Goal: Task Accomplishment & Management: Complete application form

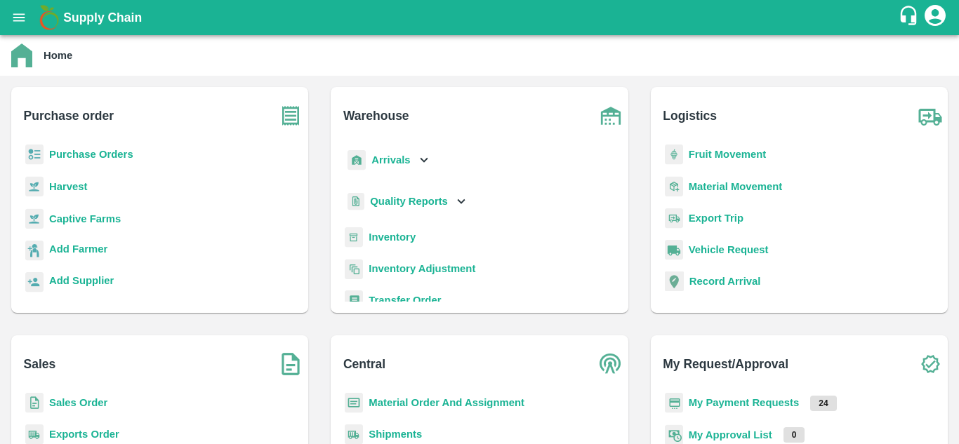
click at [101, 151] on b "Purchase Orders" at bounding box center [91, 154] width 84 height 11
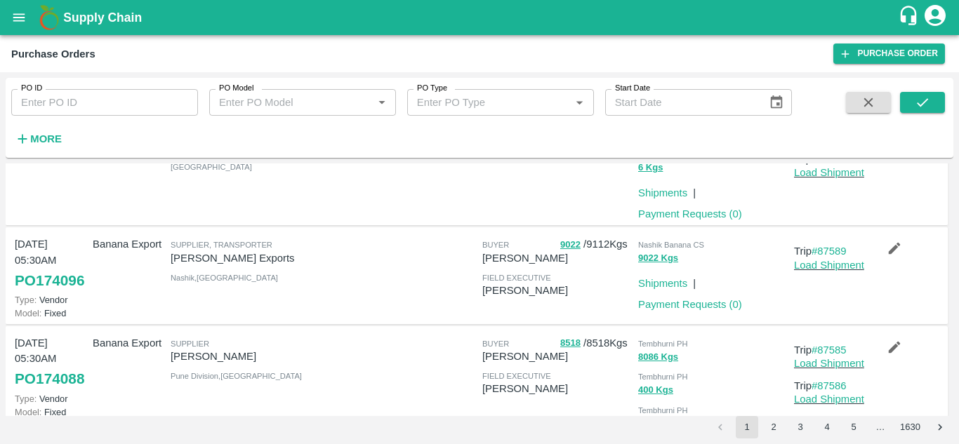
scroll to position [121, 0]
click at [836, 267] on link "Load Shipment" at bounding box center [829, 264] width 70 height 11
click at [834, 246] on link "#87589" at bounding box center [828, 250] width 35 height 11
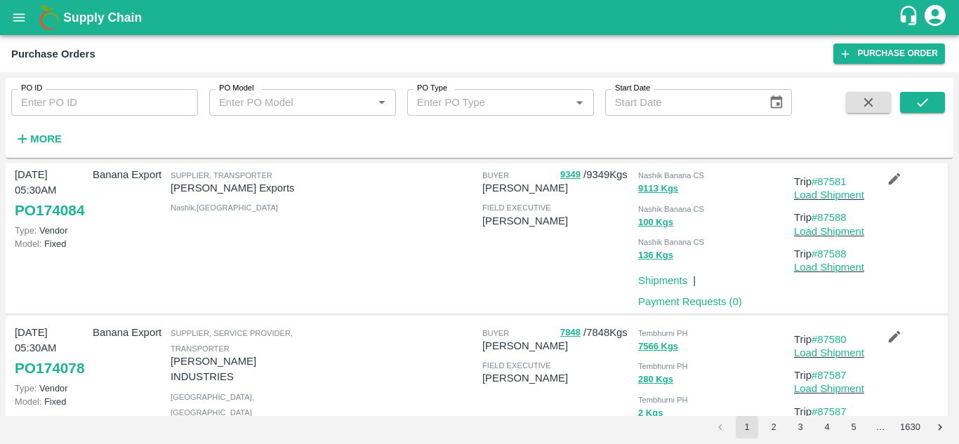
scroll to position [742, 0]
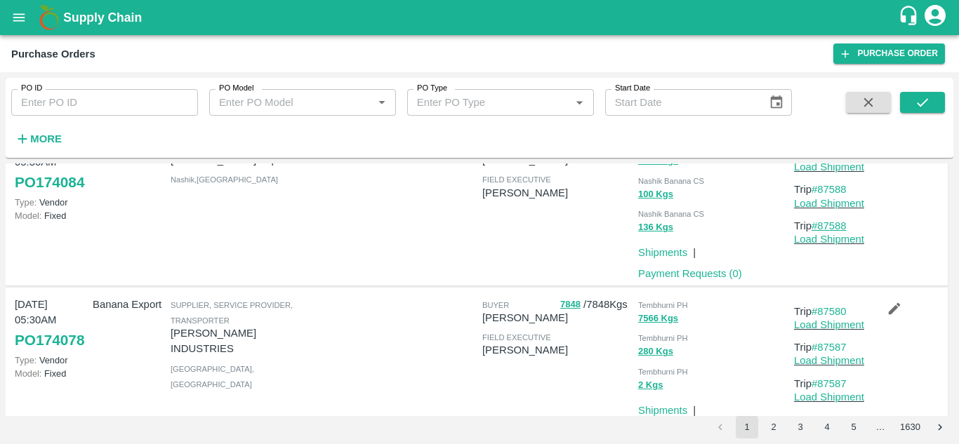
click at [832, 232] on link "#87588" at bounding box center [828, 225] width 35 height 11
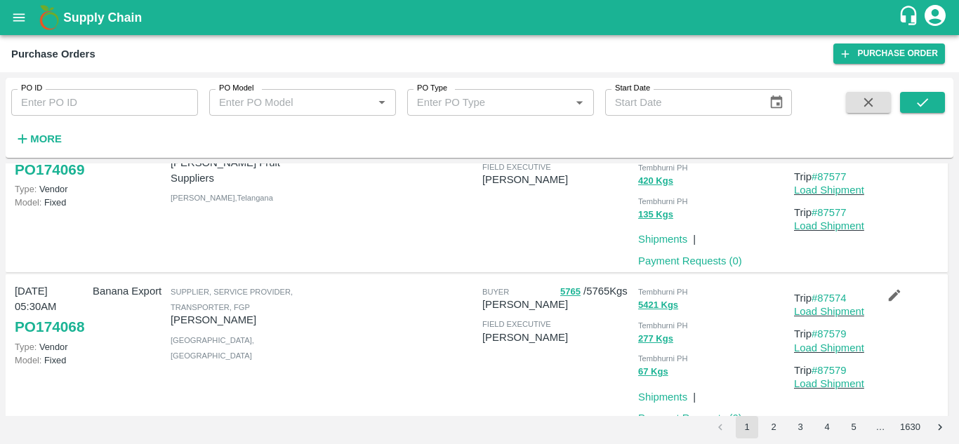
scroll to position [1295, 0]
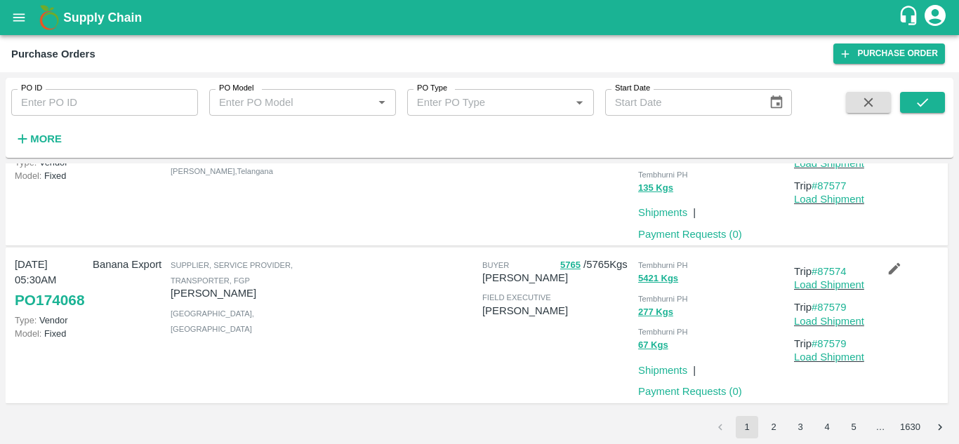
click at [774, 422] on button "2" at bounding box center [773, 427] width 22 height 22
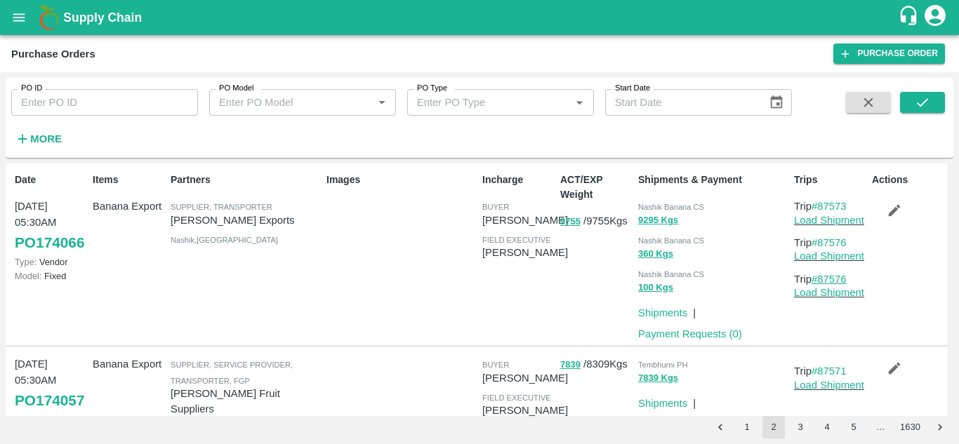
click at [833, 281] on link "#87576" at bounding box center [828, 279] width 35 height 11
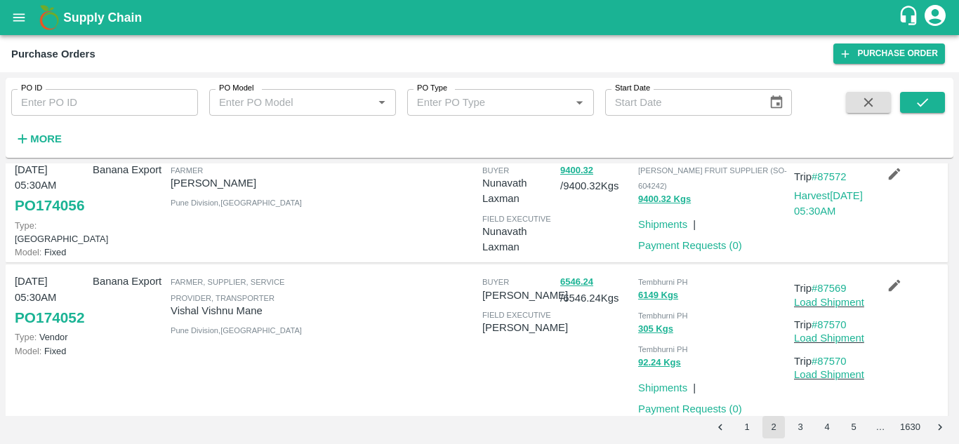
scroll to position [0, 0]
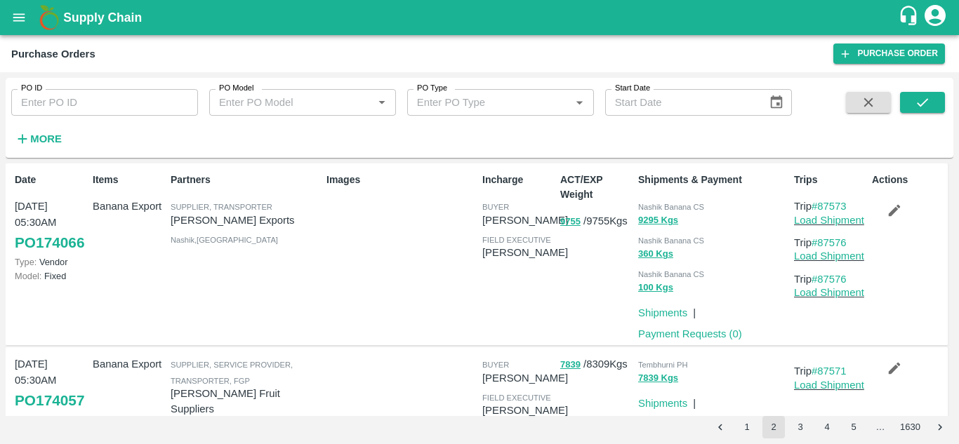
click at [831, 286] on p "Load Shipment" at bounding box center [830, 292] width 72 height 15
click at [832, 274] on link "#87576" at bounding box center [828, 279] width 35 height 11
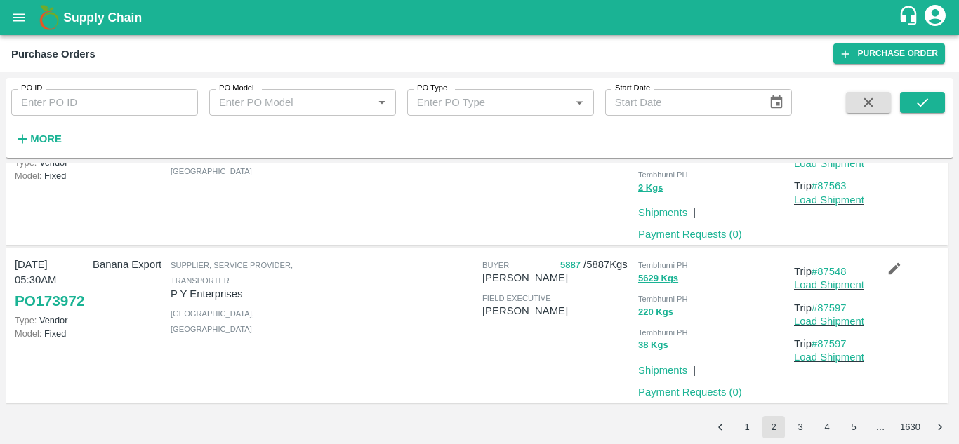
scroll to position [1295, 0]
click at [799, 425] on button "3" at bounding box center [800, 427] width 22 height 22
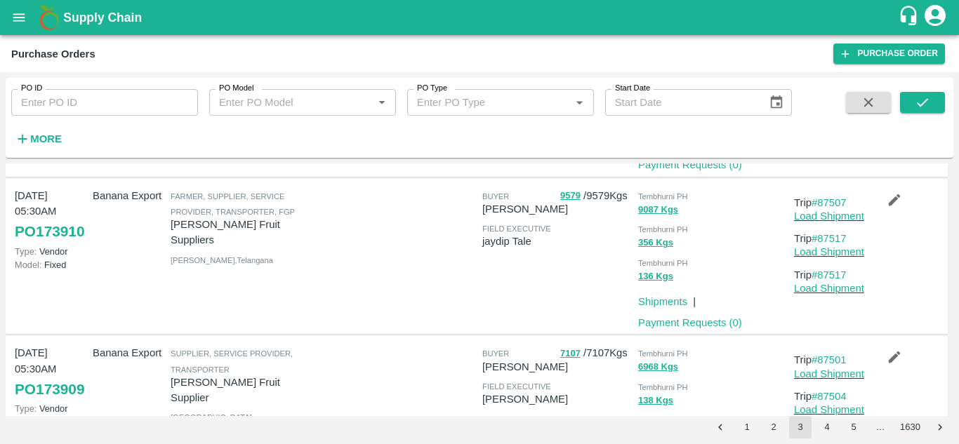
scroll to position [1363, 0]
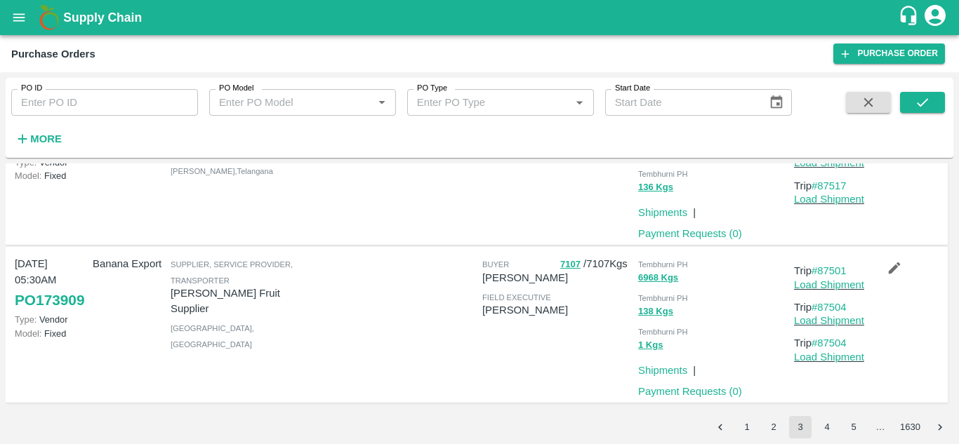
click at [825, 441] on div "PO ID PO ID PO Model PO Model   * PO Type PO Type   * Start Date Start Date Mor…" at bounding box center [479, 258] width 959 height 372
click at [827, 427] on button "4" at bounding box center [826, 427] width 22 height 22
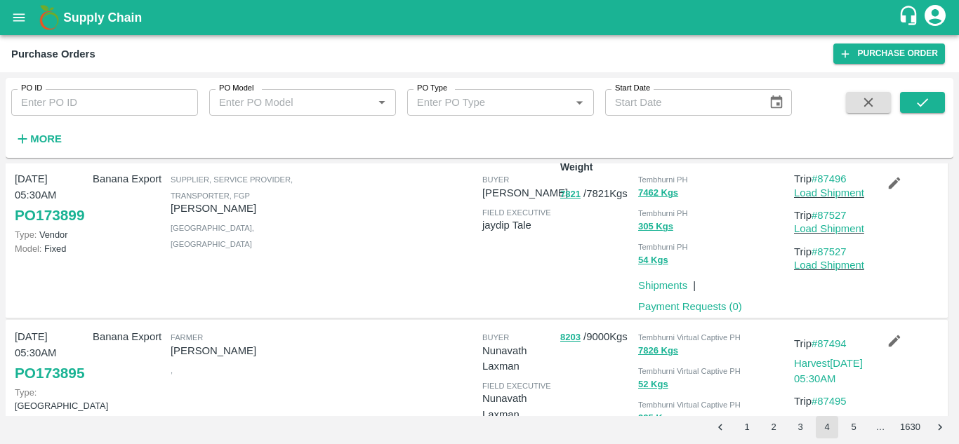
scroll to position [0, 0]
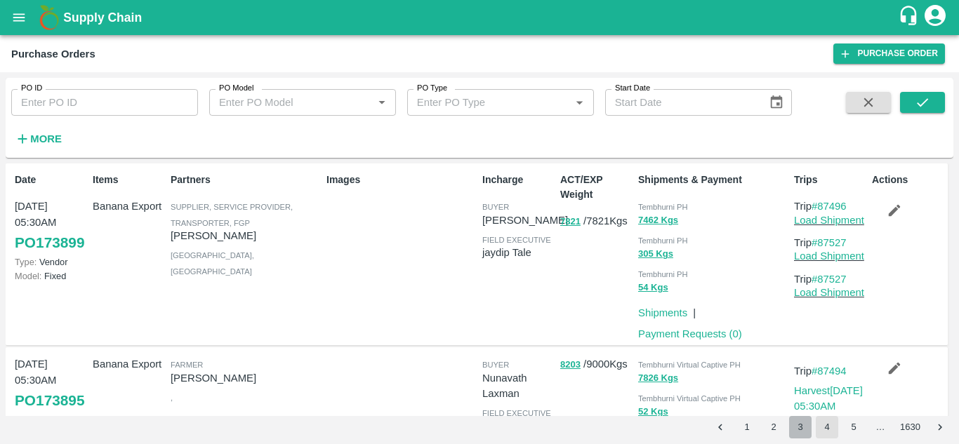
click at [805, 428] on button "3" at bounding box center [800, 427] width 22 height 22
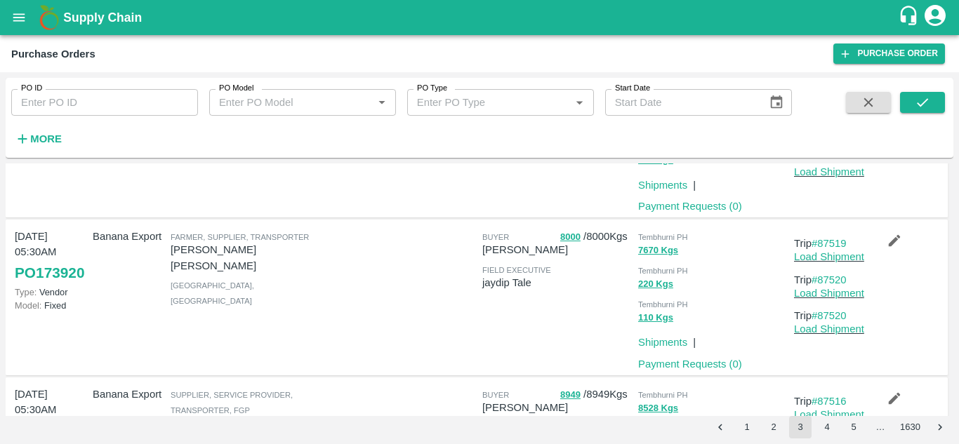
scroll to position [907, 0]
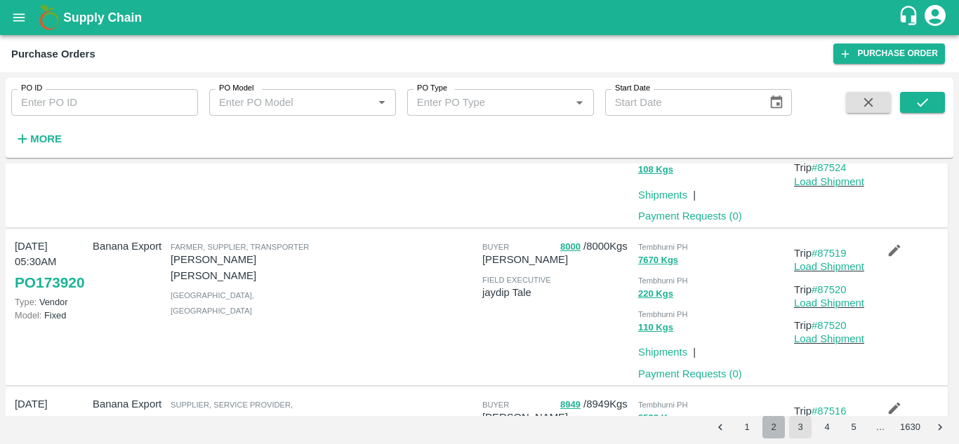
click at [774, 425] on button "2" at bounding box center [773, 427] width 22 height 22
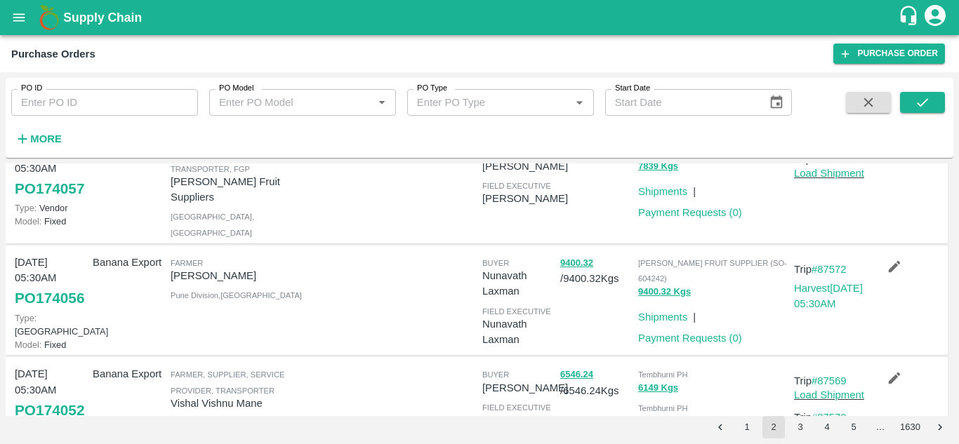
scroll to position [134, 0]
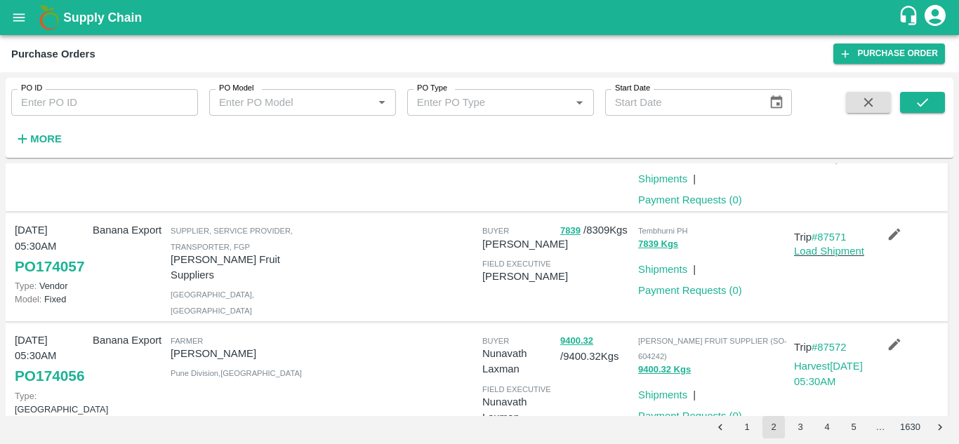
click at [260, 232] on span "Supplier, Service Provider, Transporter, FGP" at bounding box center [232, 239] width 122 height 24
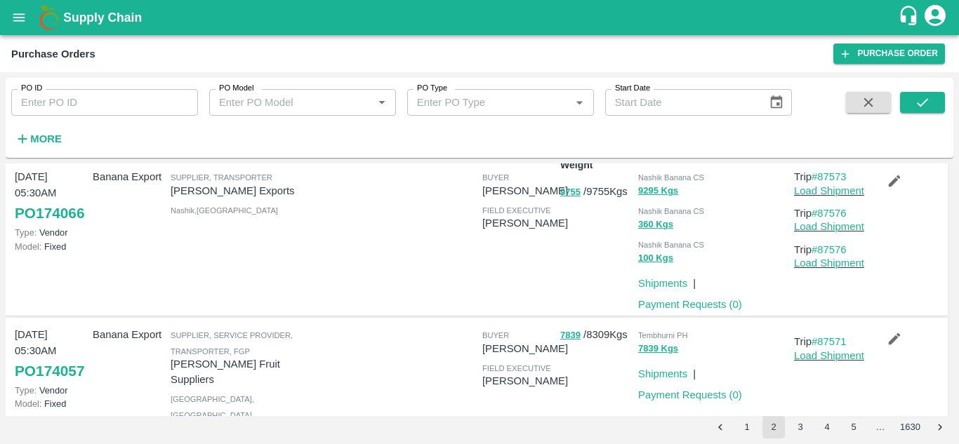
scroll to position [0, 0]
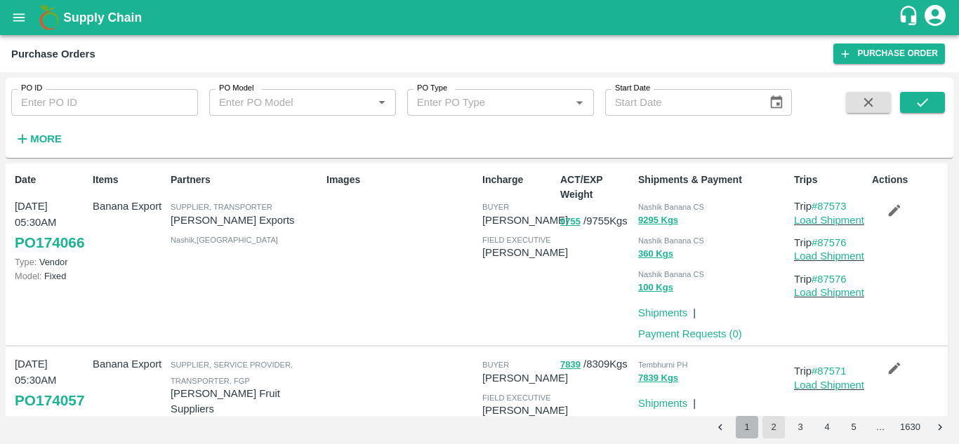
click at [748, 421] on button "1" at bounding box center [746, 427] width 22 height 22
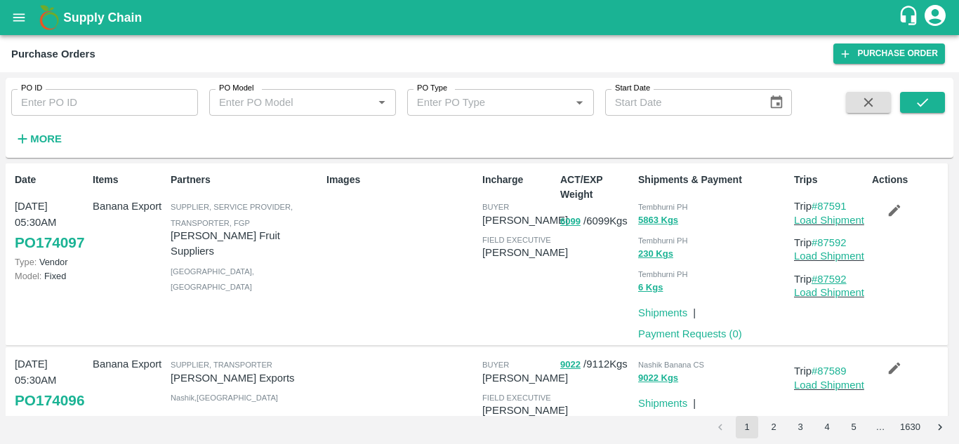
click at [836, 280] on link "#87592" at bounding box center [828, 279] width 35 height 11
click at [850, 276] on p "Trip #87592" at bounding box center [830, 279] width 72 height 15
click at [824, 276] on link "#87592" at bounding box center [828, 279] width 35 height 11
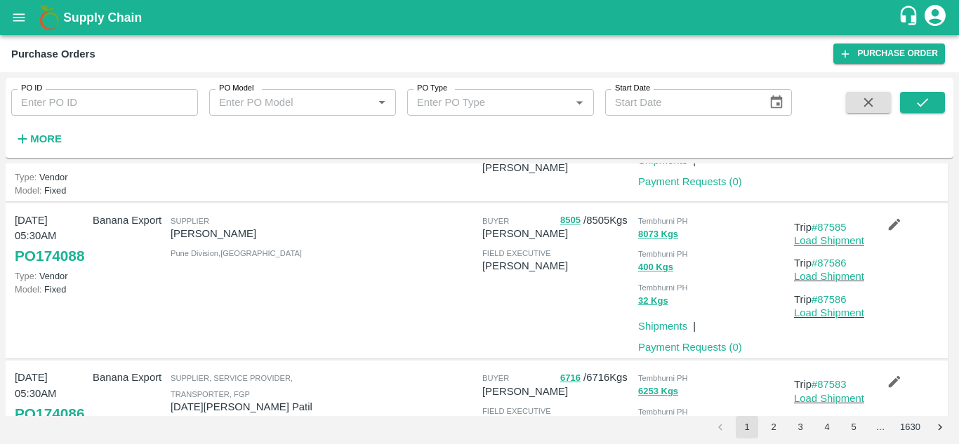
scroll to position [248, 0]
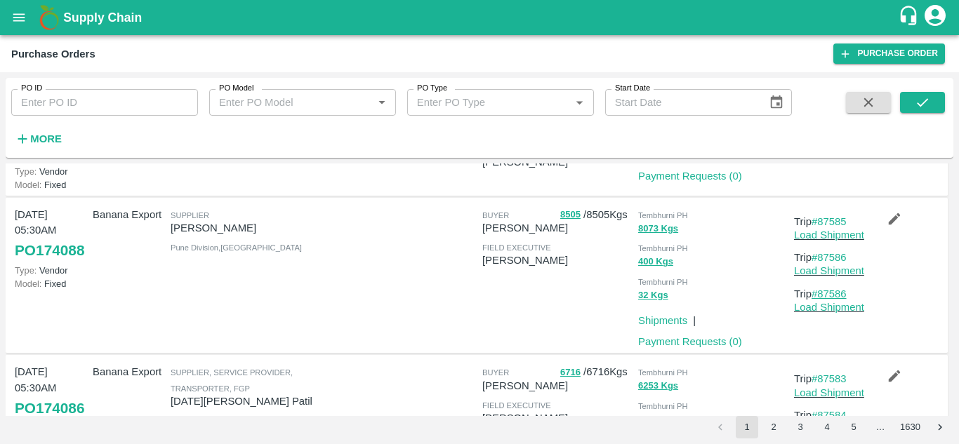
click at [837, 300] on link "#87586" at bounding box center [828, 293] width 35 height 11
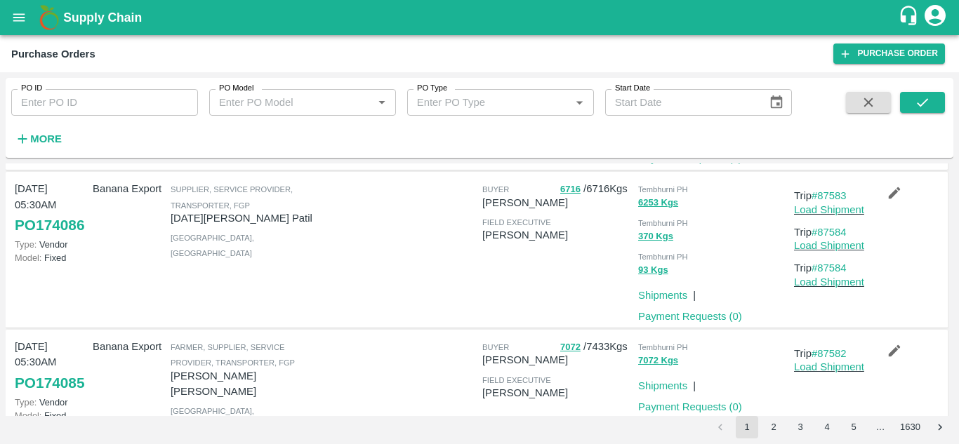
scroll to position [434, 0]
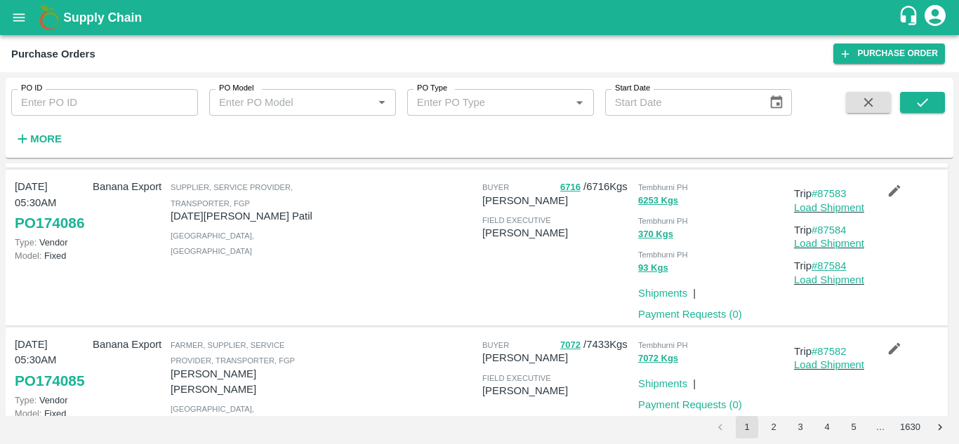
click at [833, 272] on link "#87584" at bounding box center [828, 265] width 35 height 11
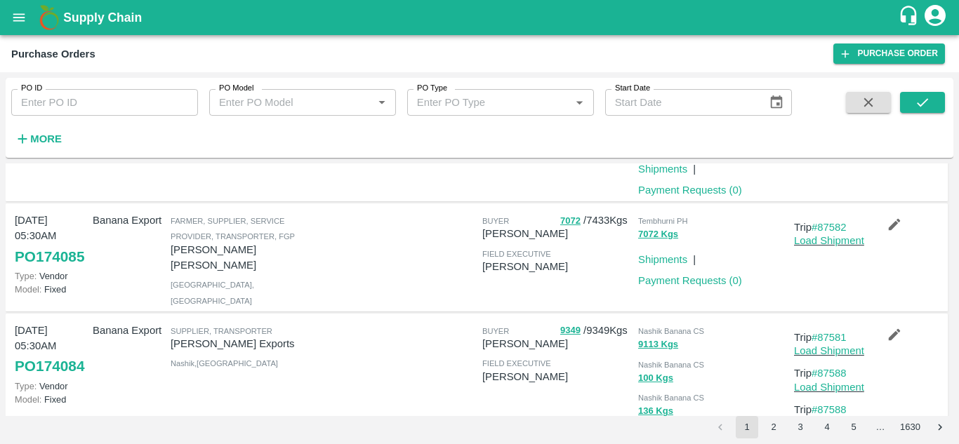
scroll to position [560, 0]
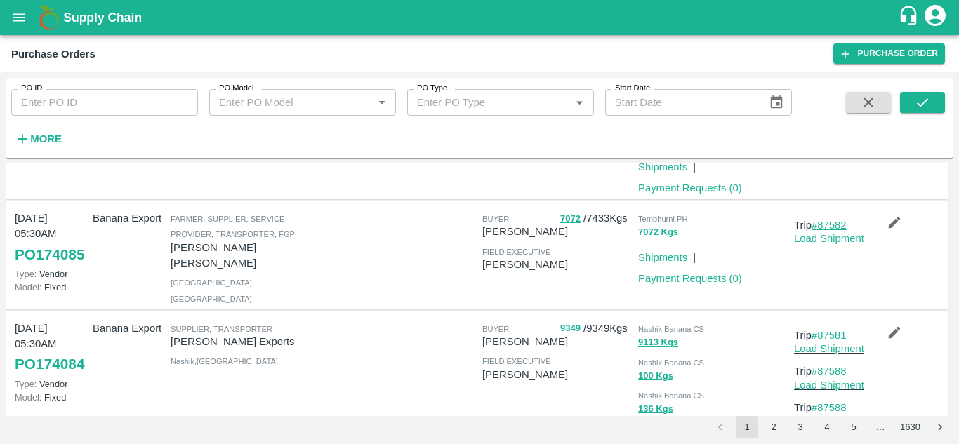
click at [834, 231] on link "#87582" at bounding box center [828, 225] width 35 height 11
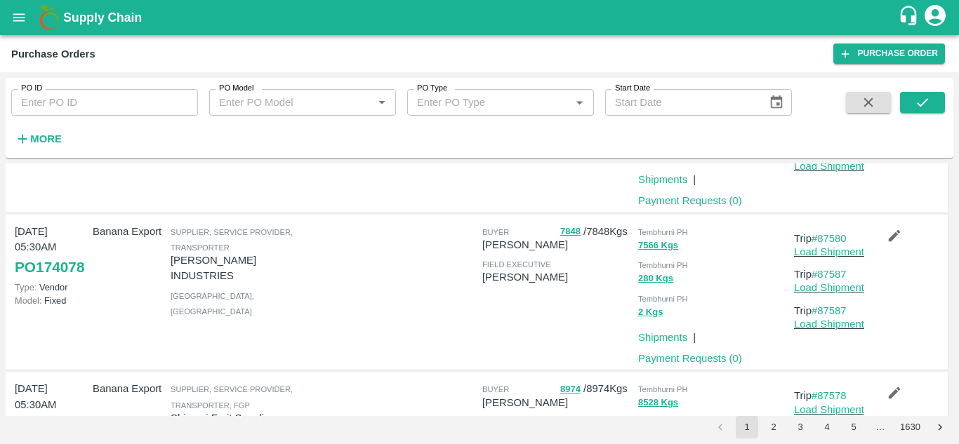
scroll to position [841, 0]
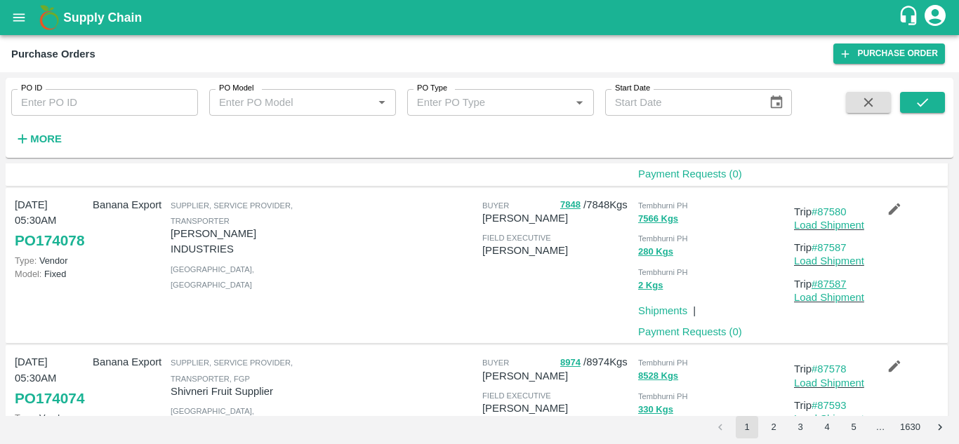
click at [837, 290] on link "#87587" at bounding box center [828, 284] width 35 height 11
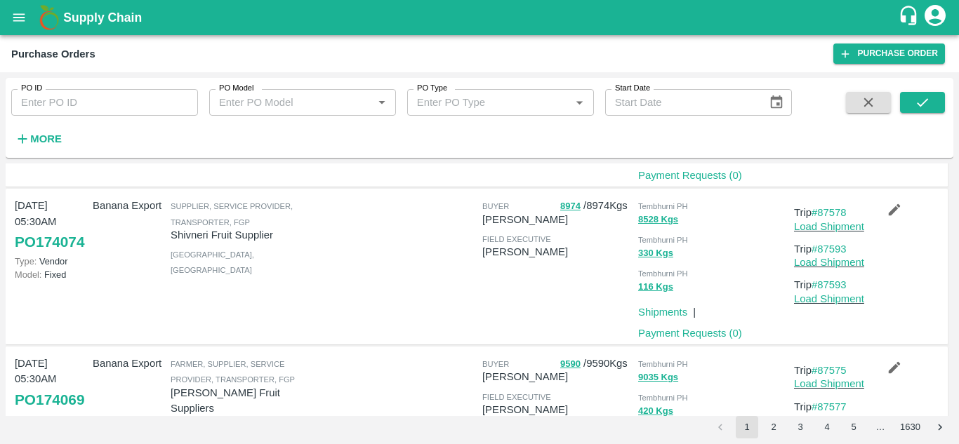
scroll to position [999, 0]
click at [834, 290] on link "#87593" at bounding box center [828, 284] width 35 height 11
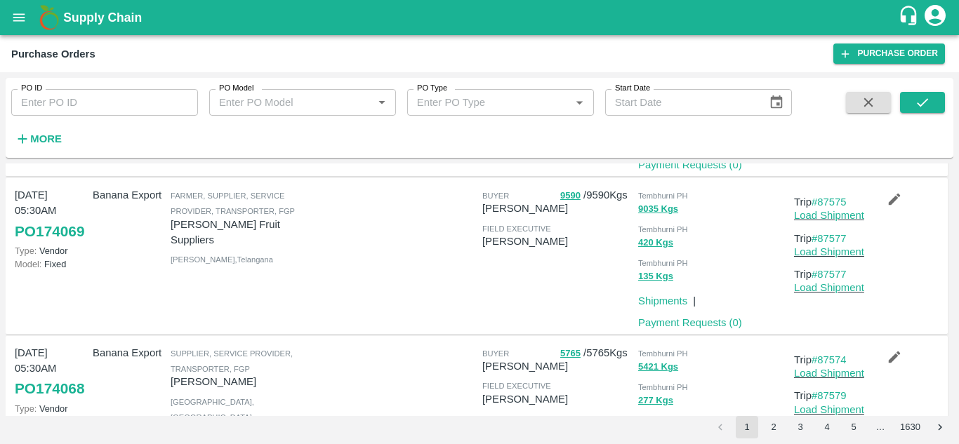
scroll to position [1168, 0]
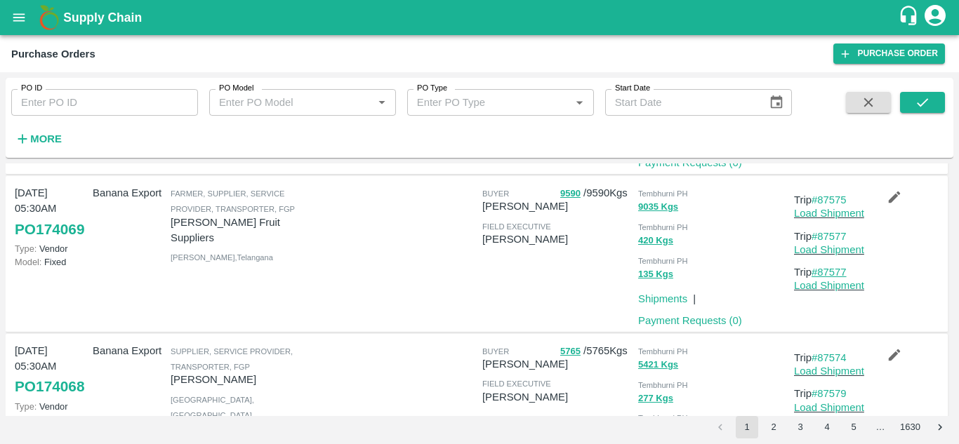
click at [838, 278] on link "#87577" at bounding box center [828, 272] width 35 height 11
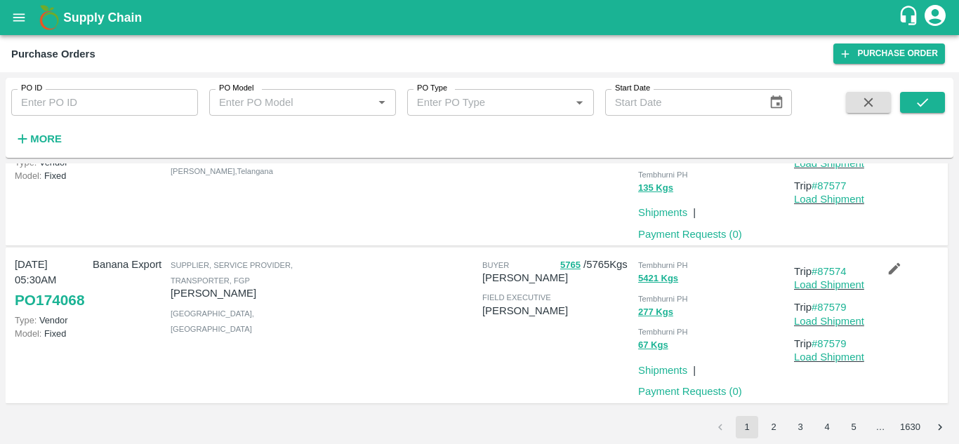
scroll to position [1295, 0]
click at [839, 340] on link "#87579" at bounding box center [828, 343] width 35 height 11
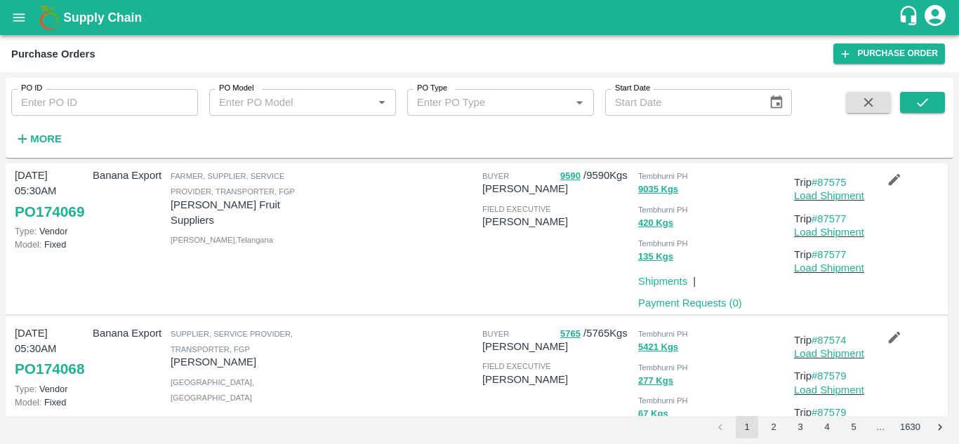
scroll to position [1199, 0]
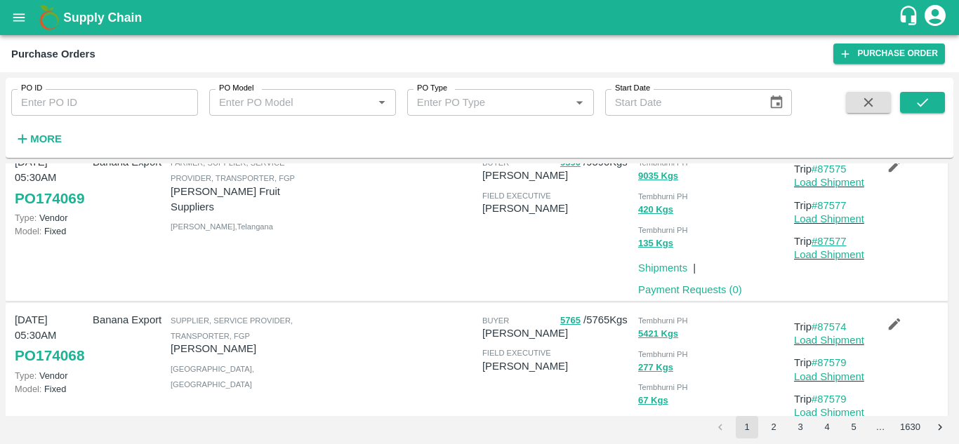
click at [842, 247] on link "#87577" at bounding box center [828, 241] width 35 height 11
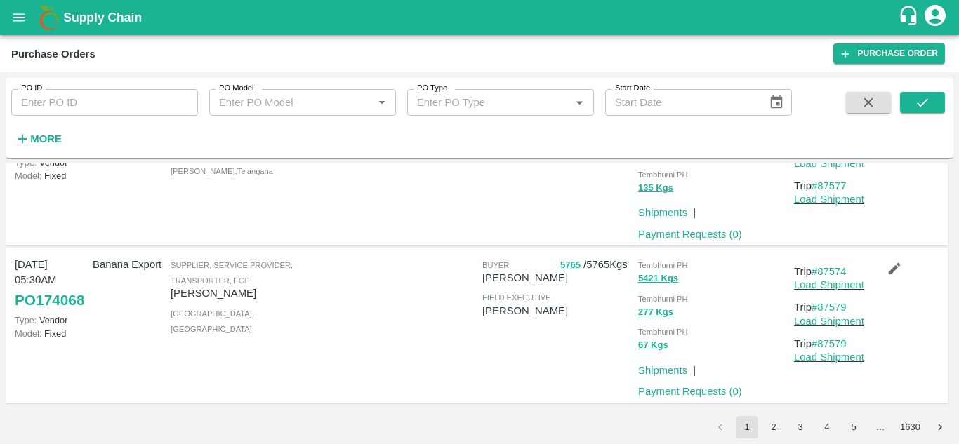
scroll to position [1295, 0]
click at [820, 343] on link "#87579" at bounding box center [828, 343] width 35 height 11
click at [776, 424] on button "2" at bounding box center [773, 427] width 22 height 22
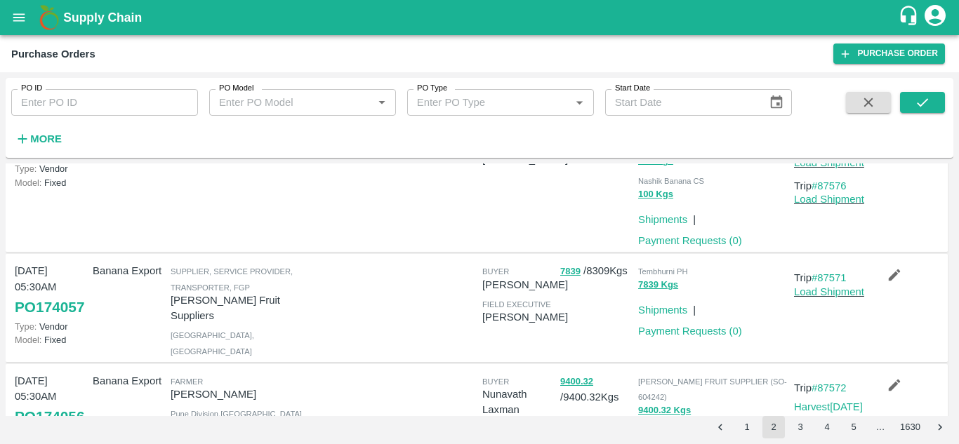
scroll to position [133, 0]
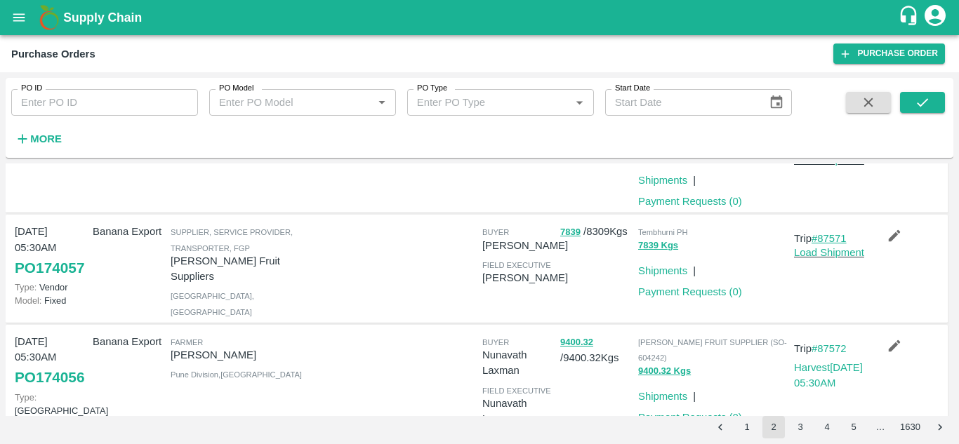
click at [836, 236] on link "#87571" at bounding box center [828, 238] width 35 height 11
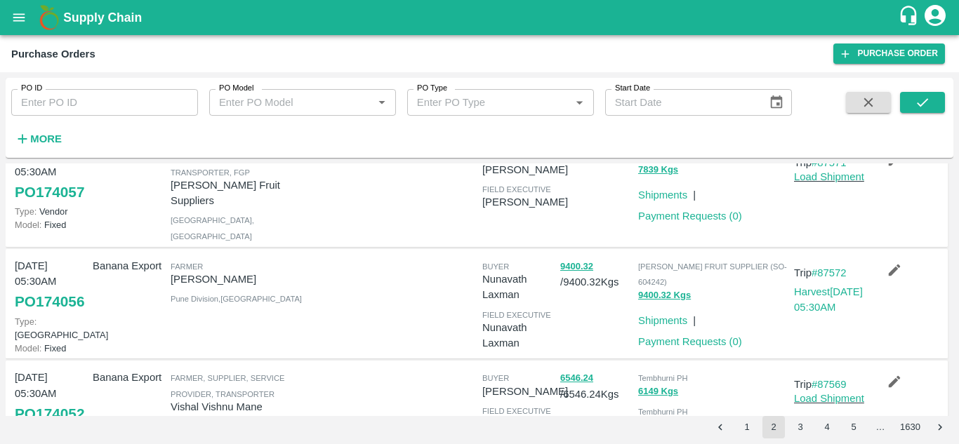
scroll to position [236, 0]
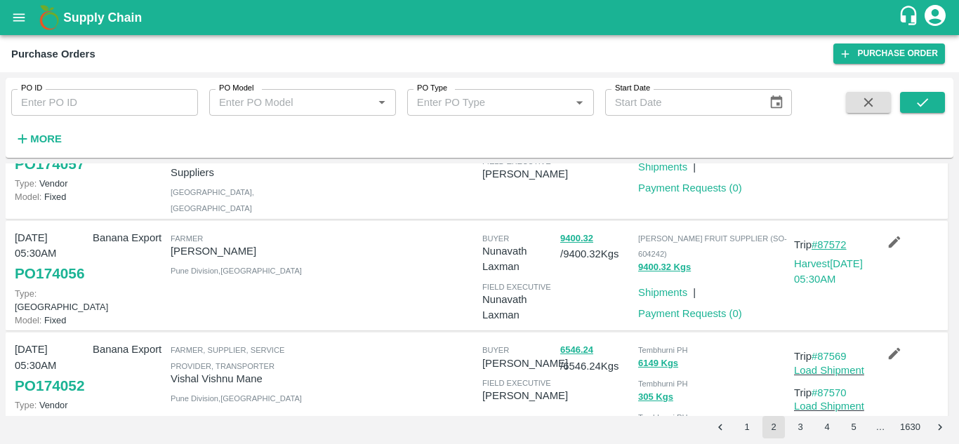
click at [837, 251] on link "#87572" at bounding box center [828, 244] width 35 height 11
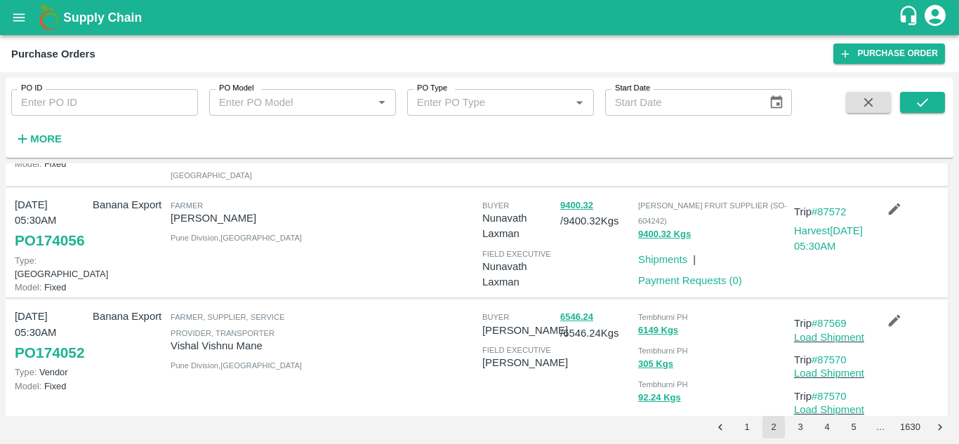
scroll to position [269, 0]
click at [833, 218] on link "#87572" at bounding box center [828, 212] width 35 height 11
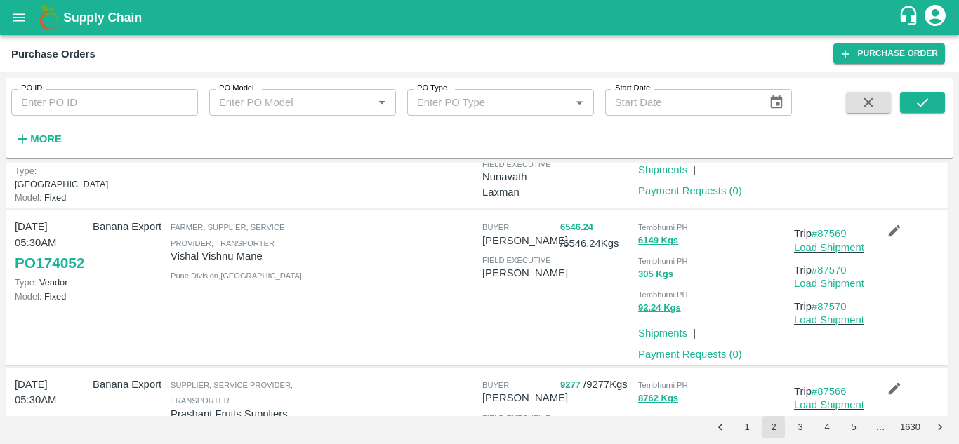
scroll to position [369, 0]
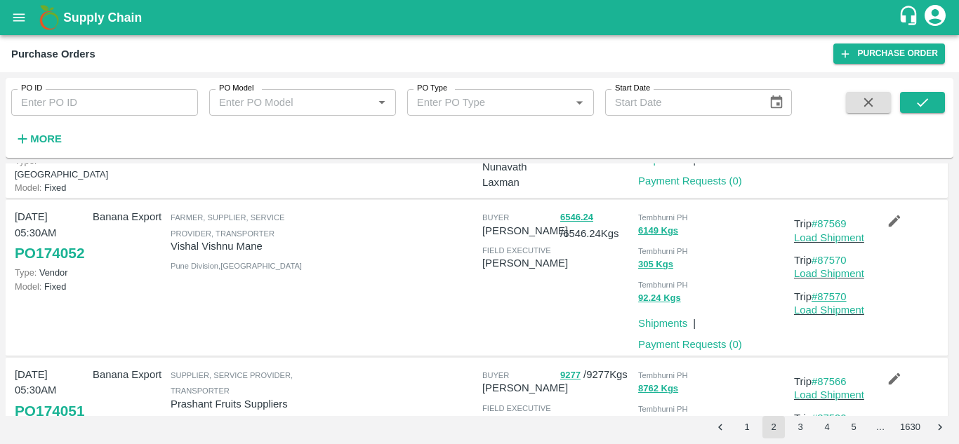
click at [846, 302] on link "#87570" at bounding box center [828, 296] width 35 height 11
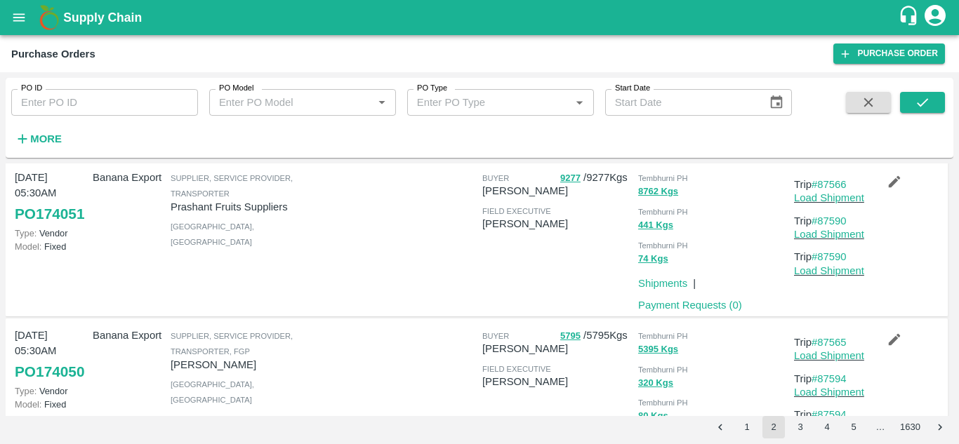
scroll to position [567, 0]
click at [837, 262] on link "#87590" at bounding box center [828, 256] width 35 height 11
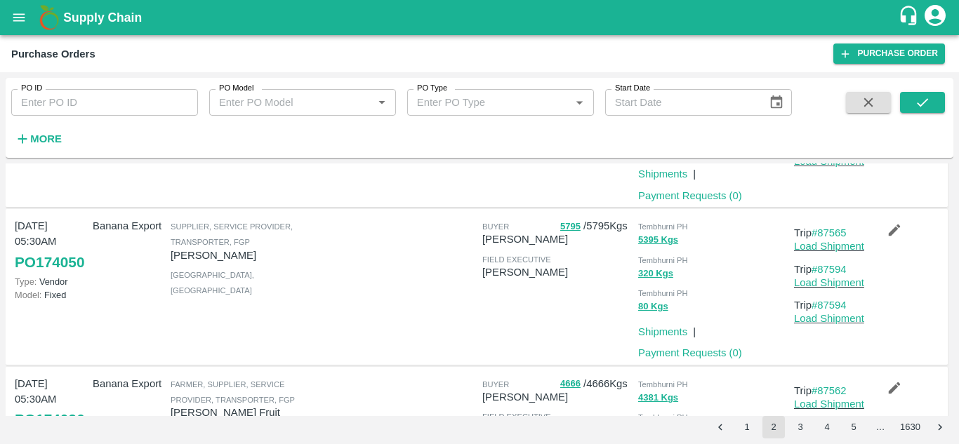
scroll to position [676, 0]
click at [828, 310] on link "#87594" at bounding box center [828, 304] width 35 height 11
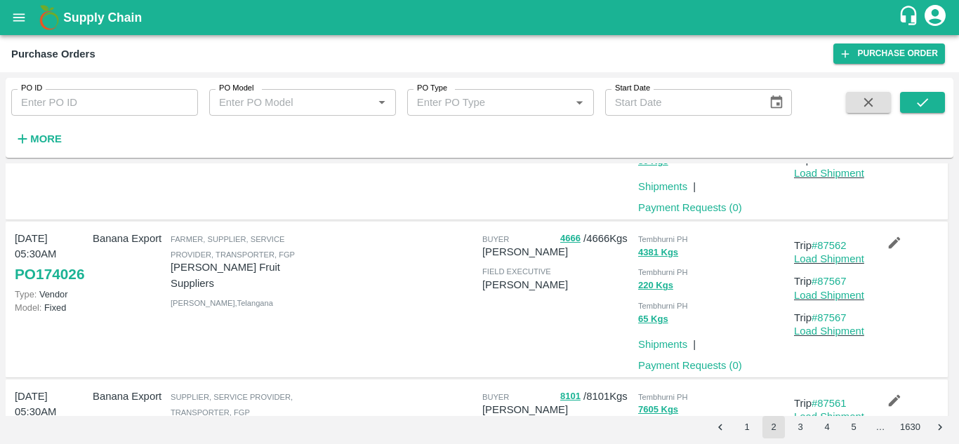
scroll to position [822, 0]
click at [839, 323] on link "#87567" at bounding box center [828, 317] width 35 height 11
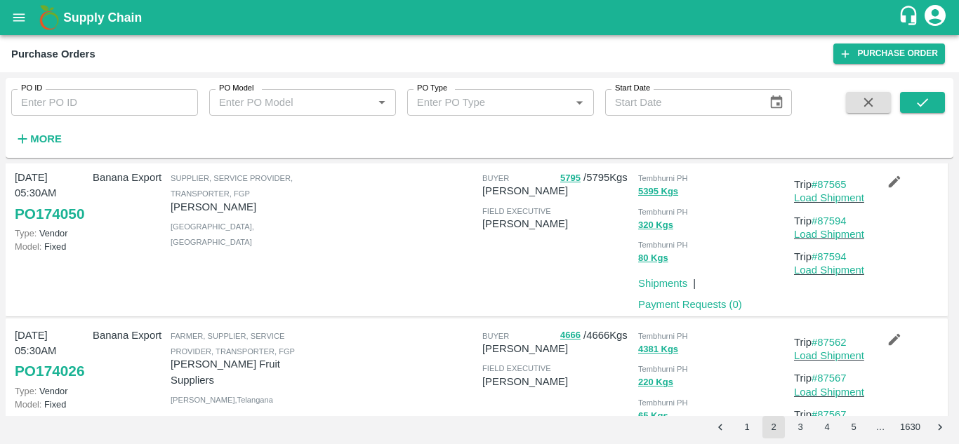
scroll to position [722, 0]
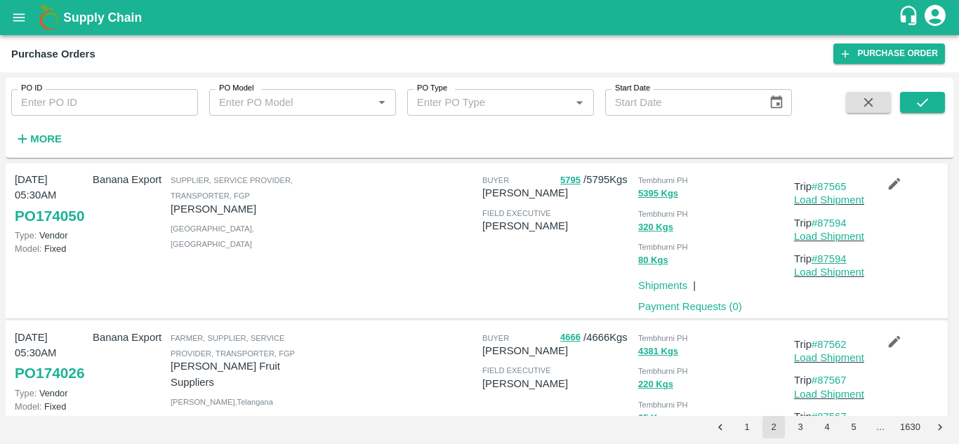
click at [831, 265] on link "#87594" at bounding box center [828, 258] width 35 height 11
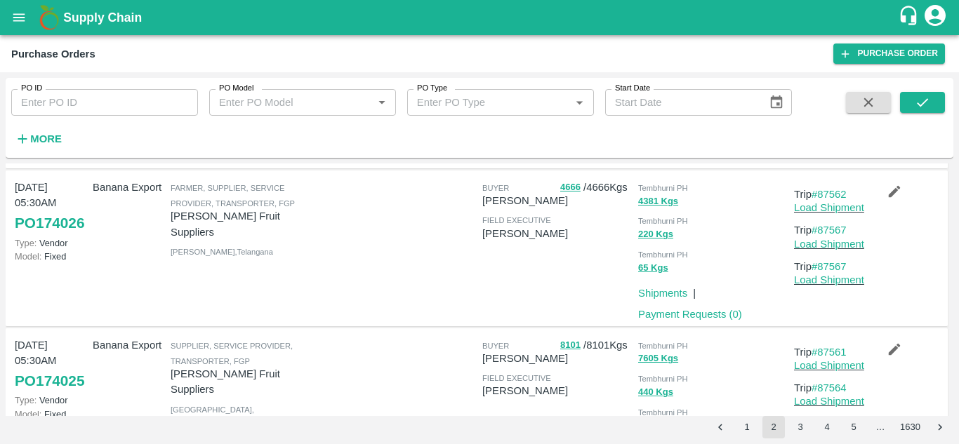
scroll to position [900, 0]
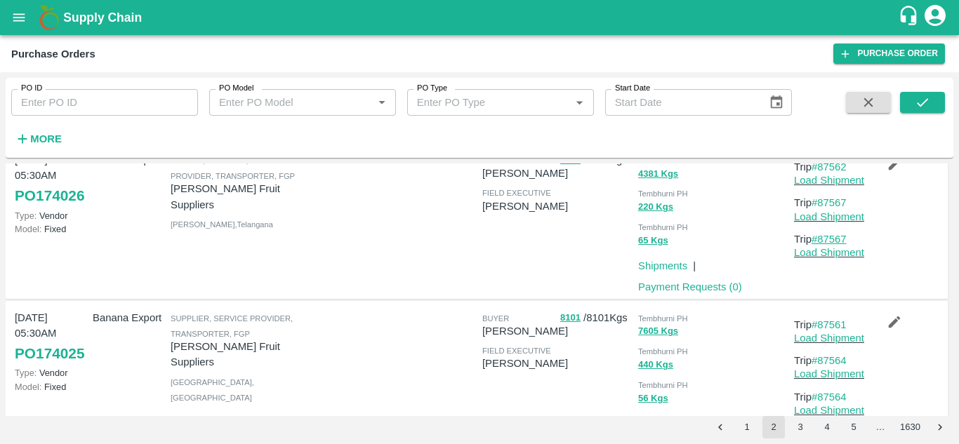
click at [824, 245] on link "#87567" at bounding box center [828, 239] width 35 height 11
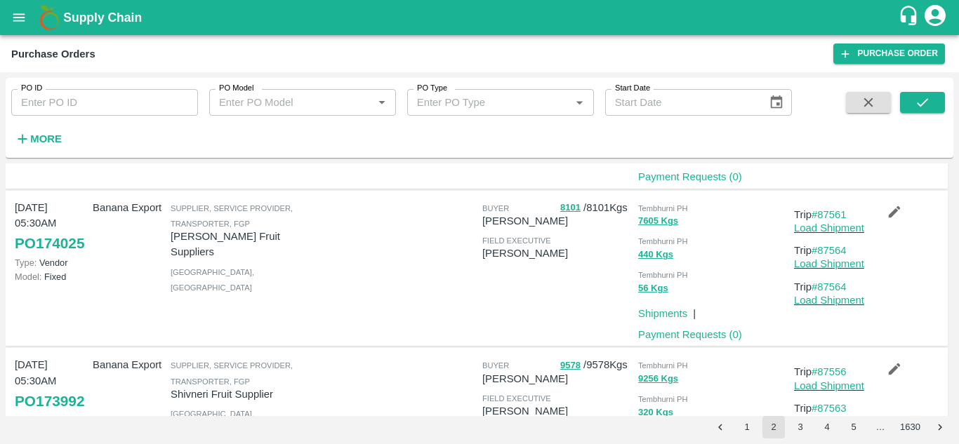
scroll to position [1035, 0]
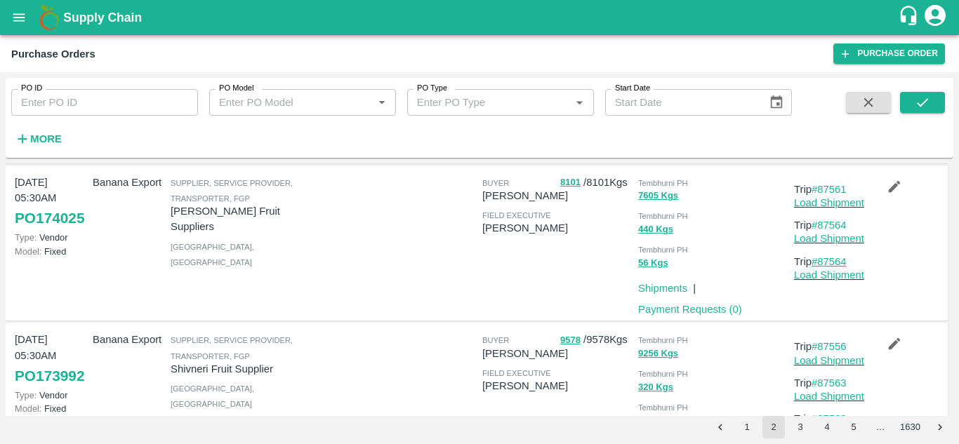
click at [841, 267] on link "#87564" at bounding box center [828, 261] width 35 height 11
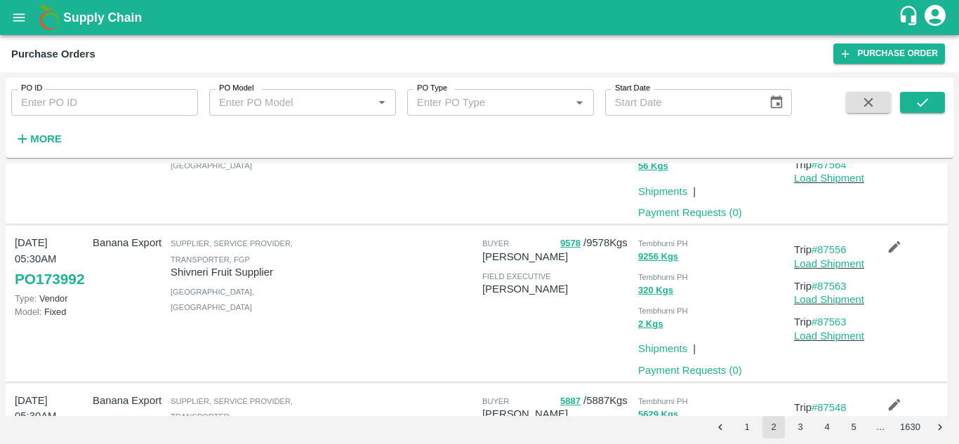
scroll to position [1167, 0]
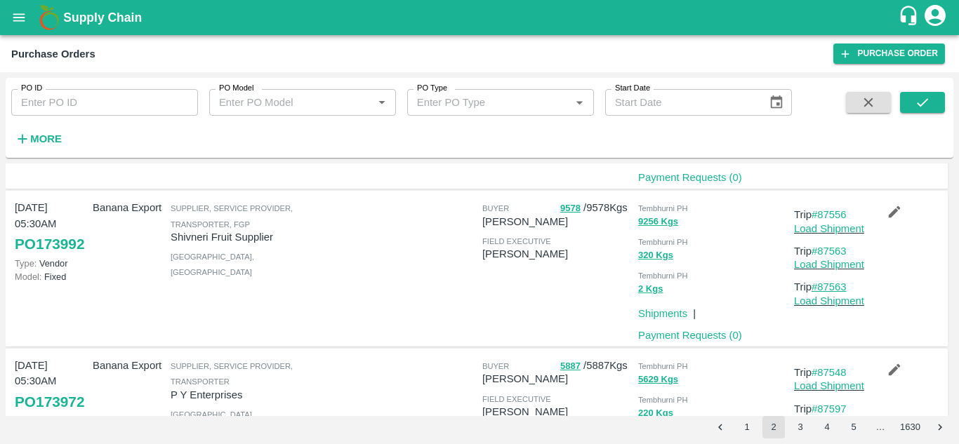
click at [832, 293] on link "#87563" at bounding box center [828, 286] width 35 height 11
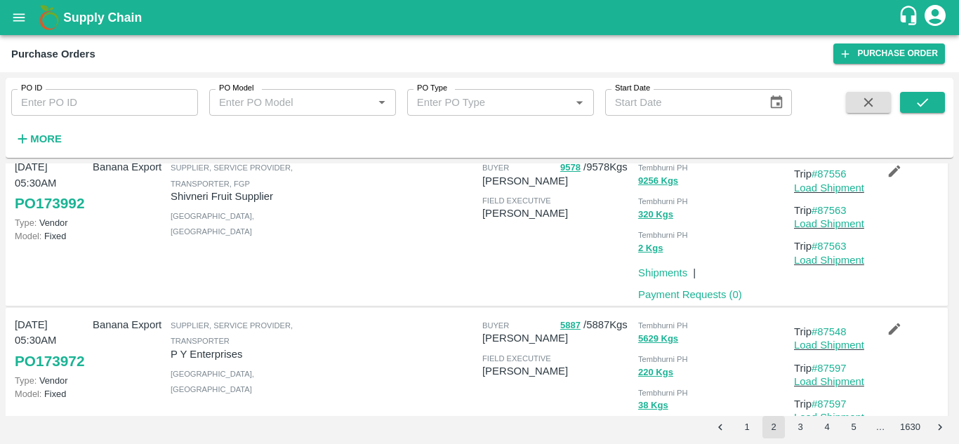
scroll to position [1295, 0]
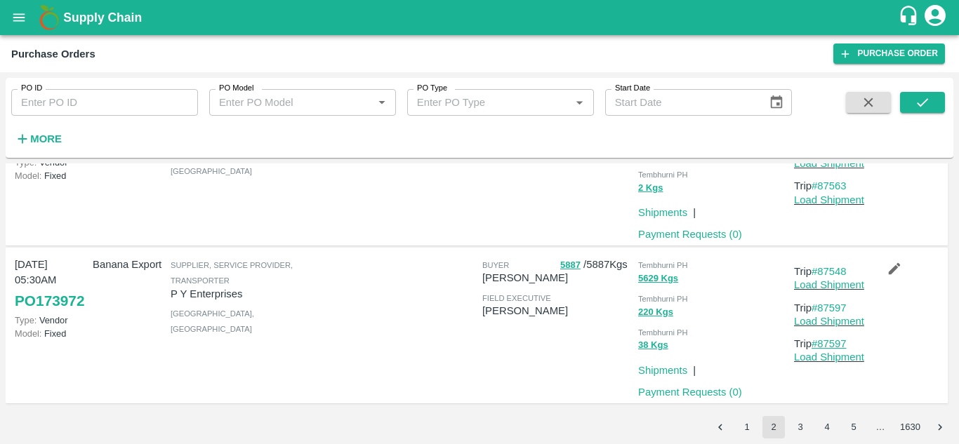
click at [840, 346] on link "#87597" at bounding box center [828, 343] width 35 height 11
click at [802, 425] on button "3" at bounding box center [800, 427] width 22 height 22
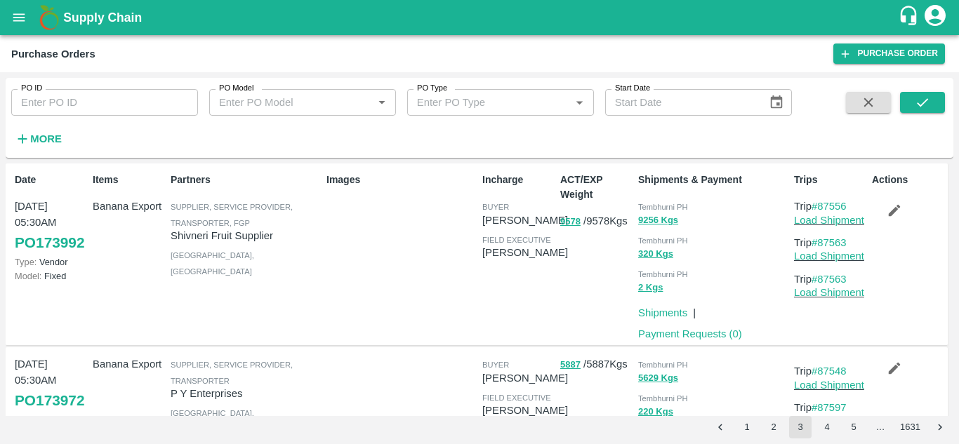
scroll to position [41, 0]
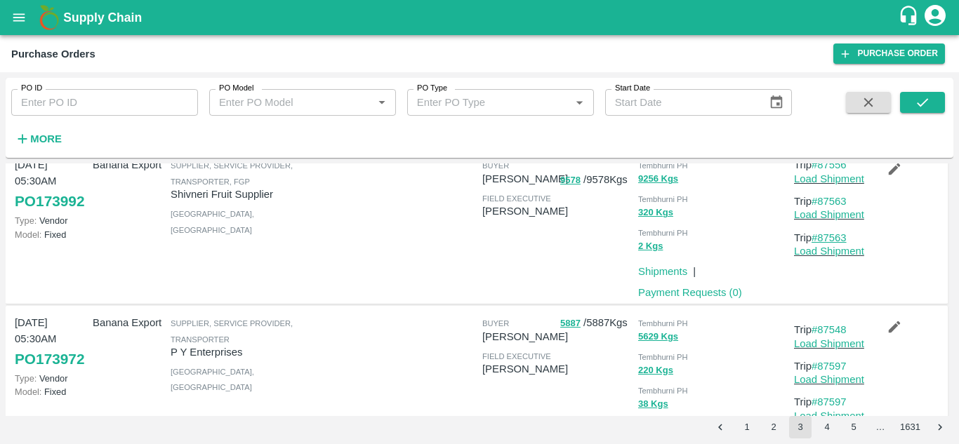
click at [841, 238] on link "#87563" at bounding box center [828, 237] width 35 height 11
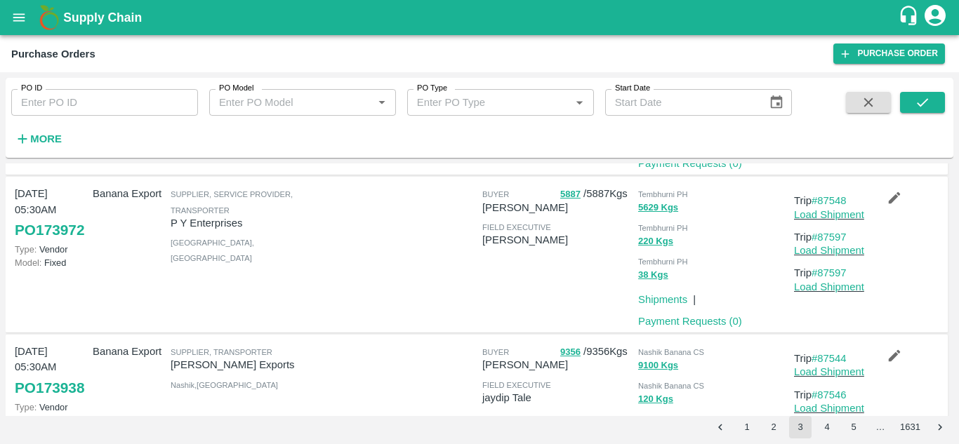
scroll to position [171, 0]
click at [837, 272] on link "#87597" at bounding box center [828, 272] width 35 height 11
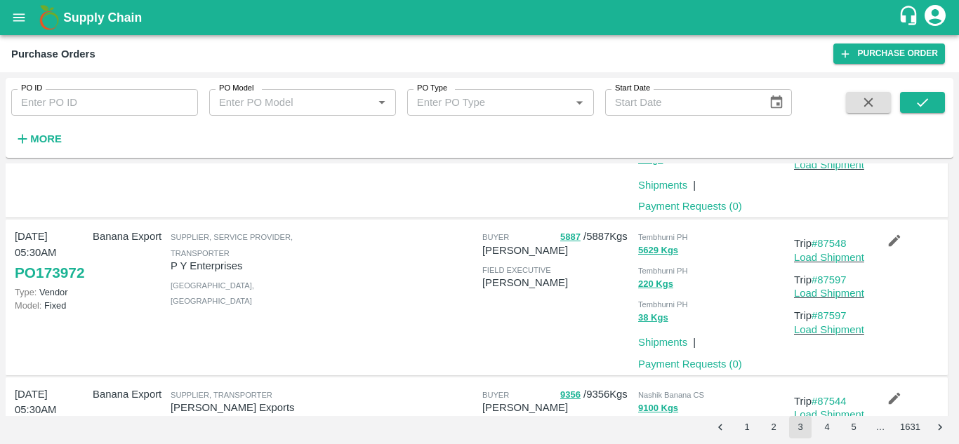
scroll to position [128, 0]
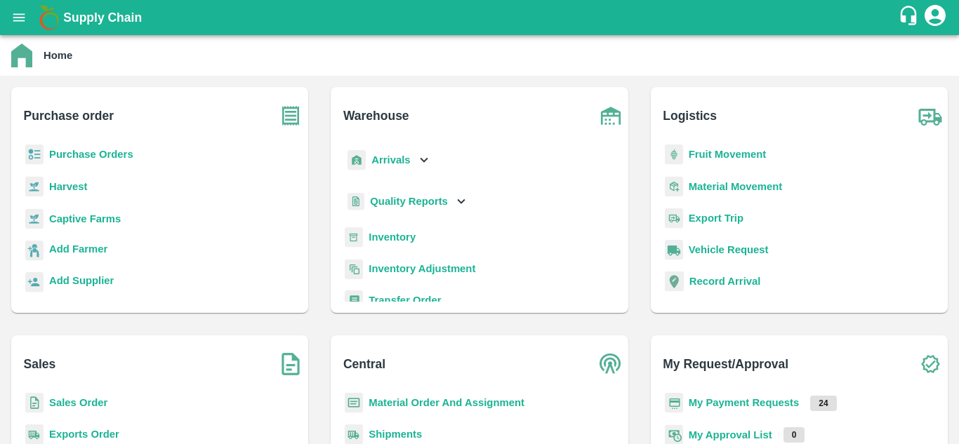
click at [66, 163] on div "Purchase Orders" at bounding box center [159, 161] width 274 height 32
click at [98, 159] on b "Purchase Orders" at bounding box center [91, 154] width 84 height 11
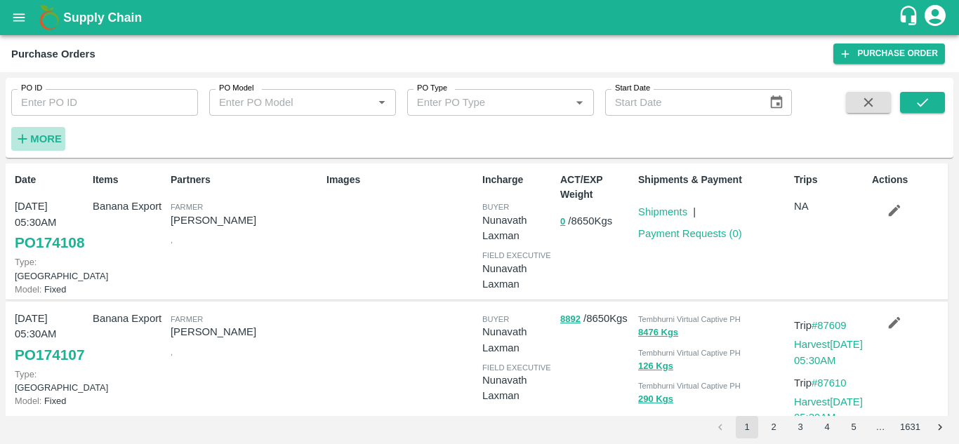
click at [45, 136] on strong "More" at bounding box center [46, 138] width 32 height 11
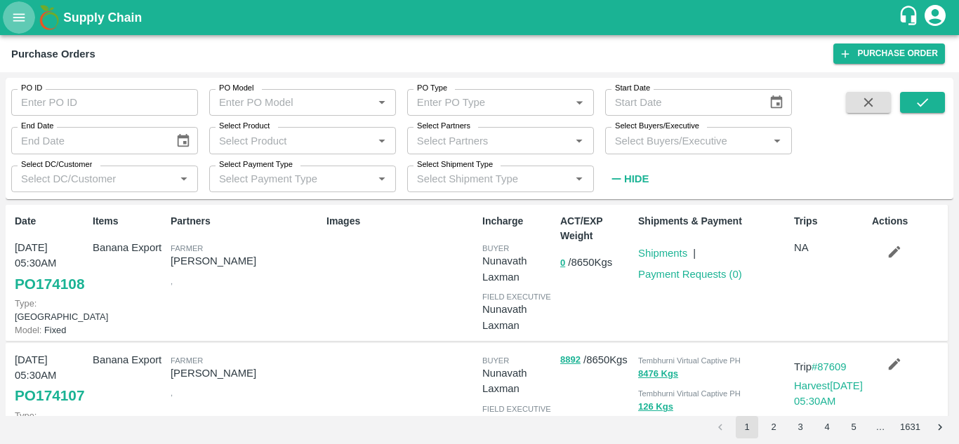
click at [10, 20] on button "open drawer" at bounding box center [19, 17] width 32 height 32
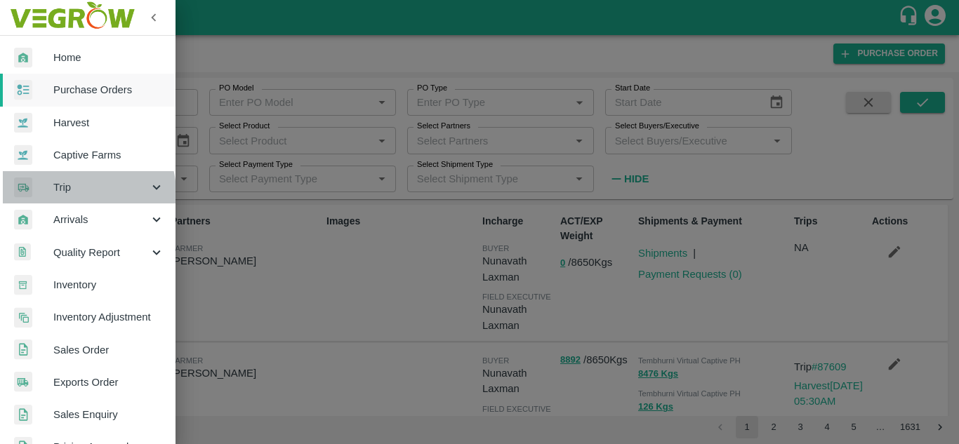
click at [85, 192] on span "Trip" at bounding box center [100, 187] width 95 height 15
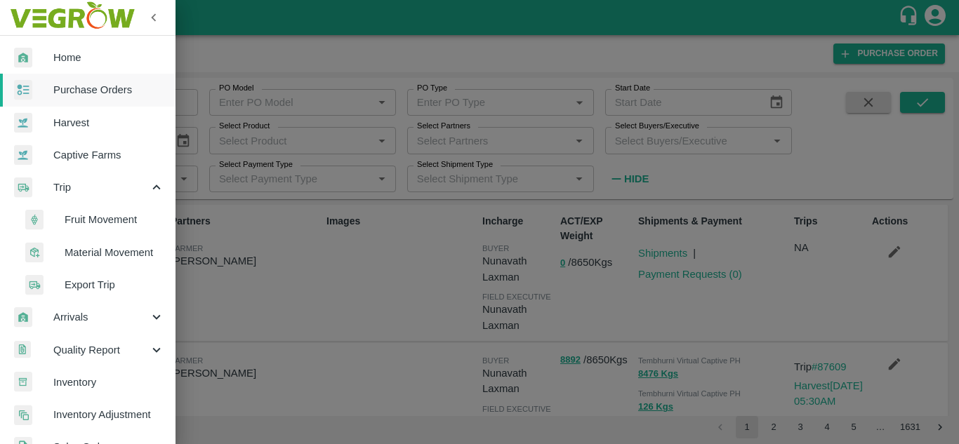
click at [86, 221] on span "Fruit Movement" at bounding box center [115, 219] width 100 height 15
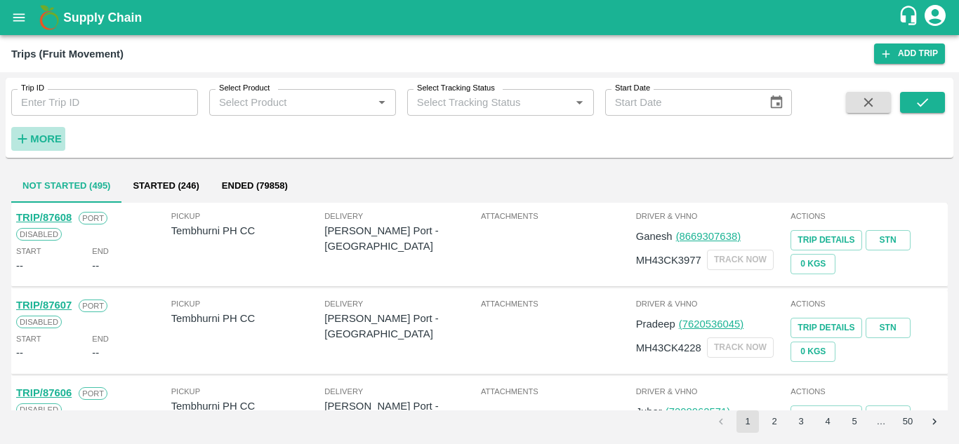
click at [49, 139] on strong "More" at bounding box center [46, 138] width 32 height 11
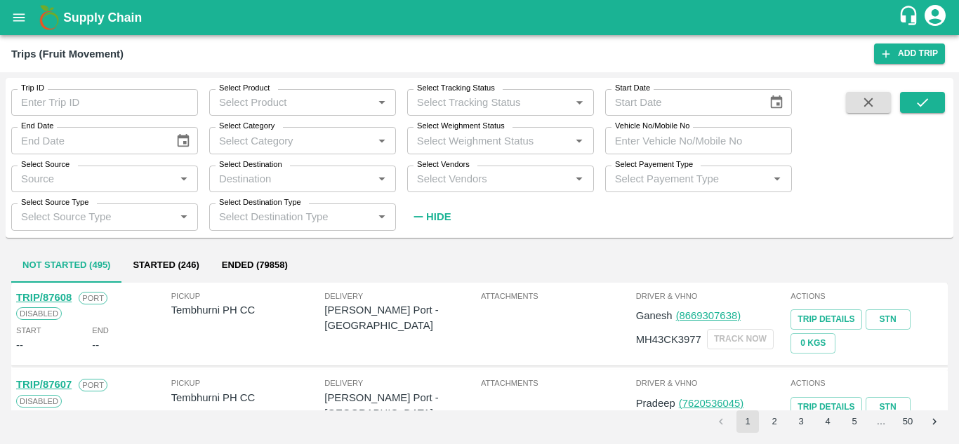
click at [418, 168] on label "Select Vendors" at bounding box center [443, 164] width 53 height 11
click at [418, 170] on input "Select Vendors" at bounding box center [488, 179] width 155 height 18
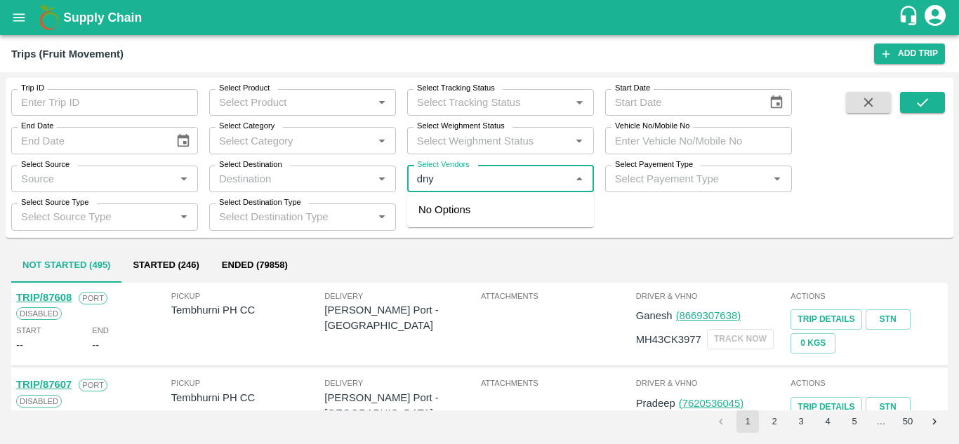
type input "dnya"
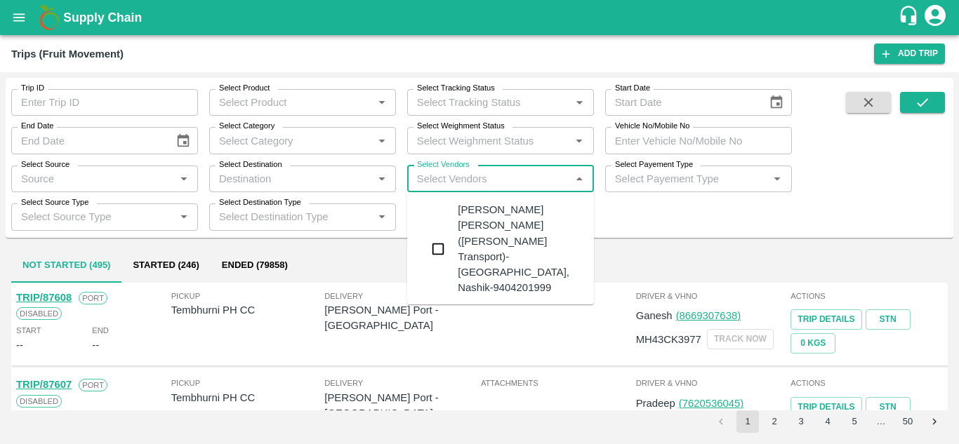
click at [505, 305] on div "Dnyaneshwar Vitthal Godse-Kandar, Solapur-9730316755" at bounding box center [542, 336] width 170 height 62
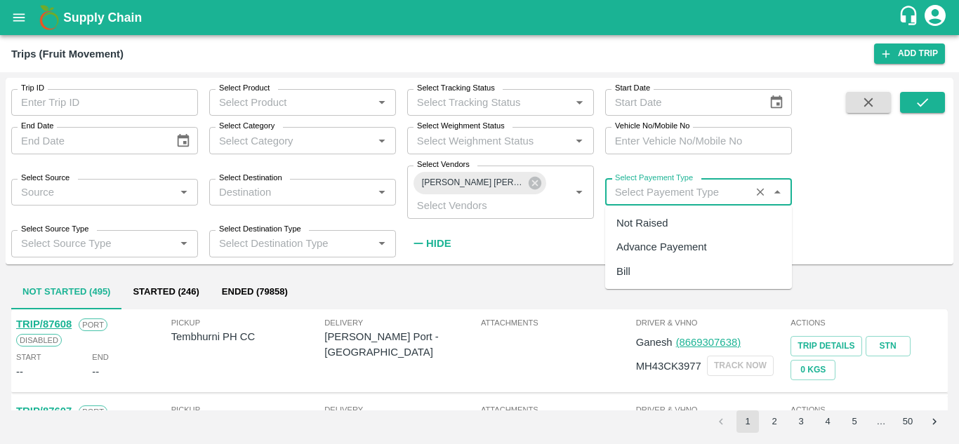
click at [625, 185] on input "Select Payement Type" at bounding box center [677, 192] width 137 height 18
click at [632, 222] on div "Not Raised" at bounding box center [641, 222] width 51 height 15
type input "Not Raised"
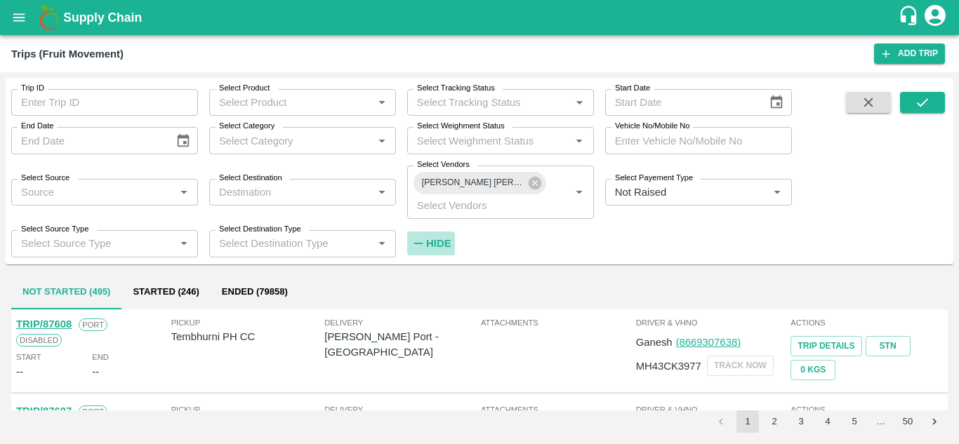
click at [443, 234] on h6 "Hide" at bounding box center [438, 243] width 25 height 18
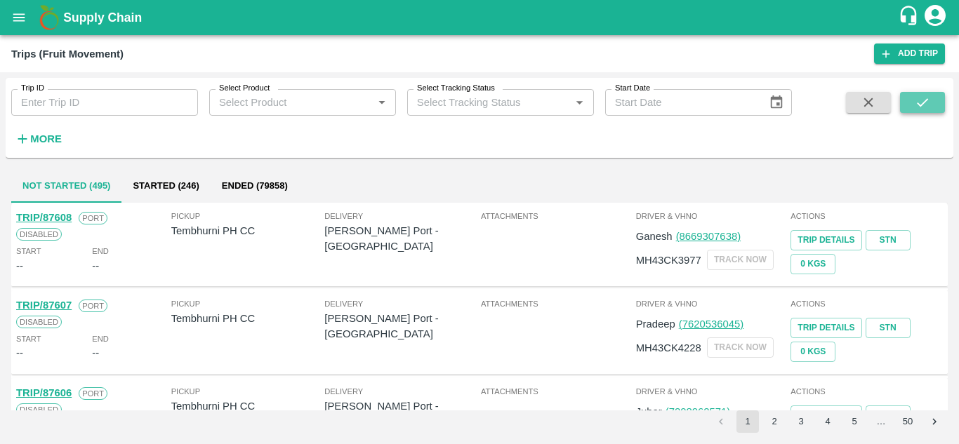
click at [929, 95] on icon "submit" at bounding box center [921, 102] width 15 height 15
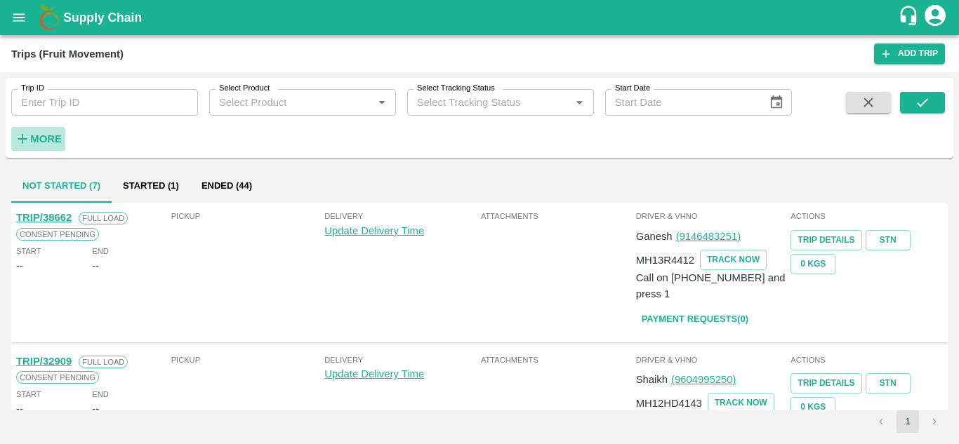
click at [53, 137] on strong "More" at bounding box center [46, 138] width 32 height 11
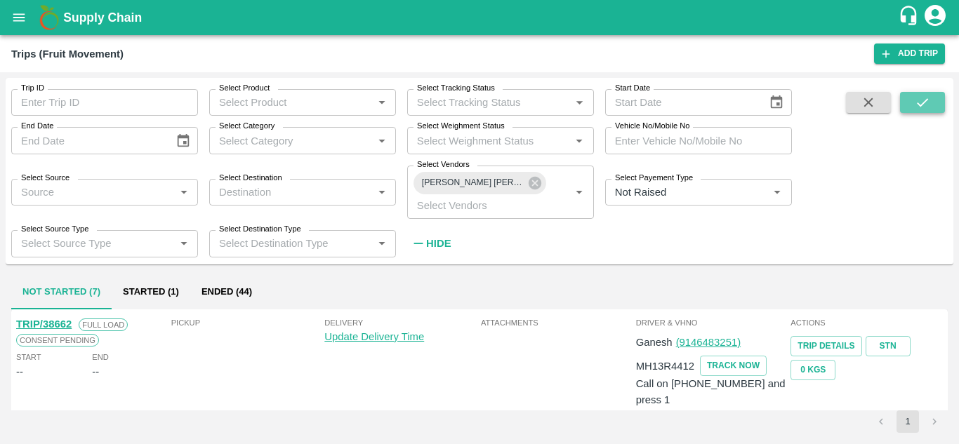
click at [919, 104] on icon "submit" at bounding box center [921, 102] width 11 height 8
click at [439, 241] on strong "Hide" at bounding box center [438, 243] width 25 height 11
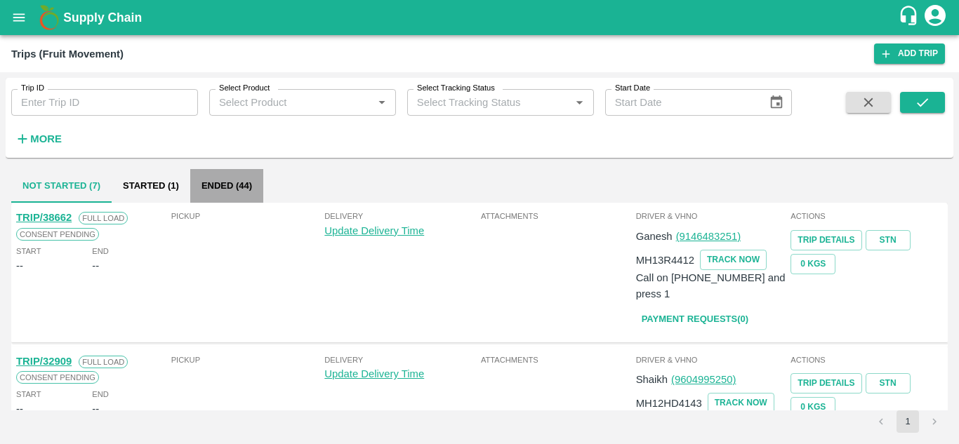
click at [227, 180] on button "Ended (44)" at bounding box center [226, 186] width 73 height 34
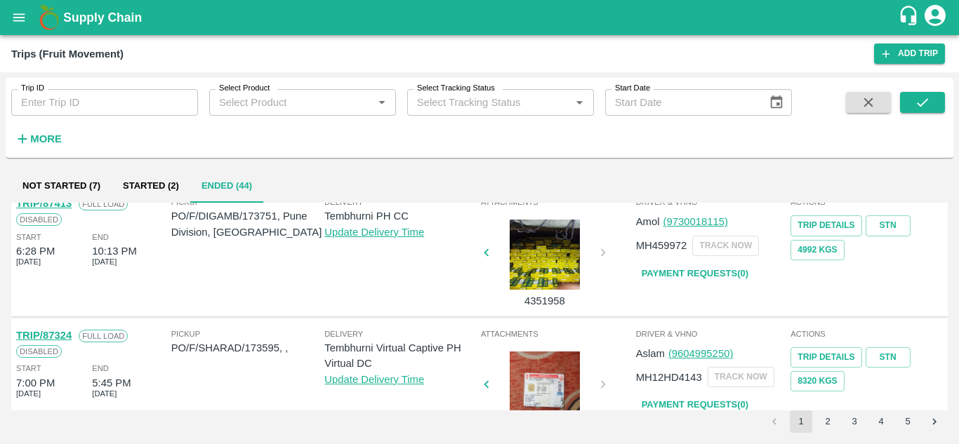
scroll to position [1109, 0]
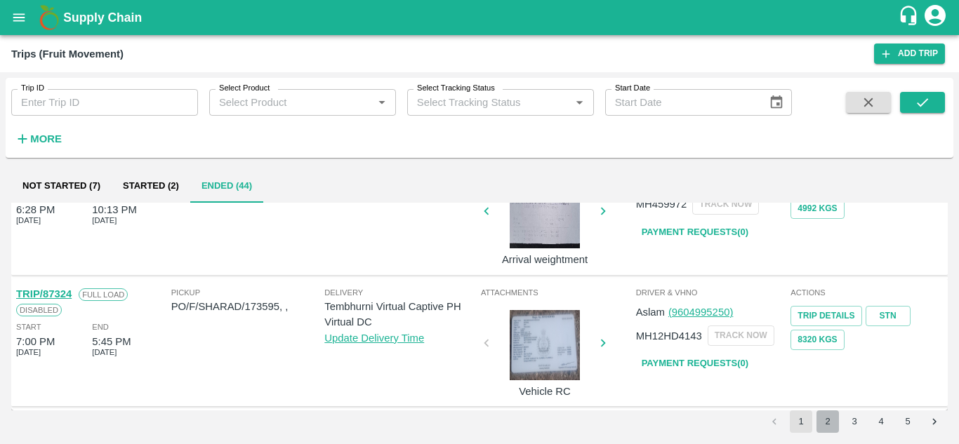
click at [829, 417] on button "2" at bounding box center [827, 421] width 22 height 22
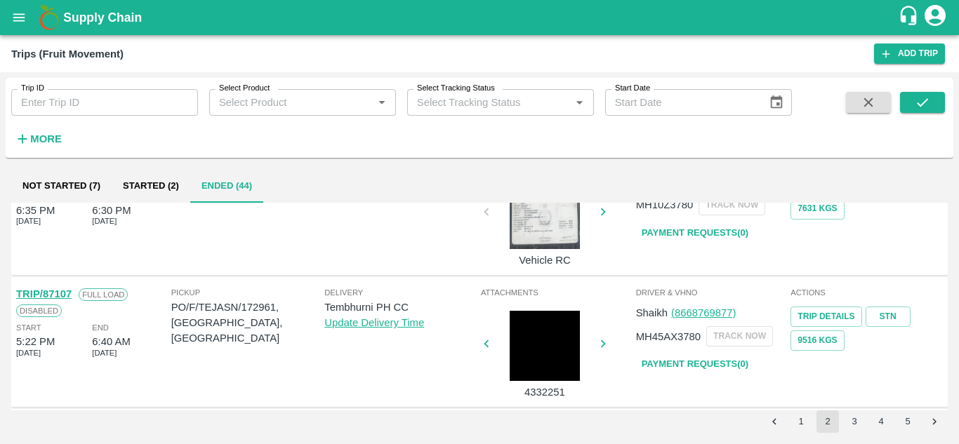
scroll to position [766, 0]
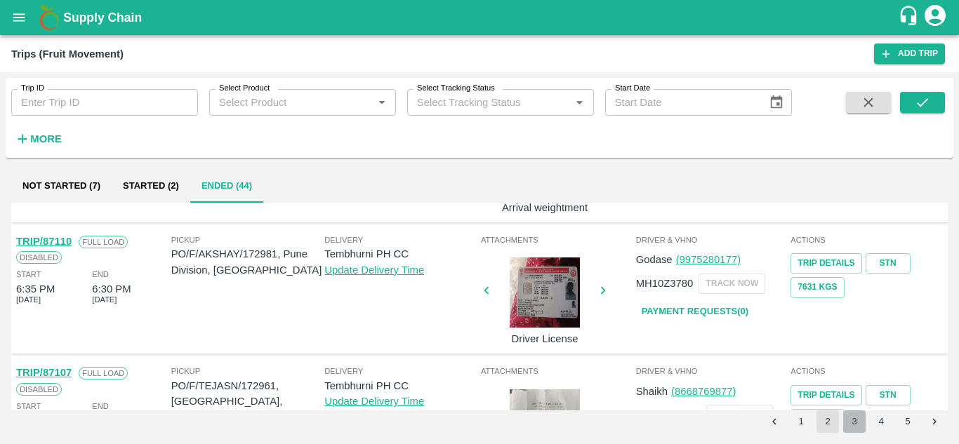
click at [854, 430] on button "3" at bounding box center [854, 421] width 22 height 22
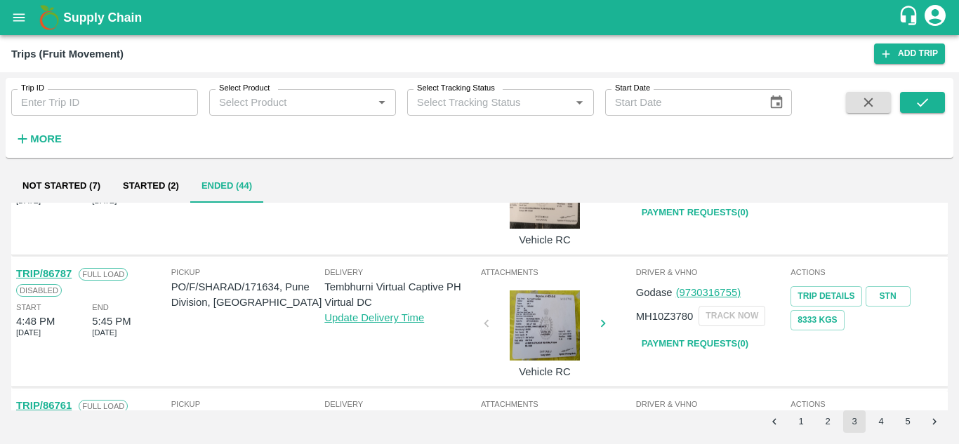
scroll to position [1109, 0]
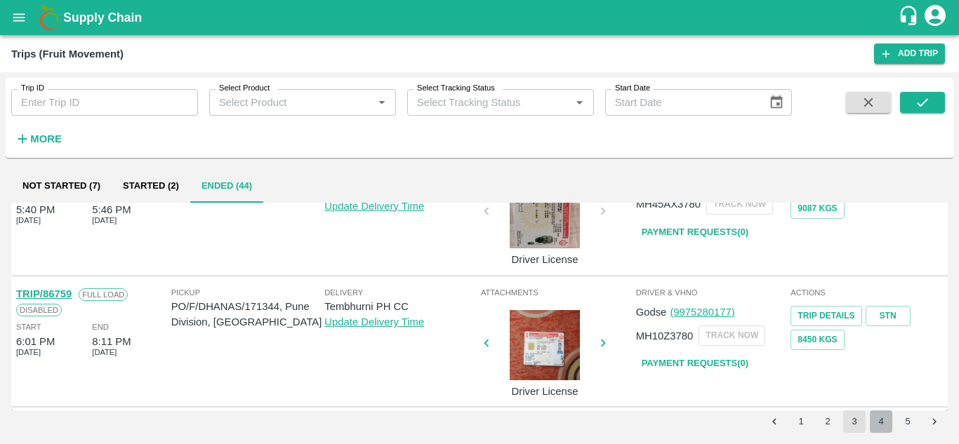
click at [875, 420] on button "4" at bounding box center [880, 421] width 22 height 22
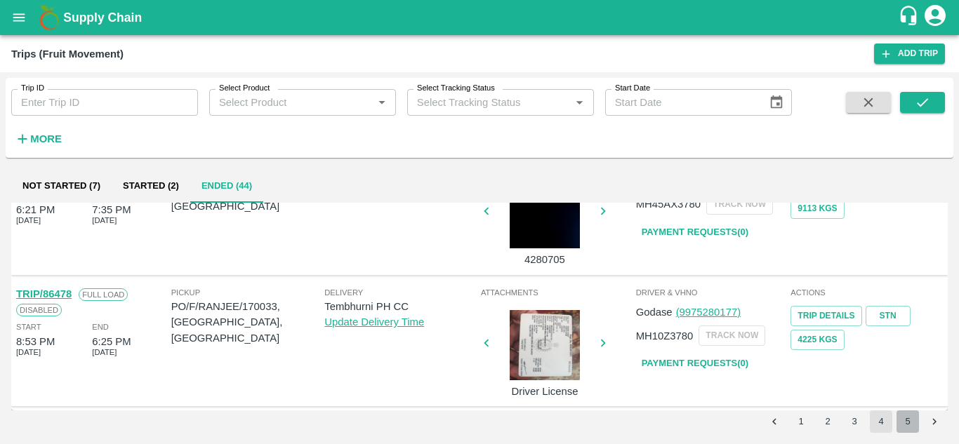
click at [908, 423] on button "5" at bounding box center [907, 421] width 22 height 22
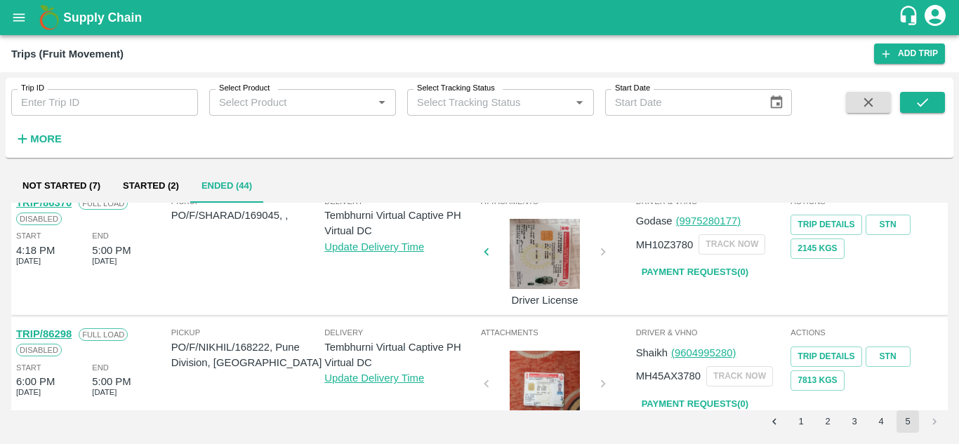
scroll to position [319, 0]
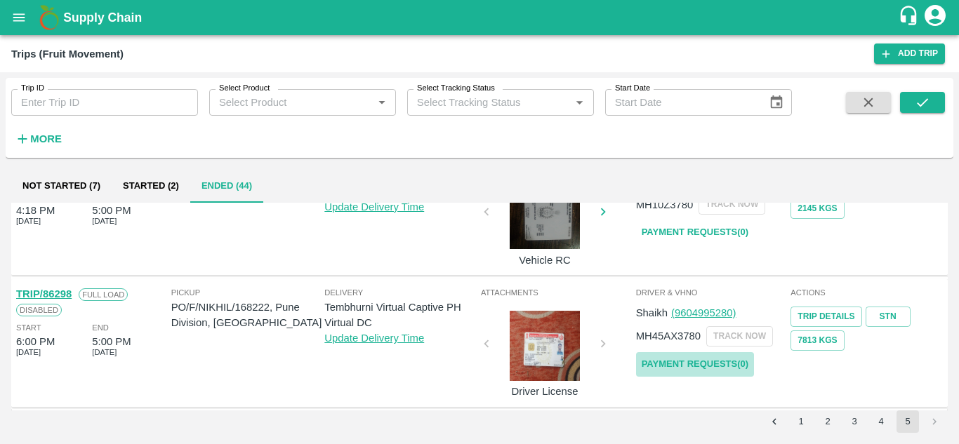
click at [699, 359] on link "Payment Requests( 0 )" at bounding box center [695, 364] width 118 height 25
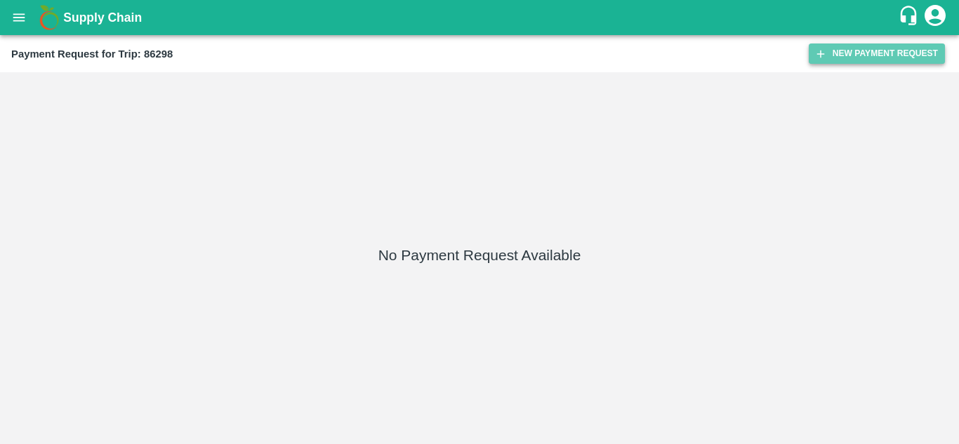
click at [864, 51] on button "New Payment Request" at bounding box center [876, 54] width 136 height 20
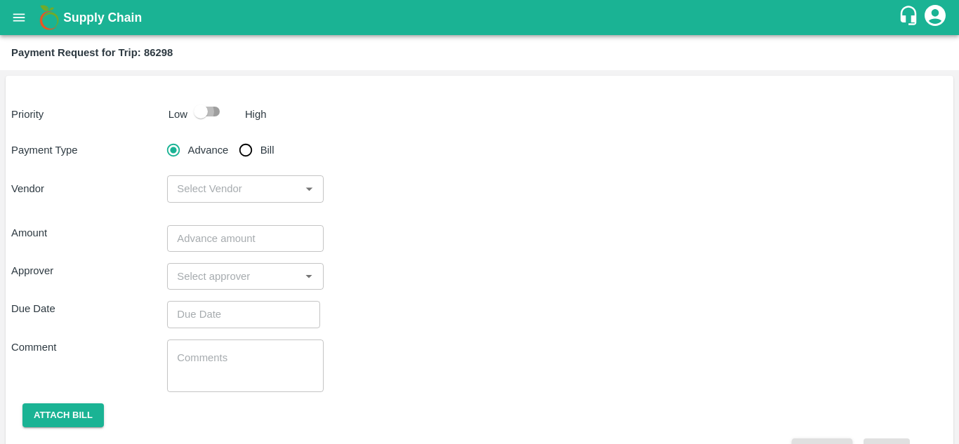
click at [206, 114] on input "checkbox" at bounding box center [201, 111] width 80 height 27
checkbox input "true"
click at [247, 150] on input "Bill" at bounding box center [246, 150] width 28 height 28
radio input "true"
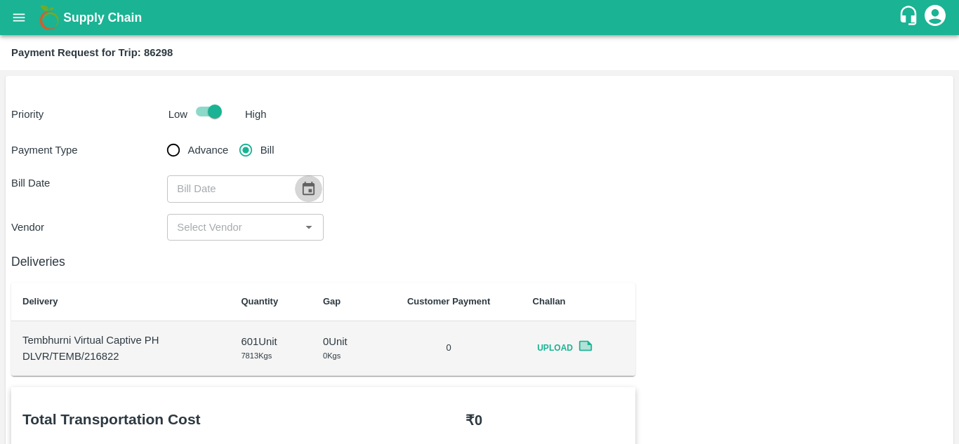
click at [307, 190] on icon "Choose date" at bounding box center [307, 188] width 15 height 15
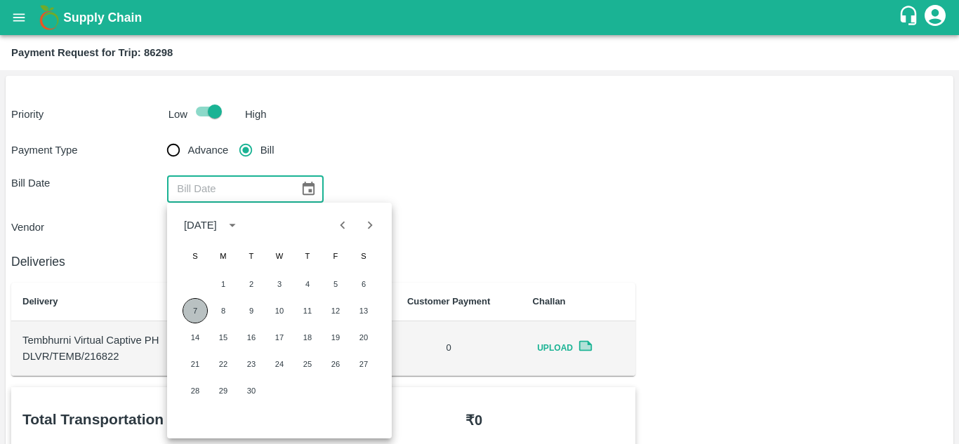
click at [190, 313] on button "7" at bounding box center [194, 310] width 25 height 25
type input "07/09/2025"
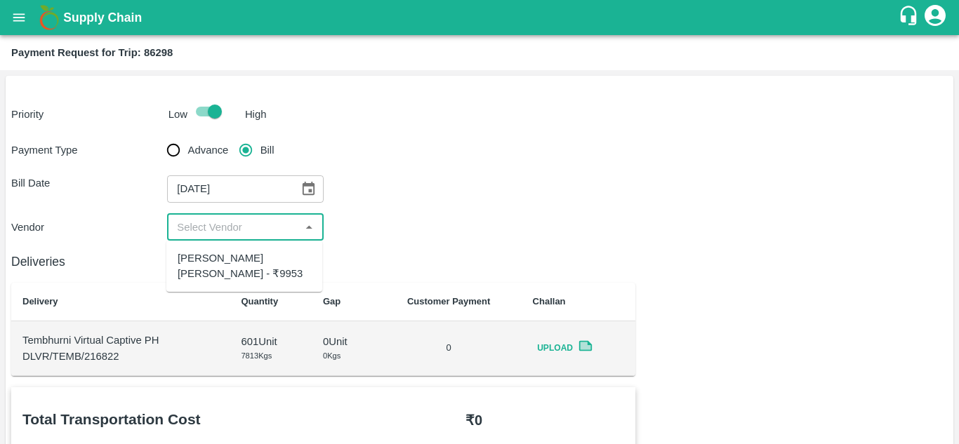
click at [231, 229] on input "input" at bounding box center [233, 227] width 124 height 18
click at [229, 270] on div "Dnyaneshwar Vitthal Godse - ₹9953" at bounding box center [244, 267] width 133 height 32
type input "Dnyaneshwar Vitthal Godse - ₹9953"
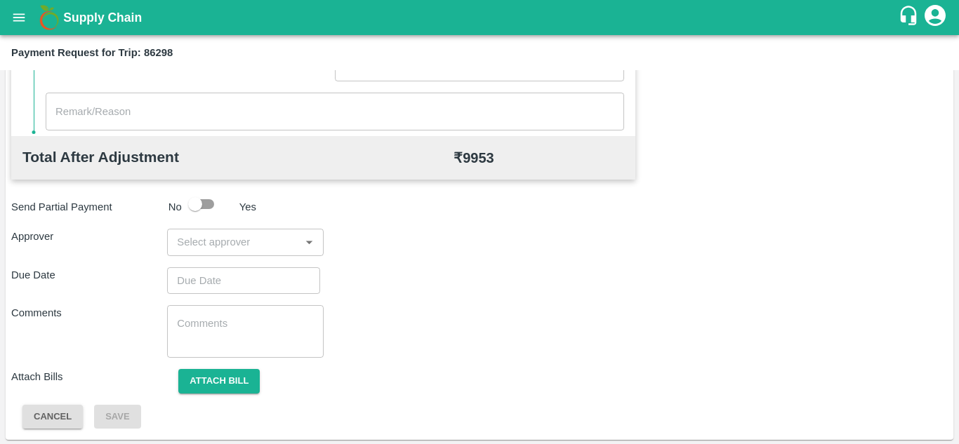
scroll to position [639, 0]
click at [178, 234] on input "input" at bounding box center [233, 241] width 124 height 18
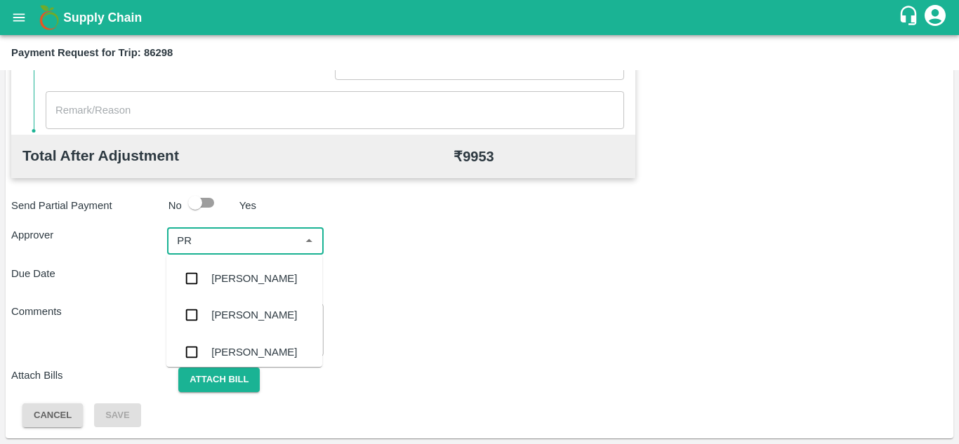
type input "PRA"
click at [229, 345] on div "[PERSON_NAME]" at bounding box center [254, 352] width 86 height 15
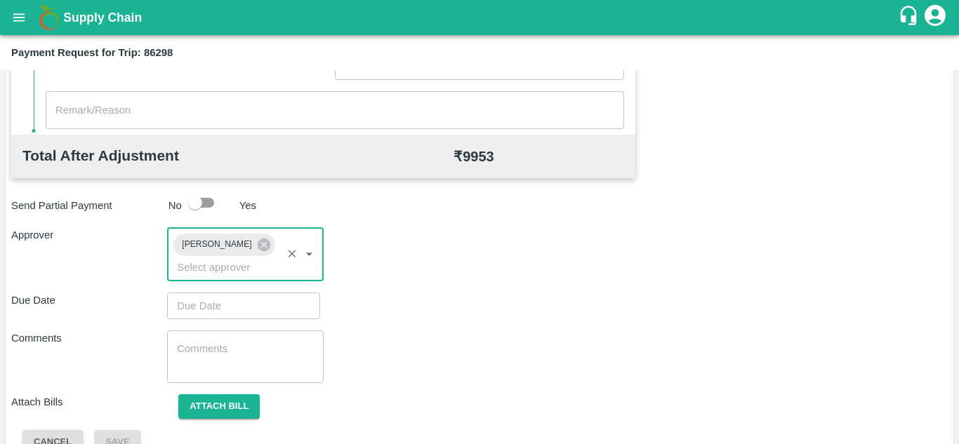
type input "DD/MM/YYYY hh:mm aa"
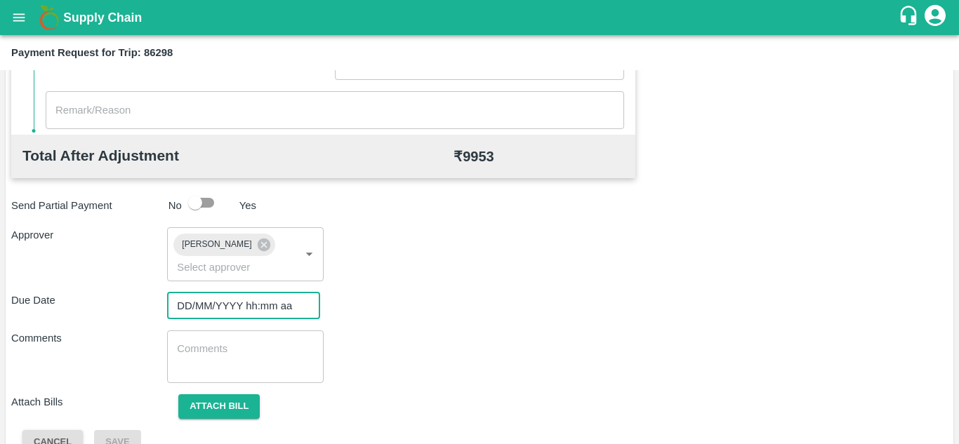
click at [186, 309] on input "DD/MM/YYYY hh:mm aa" at bounding box center [238, 306] width 143 height 27
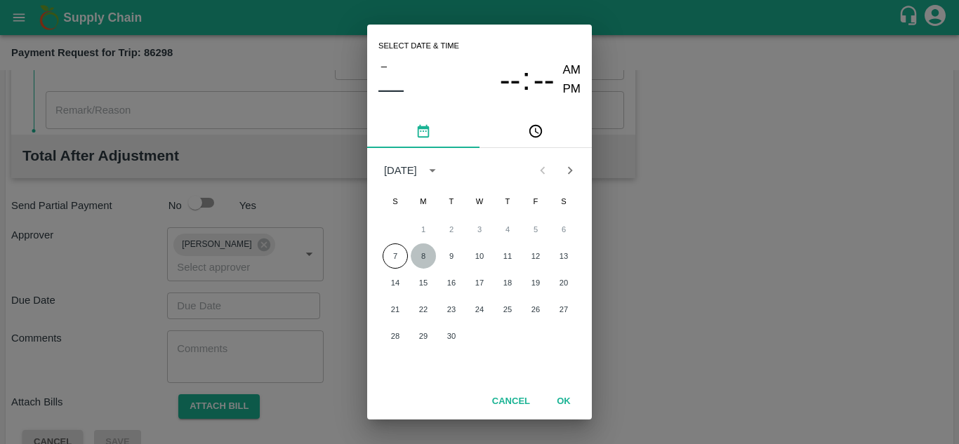
click at [415, 261] on button "8" at bounding box center [422, 255] width 25 height 25
type input "[DATE] 12:00 AM"
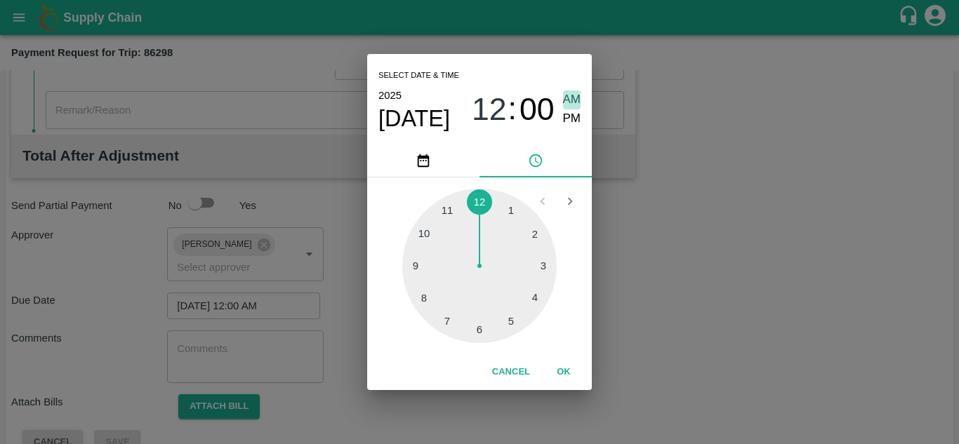
click at [577, 97] on span "AM" at bounding box center [572, 100] width 18 height 19
click at [565, 370] on button "OK" at bounding box center [563, 372] width 45 height 25
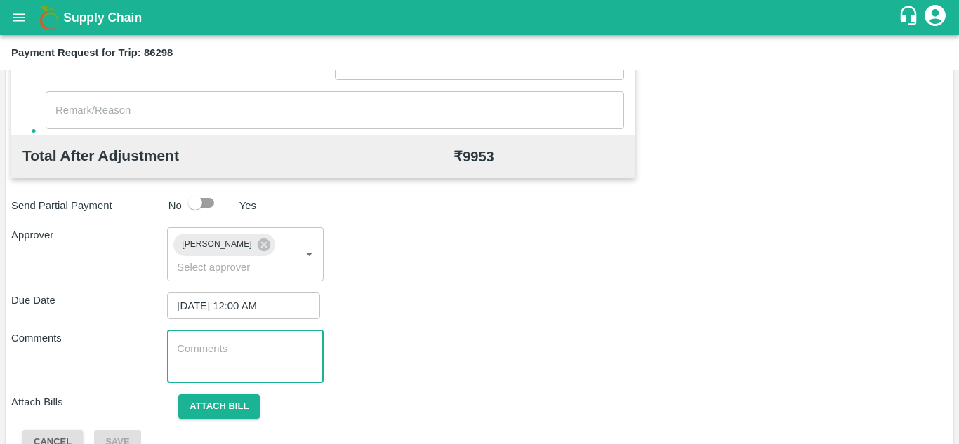
click at [206, 344] on textarea at bounding box center [245, 356] width 136 height 29
type textarea "t"
type textarea "Transport Bill"
click at [497, 343] on div "Comments Transport Bill x ​" at bounding box center [479, 356] width 936 height 53
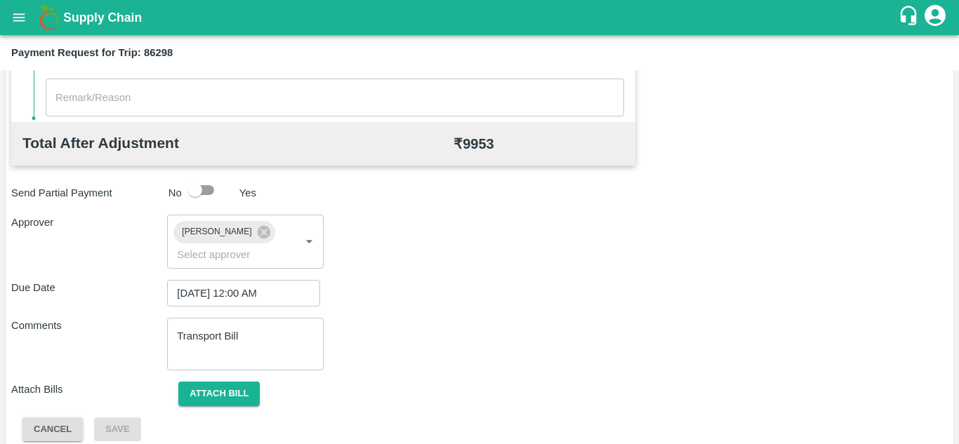
scroll to position [665, 0]
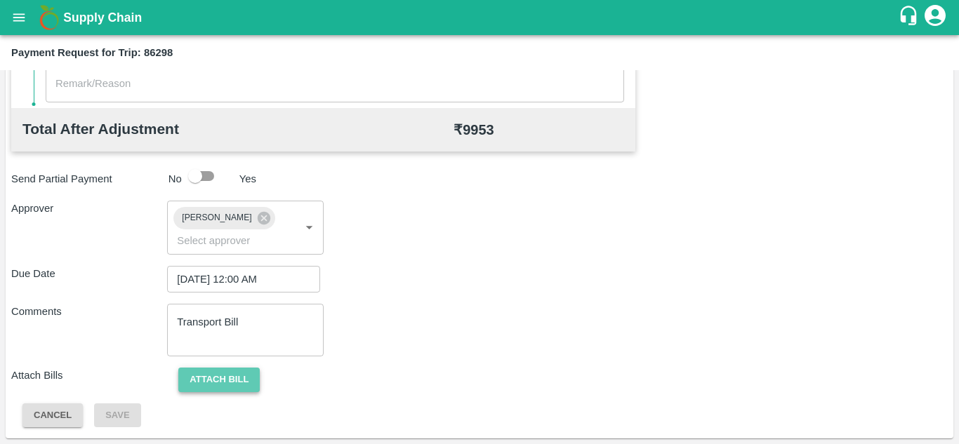
click at [218, 378] on button "Attach bill" at bounding box center [218, 380] width 81 height 25
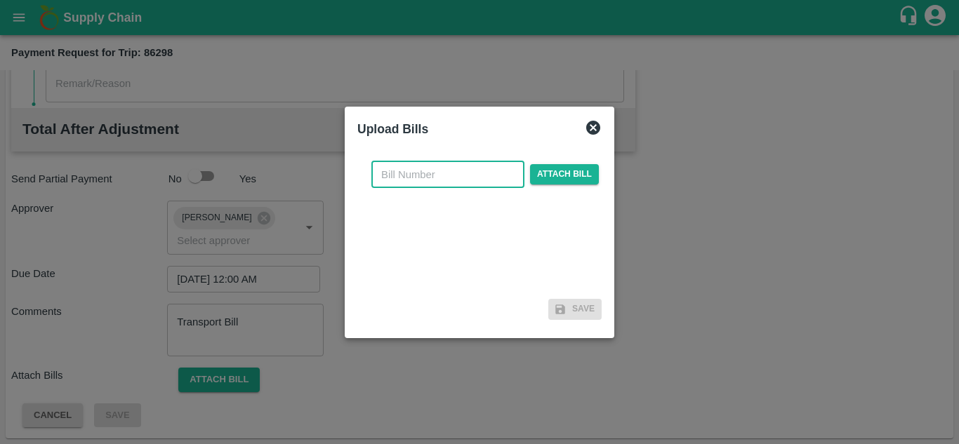
click at [395, 178] on input "text" at bounding box center [447, 174] width 153 height 27
type input "248"
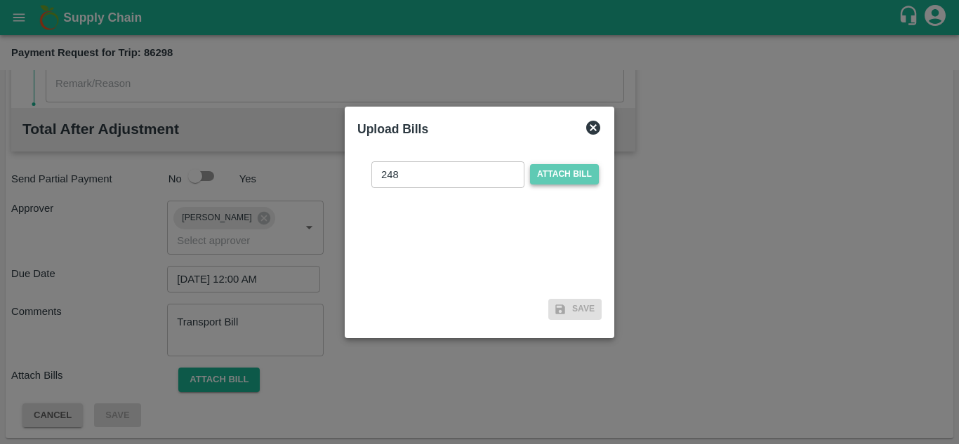
click at [557, 172] on span "Attach bill" at bounding box center [564, 174] width 69 height 20
click at [0, 0] on input "Attach bill" at bounding box center [0, 0] width 0 height 0
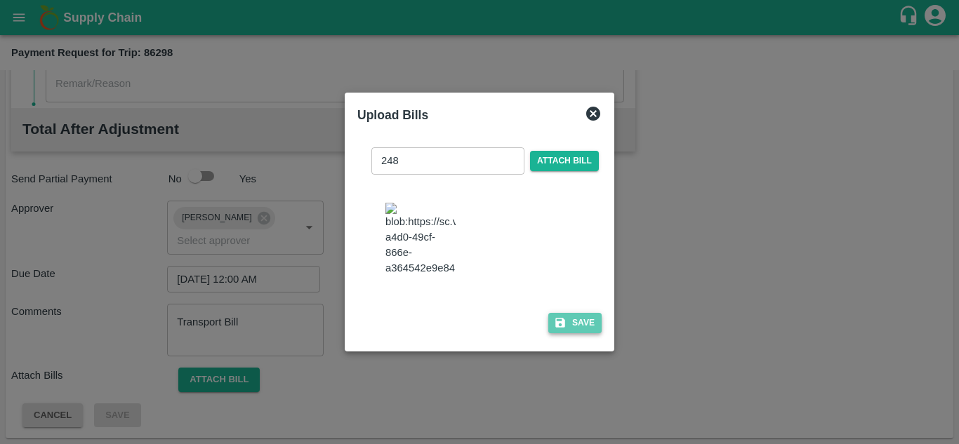
click at [575, 330] on button "Save" at bounding box center [574, 323] width 53 height 20
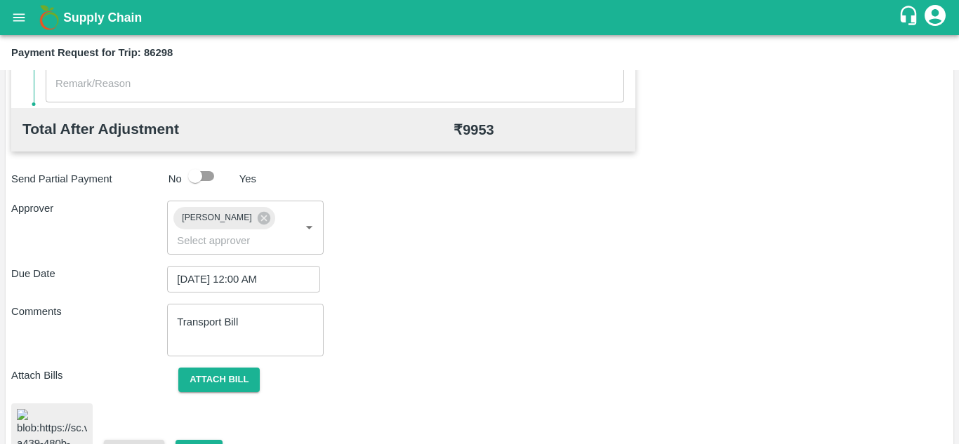
scroll to position [763, 0]
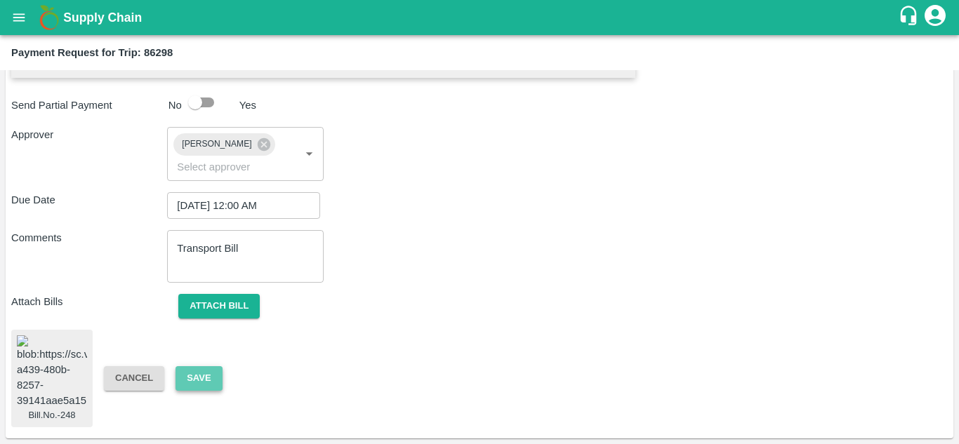
click at [210, 366] on button "Save" at bounding box center [198, 378] width 46 height 25
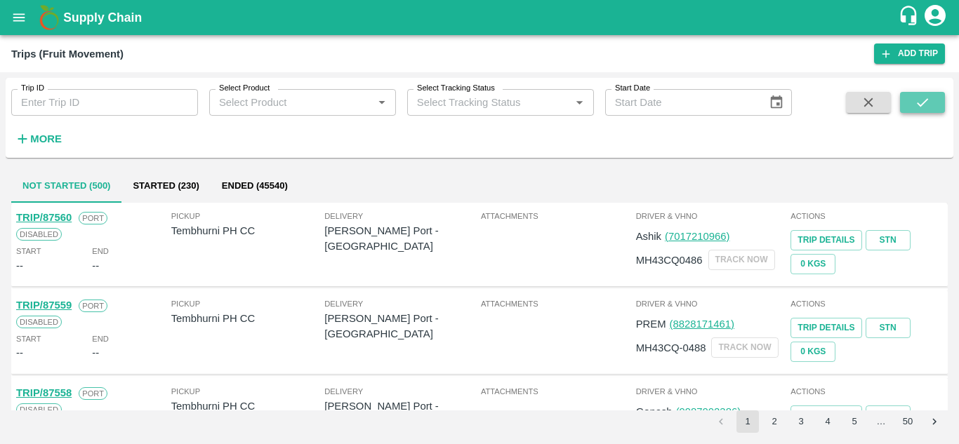
click at [923, 99] on icon "submit" at bounding box center [921, 102] width 15 height 15
click at [32, 140] on strong "More" at bounding box center [46, 138] width 32 height 11
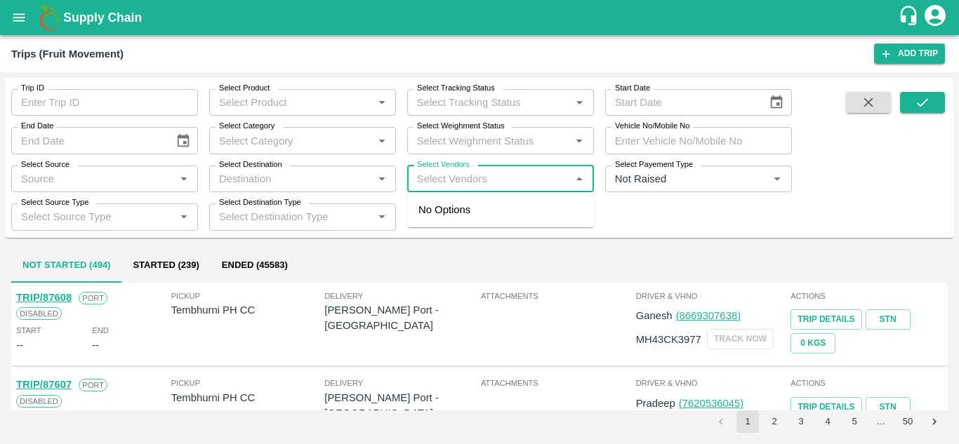
click at [421, 177] on input "Select Vendors" at bounding box center [488, 179] width 155 height 18
type input "dnyane"
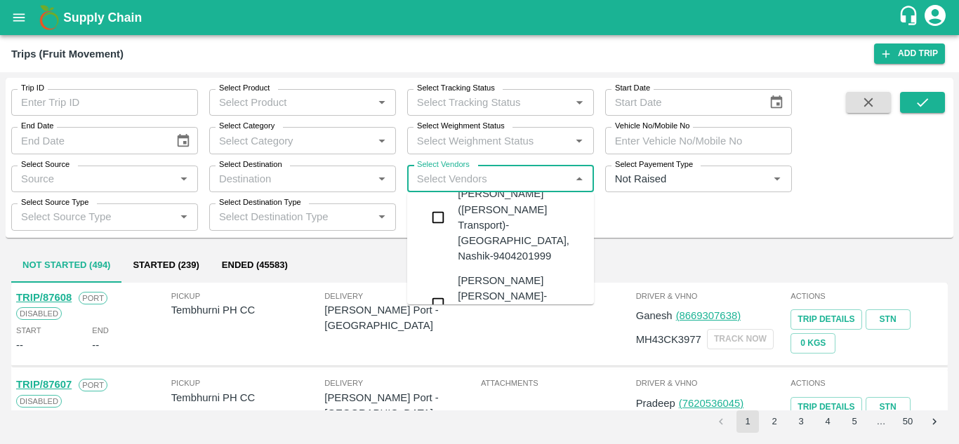
scroll to position [32, 0]
click at [486, 272] on div "[PERSON_NAME] [PERSON_NAME]-[GEOGRAPHIC_DATA], [GEOGRAPHIC_DATA]-9730316755" at bounding box center [542, 303] width 170 height 62
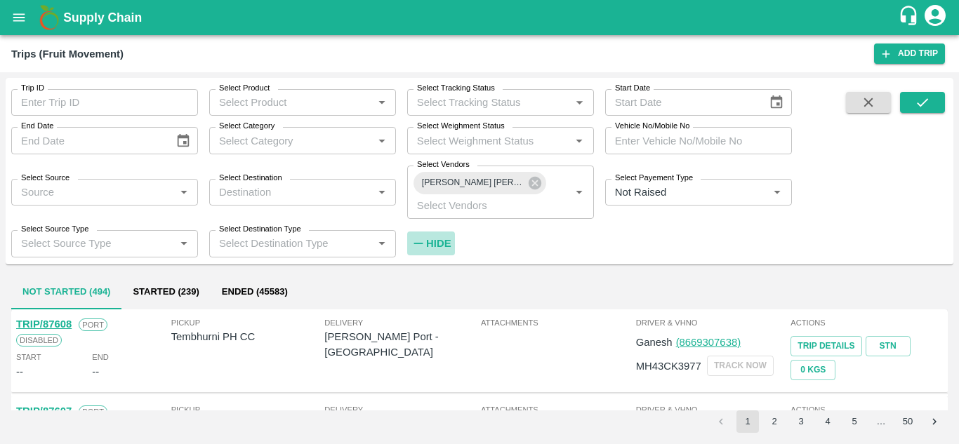
click at [441, 246] on strong "Hide" at bounding box center [438, 243] width 25 height 11
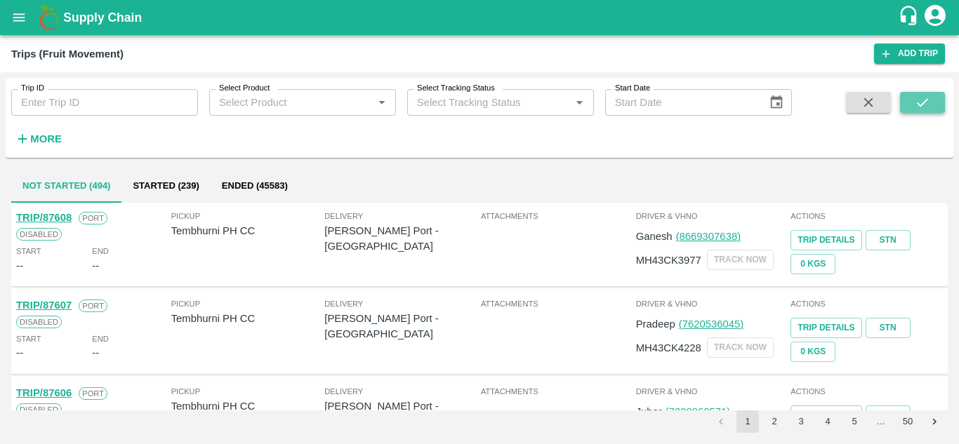
click at [921, 106] on icon "submit" at bounding box center [921, 102] width 15 height 15
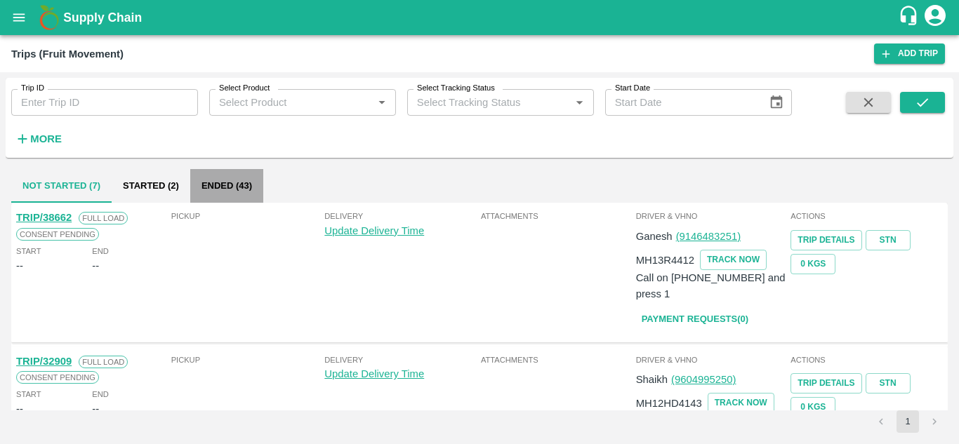
click at [217, 180] on button "Ended (43)" at bounding box center [226, 186] width 73 height 34
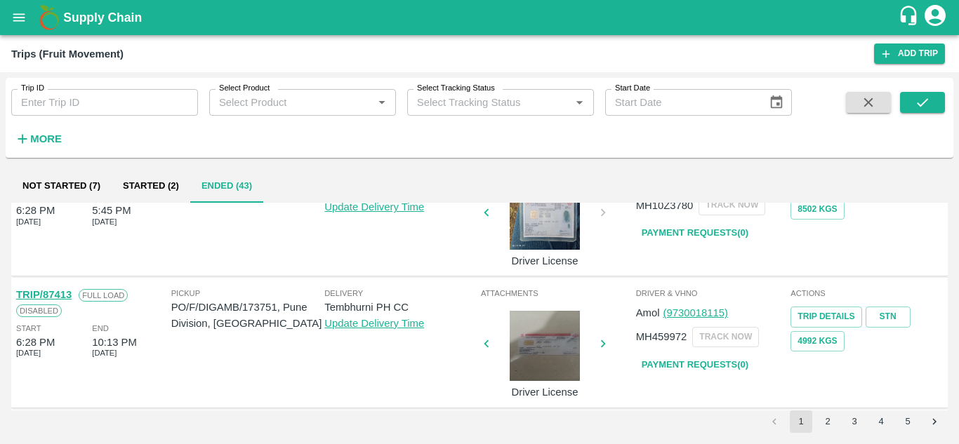
scroll to position [1109, 0]
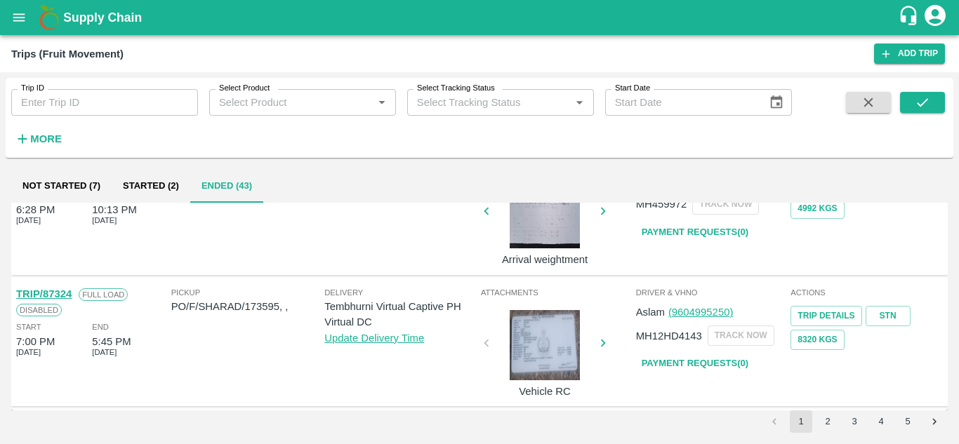
click at [905, 418] on button "5" at bounding box center [907, 421] width 22 height 22
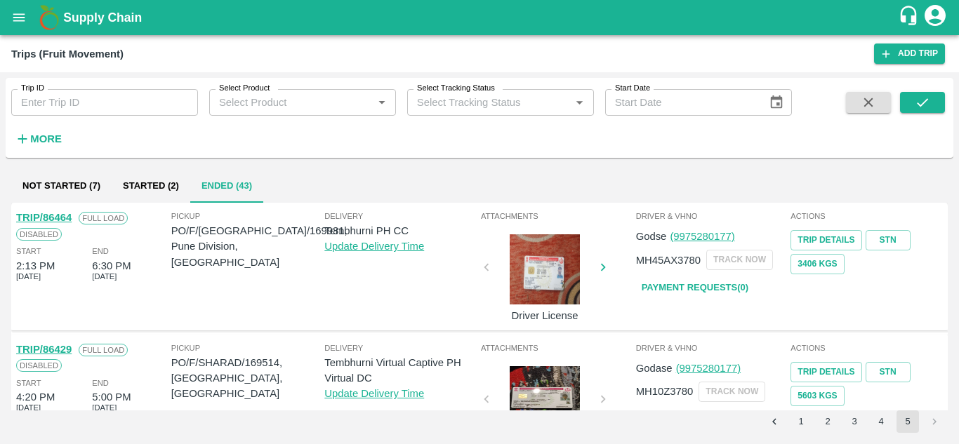
scroll to position [187, 0]
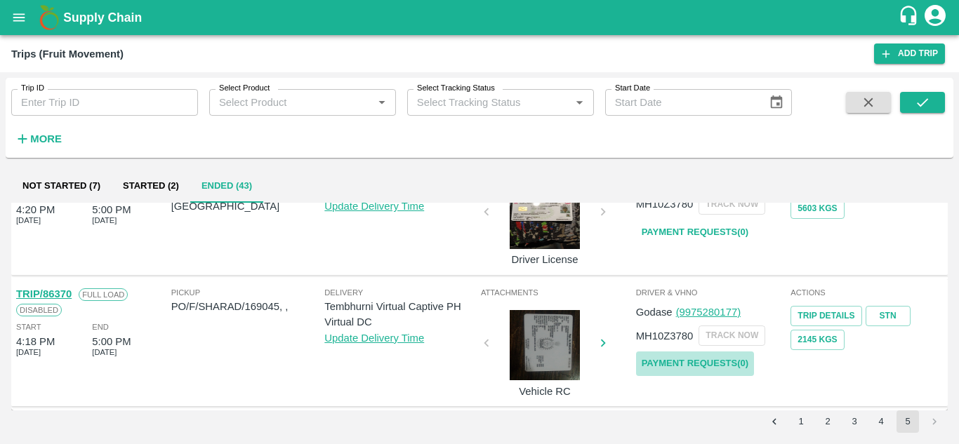
click at [716, 363] on link "Payment Requests( 0 )" at bounding box center [695, 364] width 118 height 25
click at [926, 97] on icon "submit" at bounding box center [921, 102] width 15 height 15
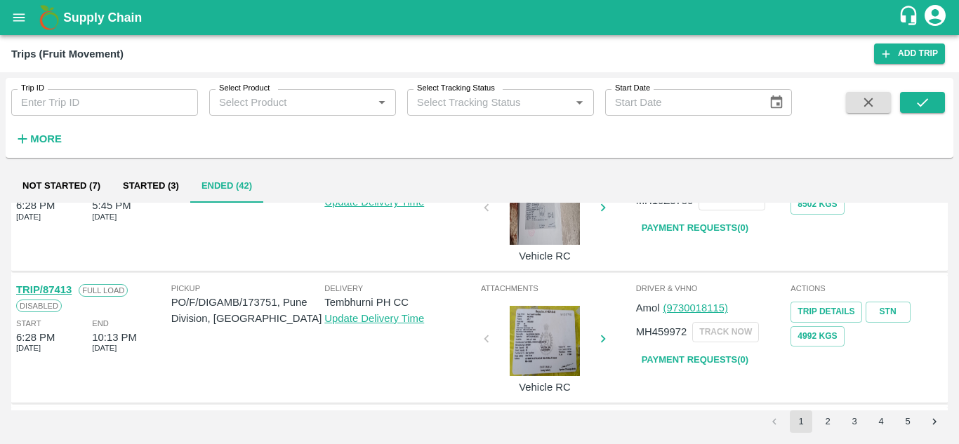
scroll to position [1109, 0]
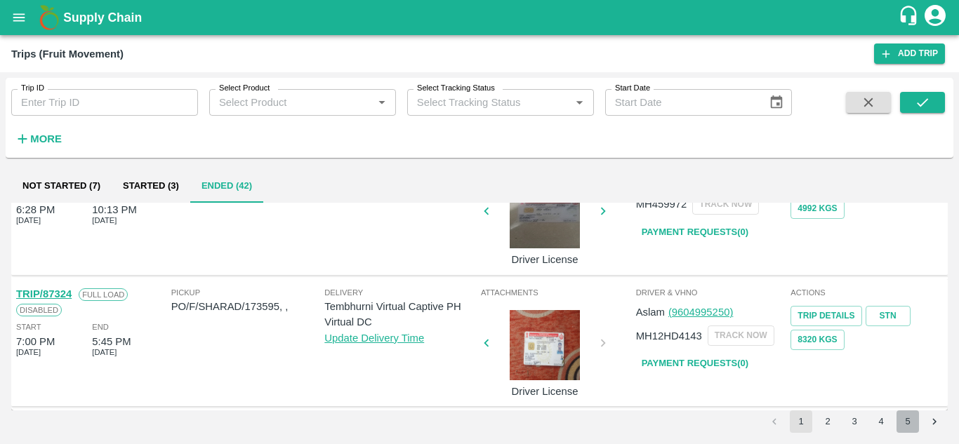
click at [905, 421] on button "5" at bounding box center [907, 421] width 22 height 22
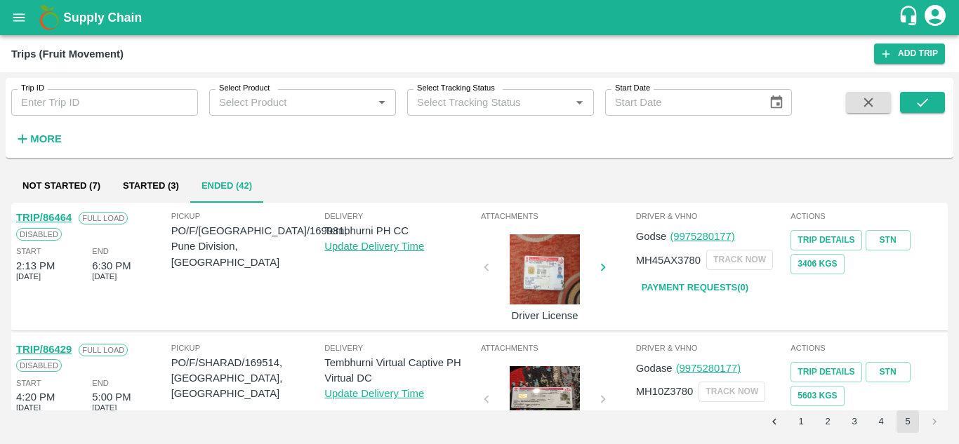
scroll to position [55, 0]
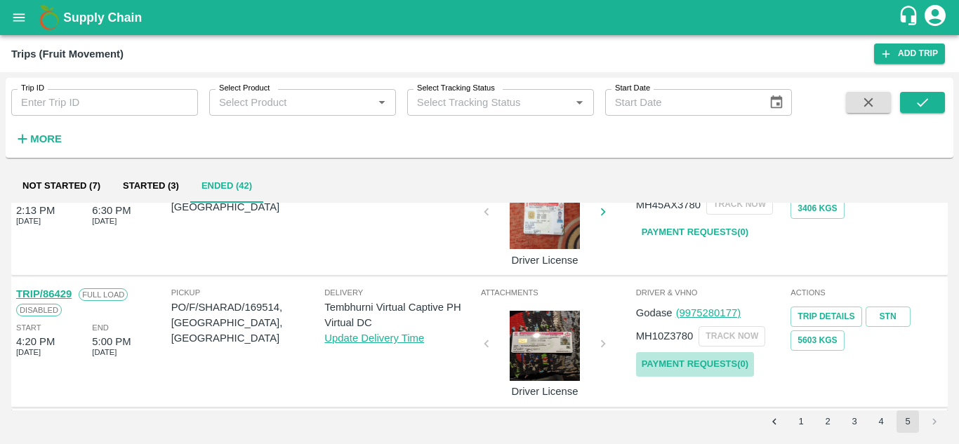
click at [690, 366] on link "Payment Requests( 0 )" at bounding box center [695, 364] width 118 height 25
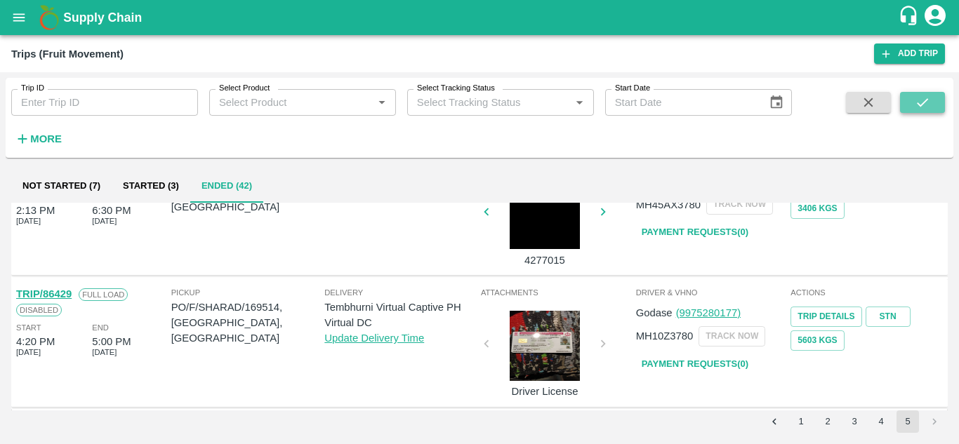
click at [921, 100] on icon "submit" at bounding box center [921, 102] width 15 height 15
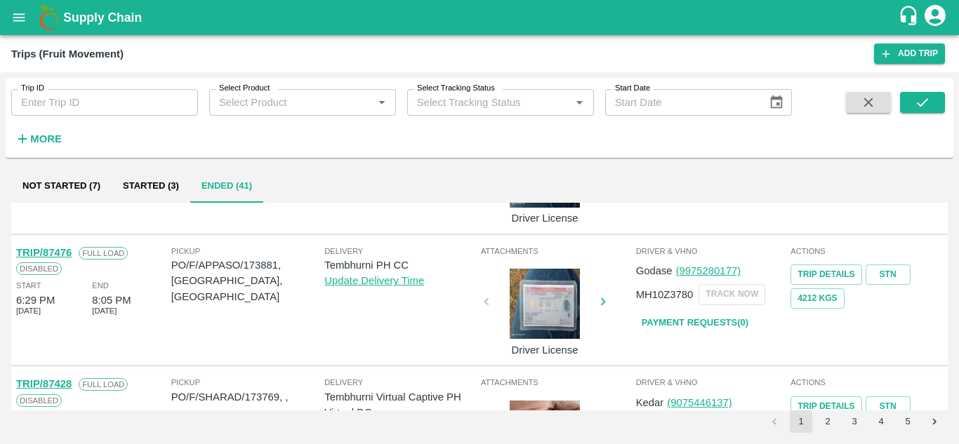
scroll to position [511, 0]
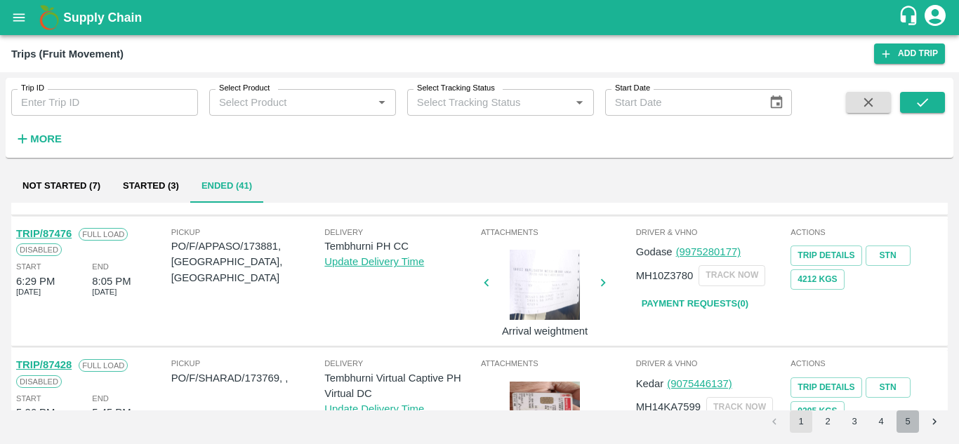
click at [904, 424] on button "5" at bounding box center [907, 421] width 22 height 22
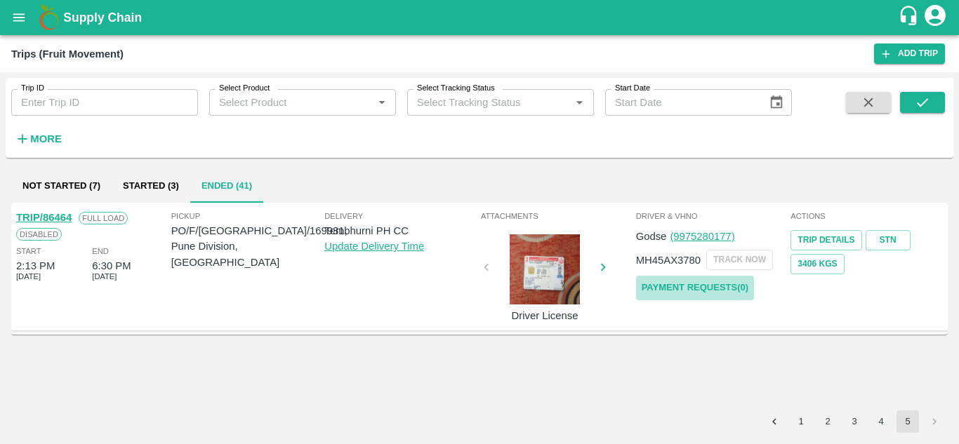
click at [687, 286] on link "Payment Requests( 0 )" at bounding box center [695, 288] width 118 height 25
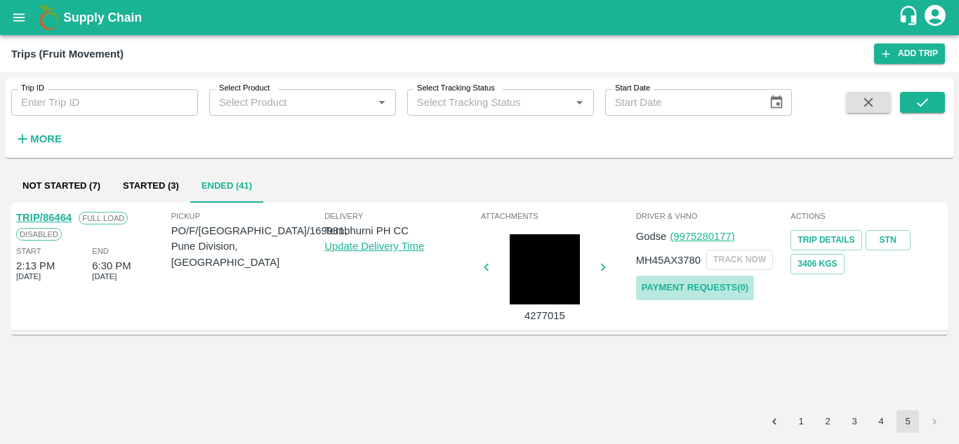
click at [702, 290] on link "Payment Requests( 0 )" at bounding box center [695, 288] width 118 height 25
click at [928, 104] on icon "submit" at bounding box center [921, 102] width 15 height 15
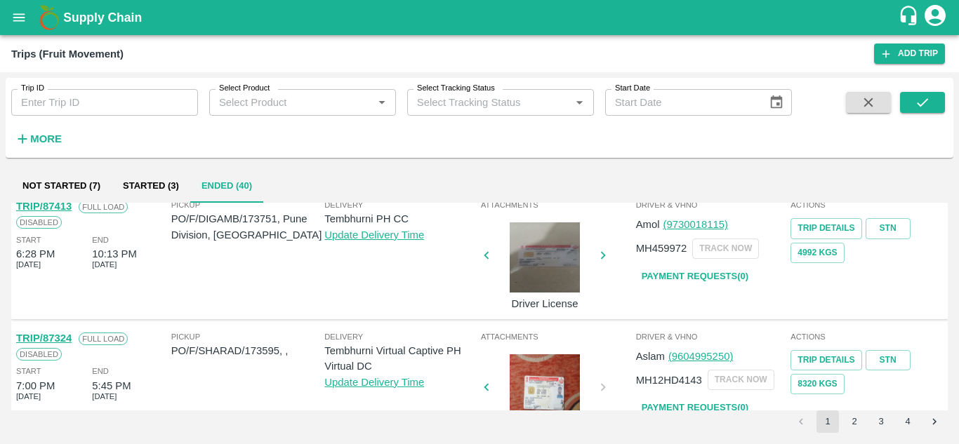
scroll to position [1109, 0]
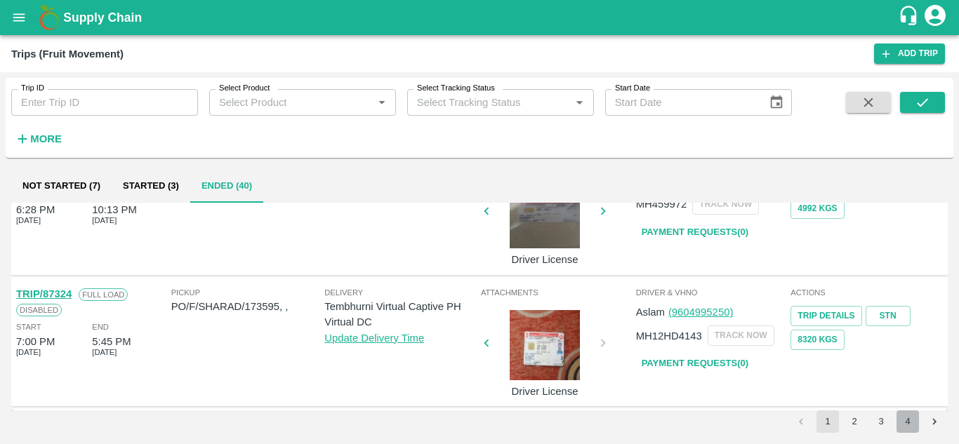
click at [907, 424] on button "4" at bounding box center [907, 421] width 22 height 22
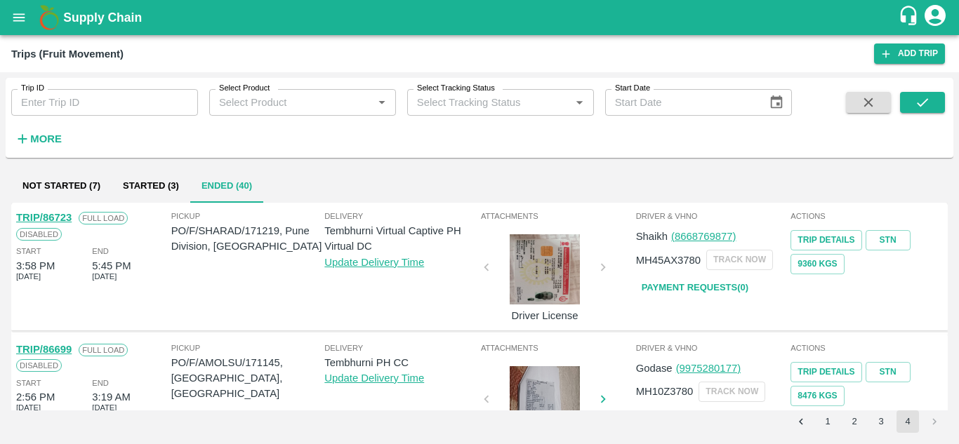
click at [933, 424] on li "pagination navigation" at bounding box center [934, 421] width 27 height 22
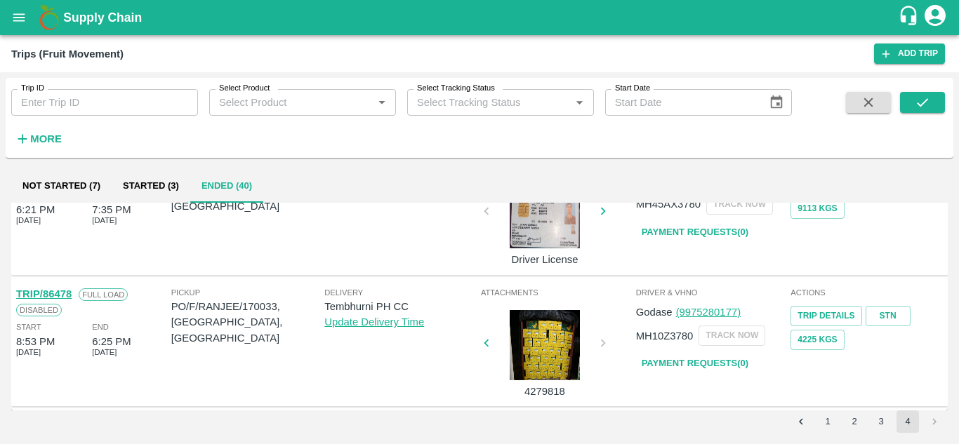
click at [671, 362] on link "Payment Requests( 0 )" at bounding box center [695, 364] width 118 height 25
click at [940, 103] on button "submit" at bounding box center [922, 102] width 45 height 21
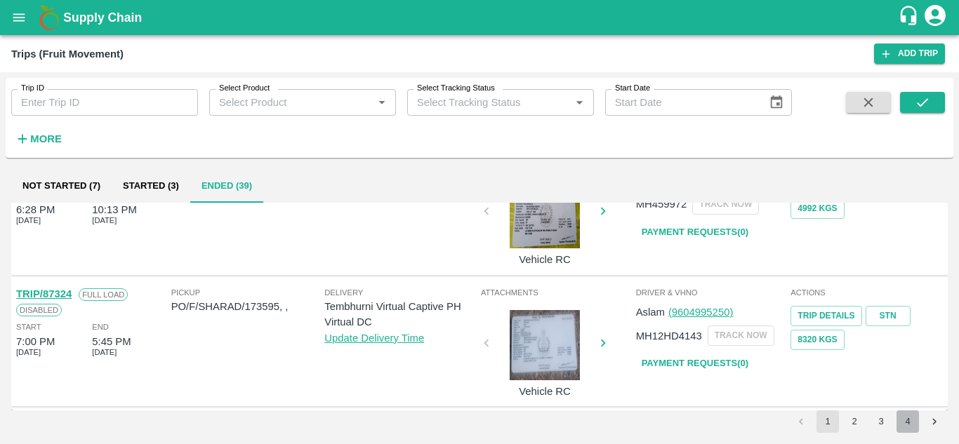
click at [900, 423] on button "4" at bounding box center [907, 421] width 22 height 22
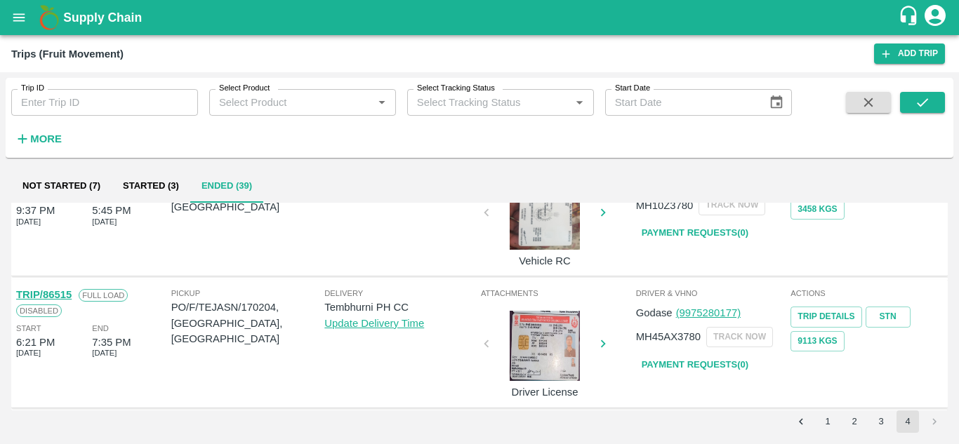
scroll to position [977, 0]
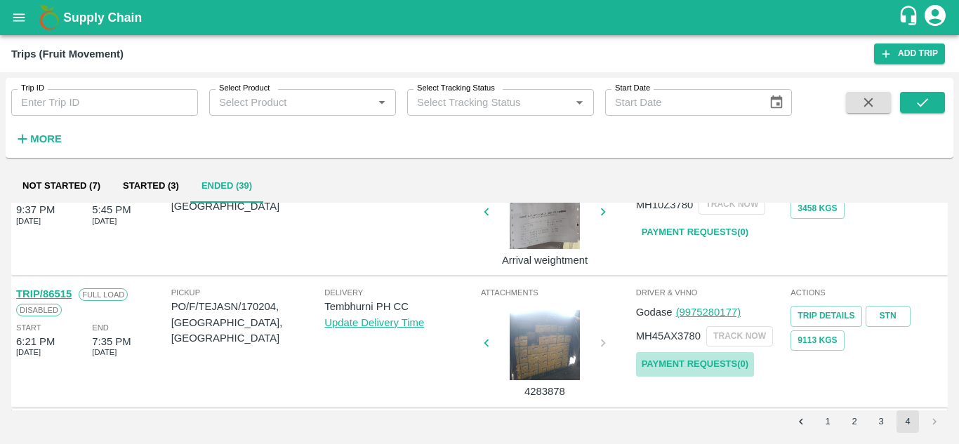
click at [676, 364] on link "Payment Requests( 0 )" at bounding box center [695, 364] width 118 height 25
click at [928, 100] on icon "submit" at bounding box center [921, 102] width 15 height 15
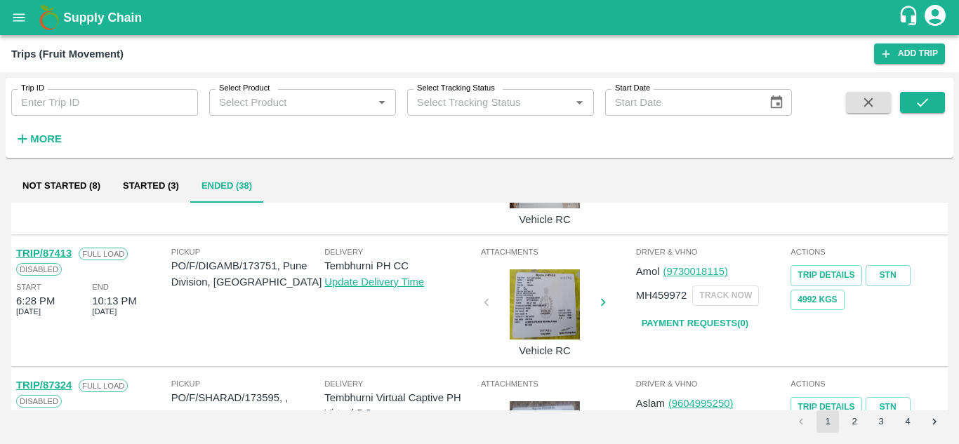
scroll to position [1109, 0]
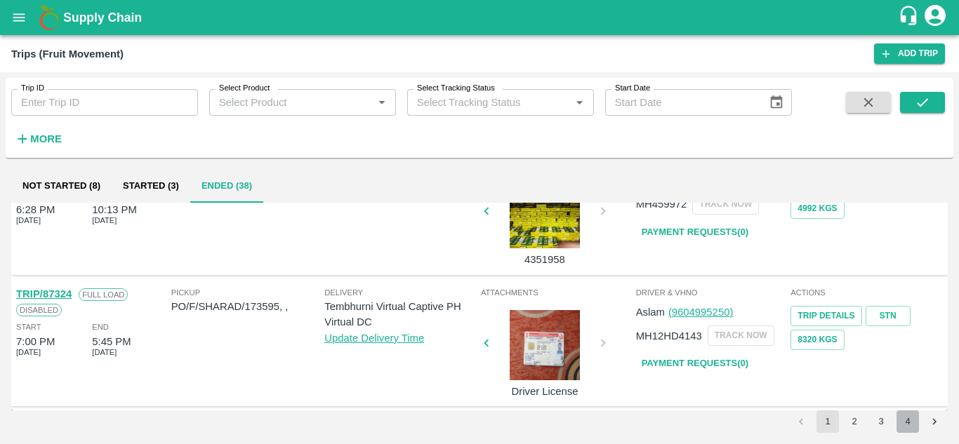
click at [911, 427] on button "4" at bounding box center [907, 421] width 22 height 22
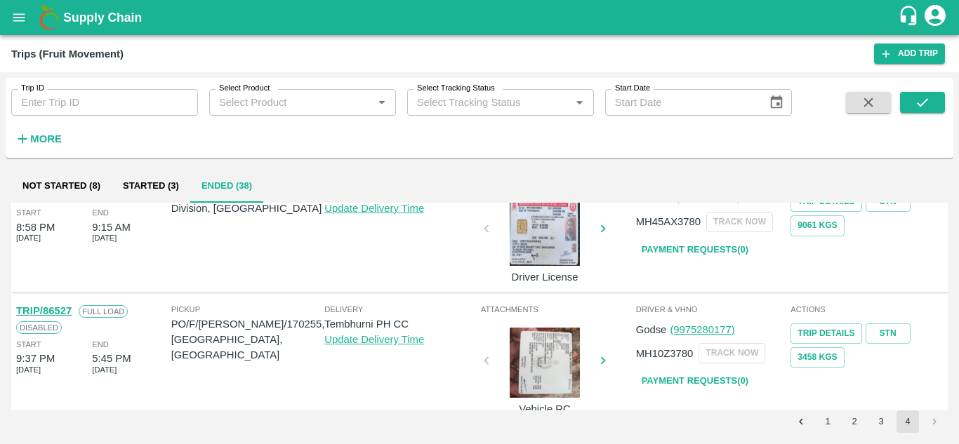
scroll to position [846, 0]
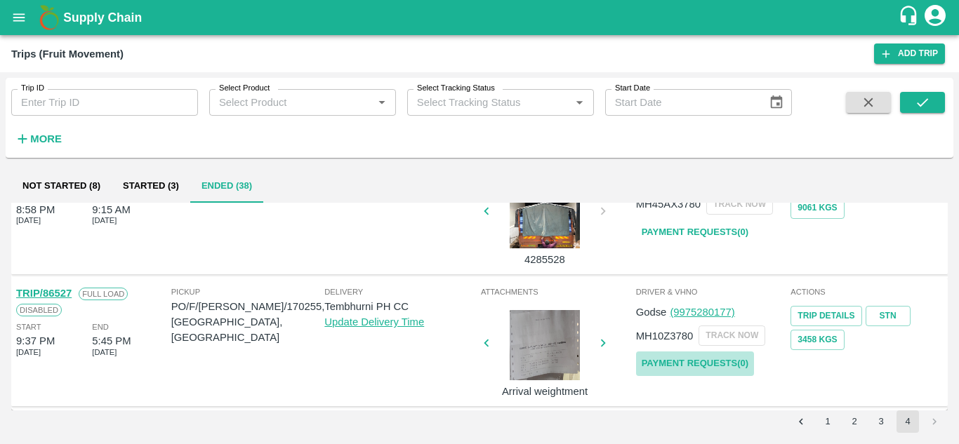
click at [702, 365] on link "Payment Requests( 0 )" at bounding box center [695, 364] width 118 height 25
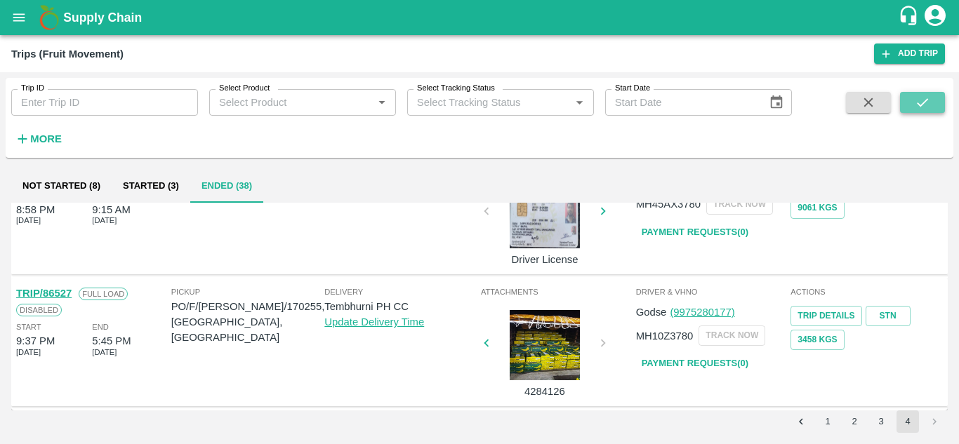
click at [926, 102] on icon "submit" at bounding box center [921, 102] width 15 height 15
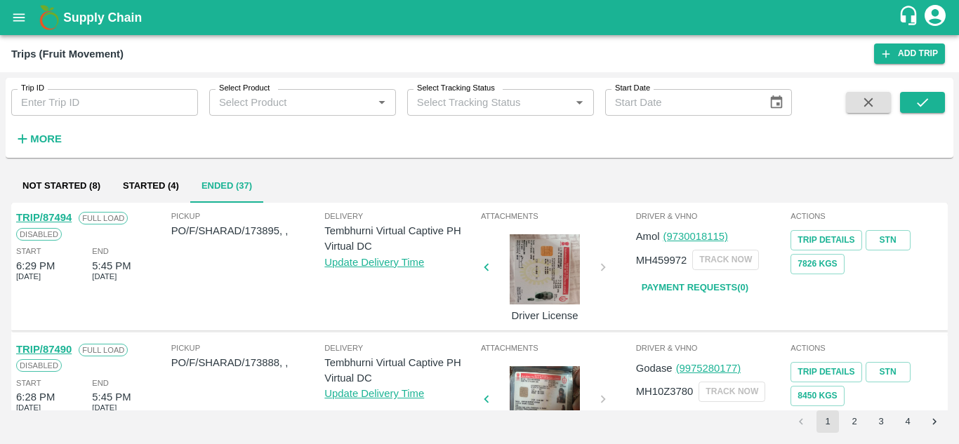
click at [913, 421] on button "4" at bounding box center [907, 421] width 22 height 22
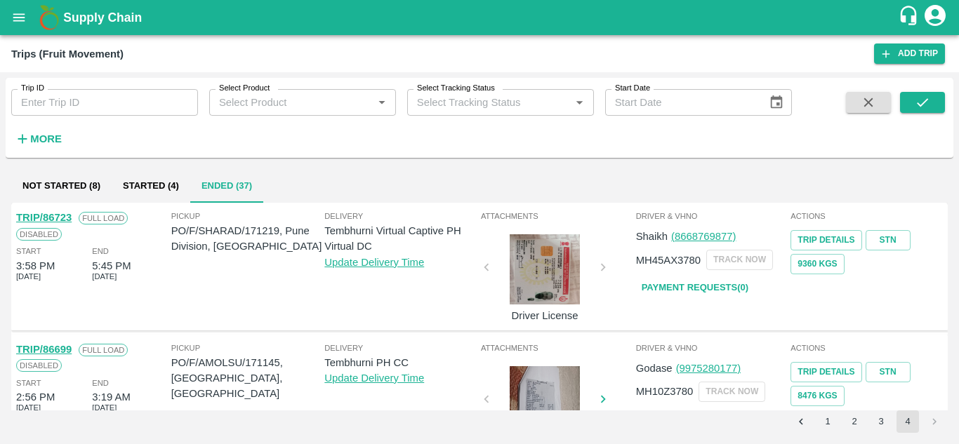
scroll to position [714, 0]
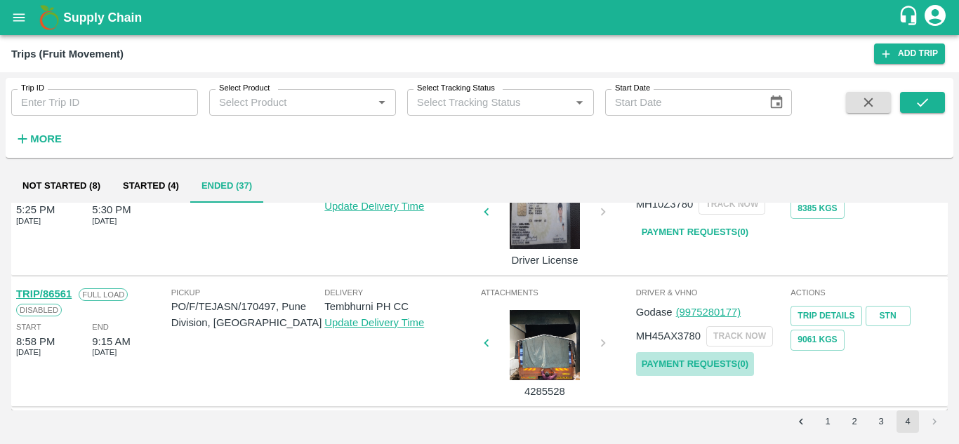
click at [696, 366] on link "Payment Requests( 0 )" at bounding box center [695, 364] width 118 height 25
click at [933, 105] on button "submit" at bounding box center [922, 102] width 45 height 21
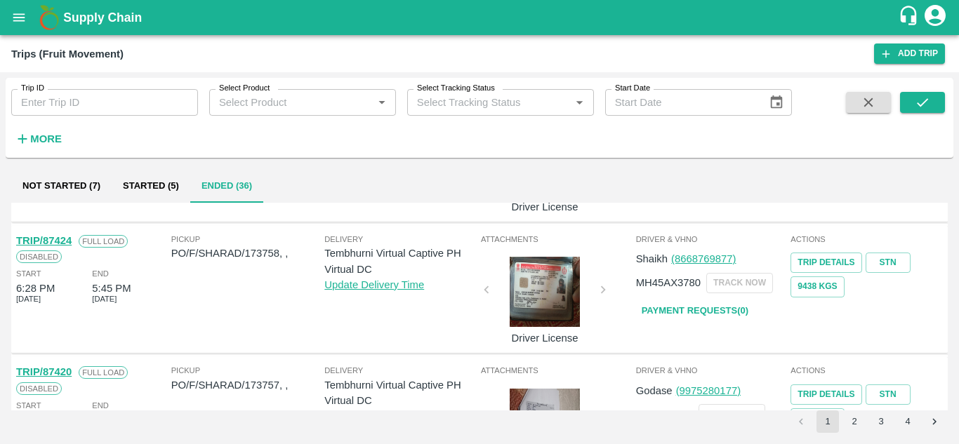
scroll to position [1109, 0]
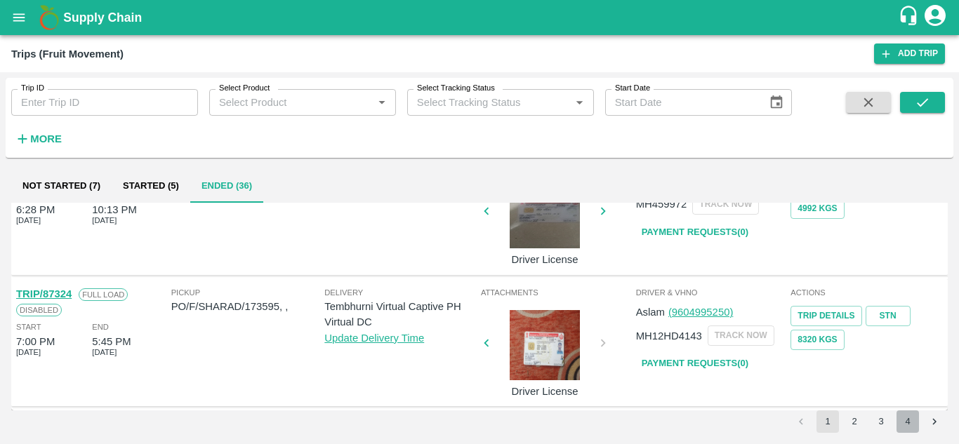
click at [909, 425] on button "4" at bounding box center [907, 421] width 22 height 22
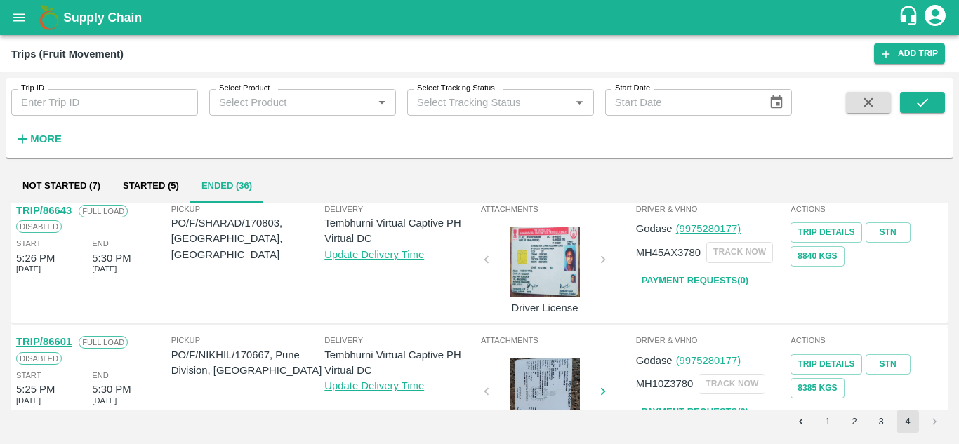
scroll to position [582, 0]
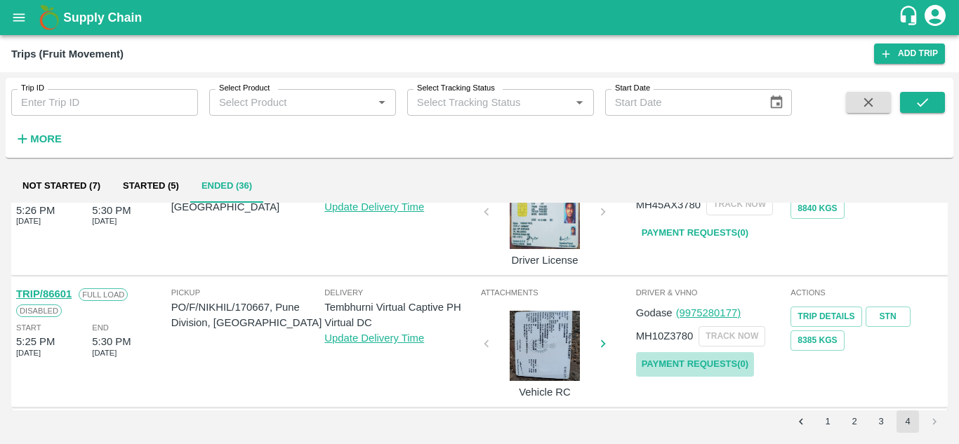
click at [674, 366] on link "Payment Requests( 0 )" at bounding box center [695, 364] width 118 height 25
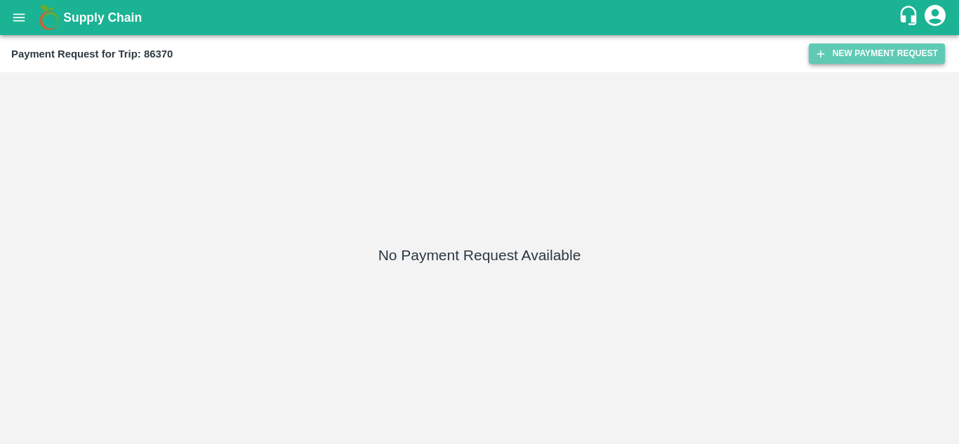
click at [890, 60] on button "New Payment Request" at bounding box center [876, 54] width 136 height 20
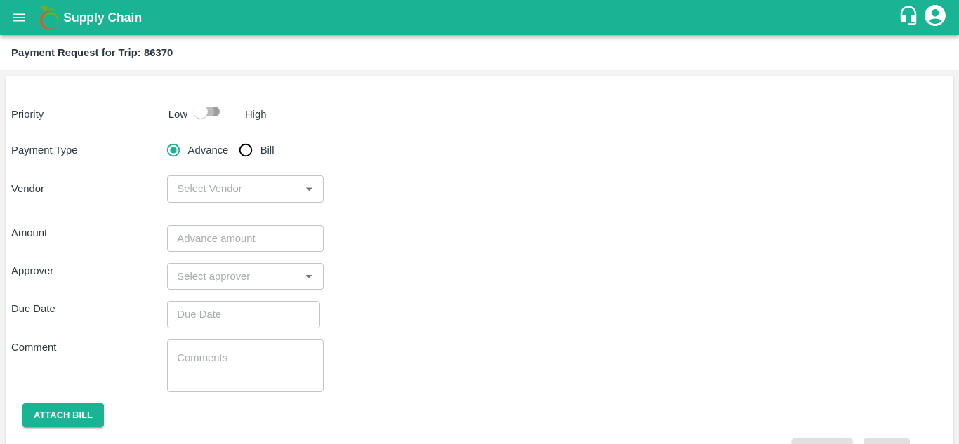
click at [212, 114] on input "checkbox" at bounding box center [201, 111] width 80 height 27
checkbox input "true"
click at [246, 151] on input "Bill" at bounding box center [246, 150] width 28 height 28
radio input "true"
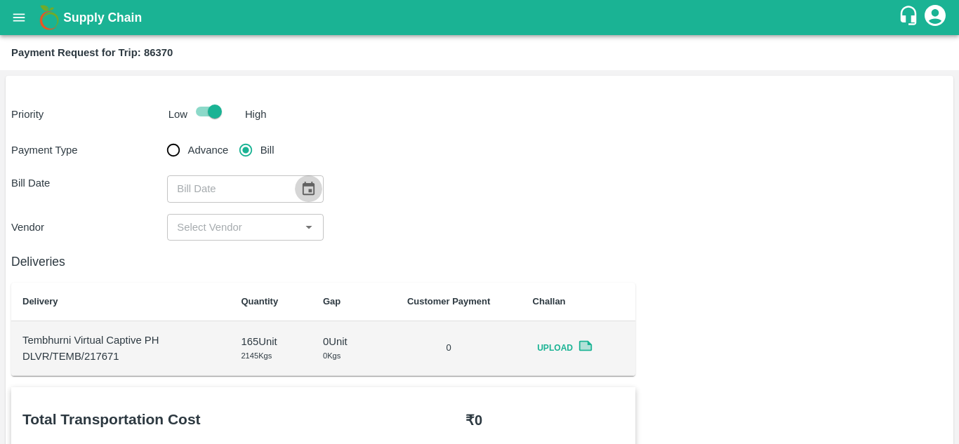
click at [303, 184] on icon "Choose date" at bounding box center [308, 188] width 12 height 13
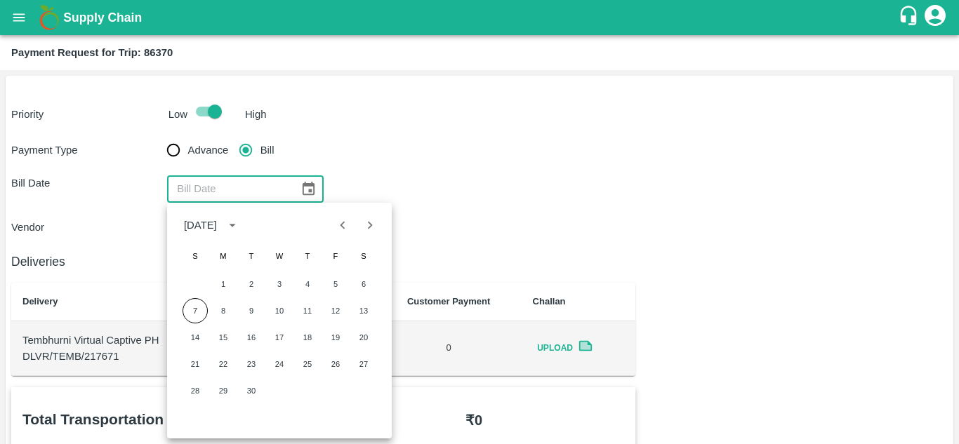
click at [446, 218] on div "Vendor ​" at bounding box center [479, 227] width 936 height 27
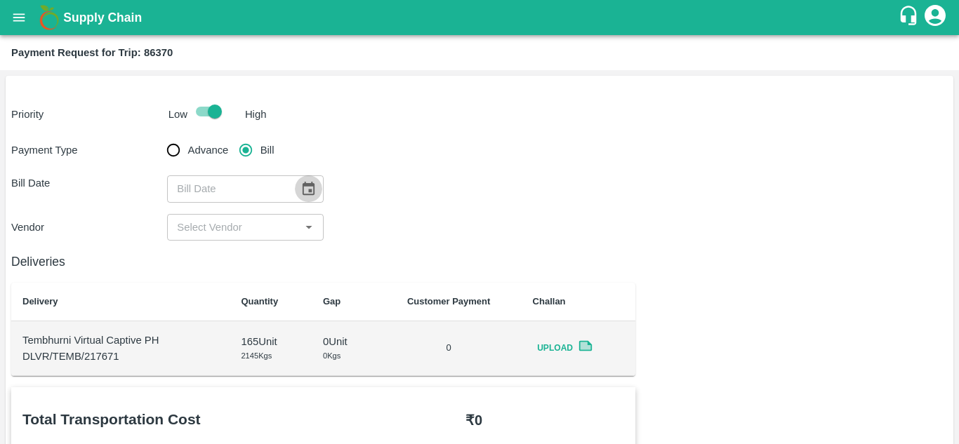
click at [303, 189] on icon "Choose date" at bounding box center [307, 188] width 15 height 15
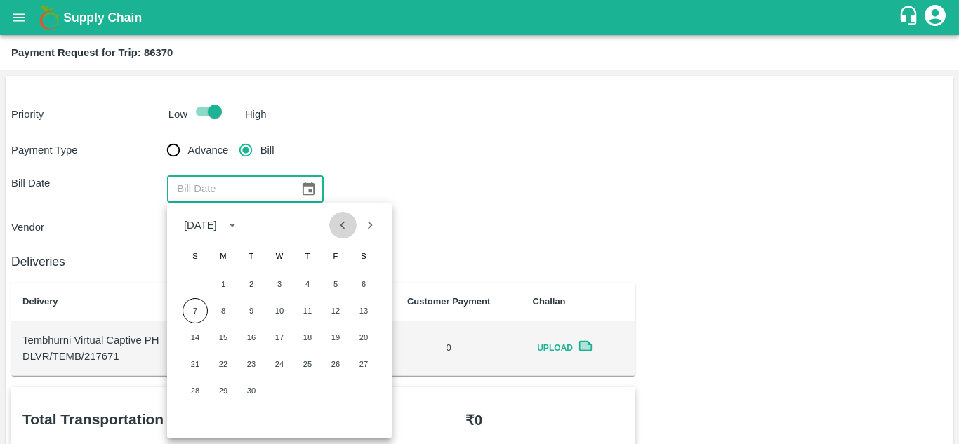
click at [338, 229] on icon "Previous month" at bounding box center [342, 225] width 15 height 15
click at [230, 338] on button "11" at bounding box center [223, 337] width 25 height 25
type input "11/08/2025"
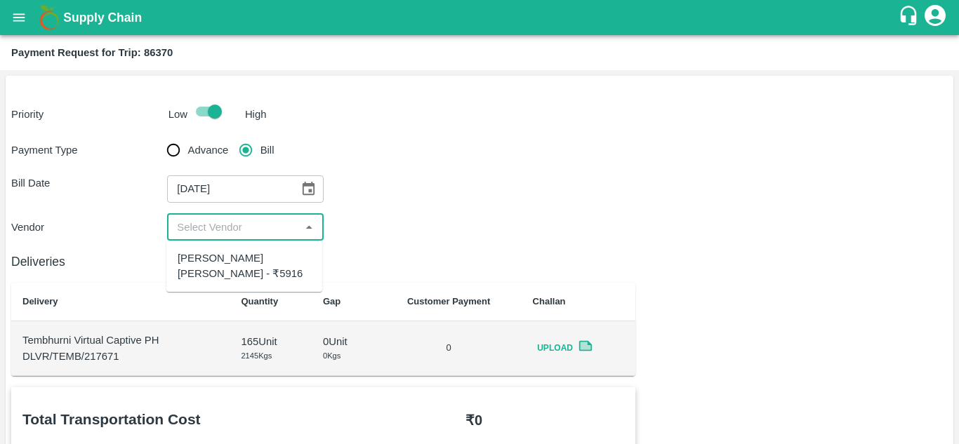
click at [243, 236] on input "input" at bounding box center [233, 227] width 124 height 18
click at [227, 271] on div "Dnyaneshwar Vitthal Godse - ₹5916" at bounding box center [244, 267] width 133 height 32
type input "Dnyaneshwar Vitthal Godse - ₹5916"
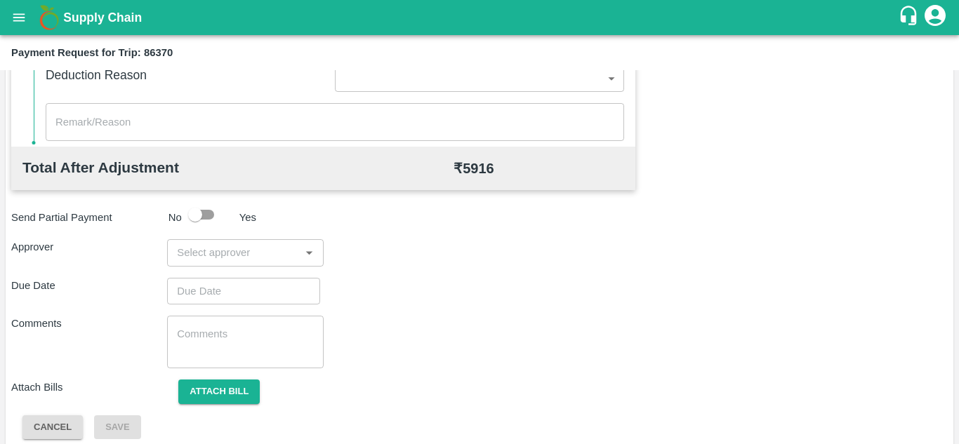
scroll to position [639, 0]
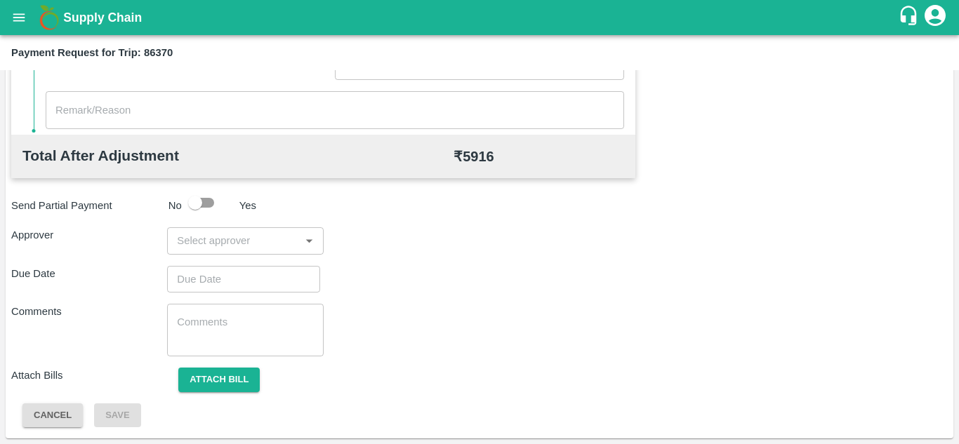
click at [196, 246] on input "input" at bounding box center [233, 241] width 124 height 18
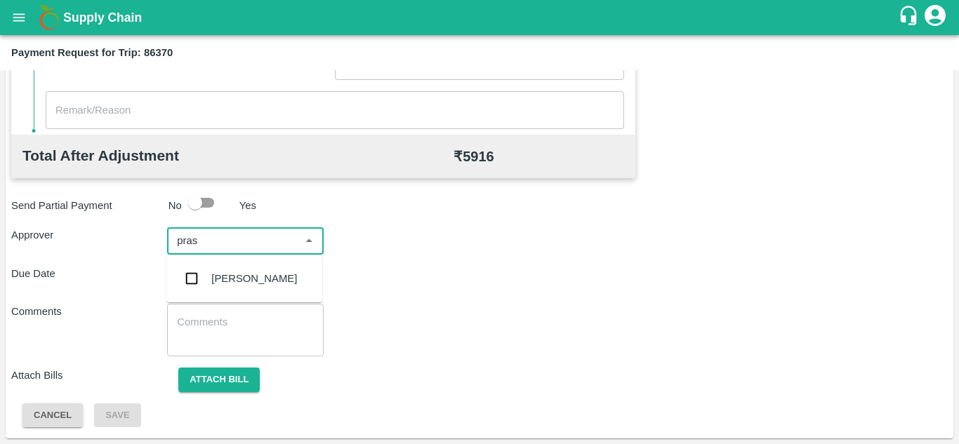
type input "prasa"
click at [268, 270] on div "Prasad Waghade" at bounding box center [244, 278] width 156 height 36
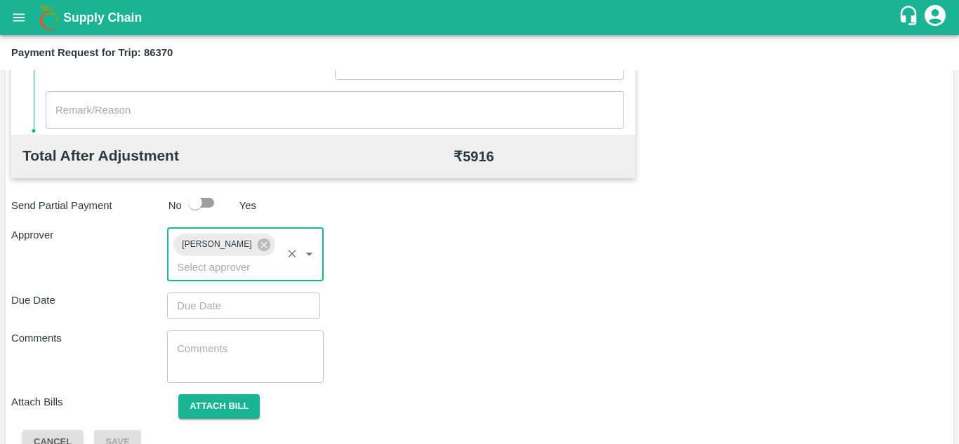
type input "DD/MM/YYYY hh:mm aa"
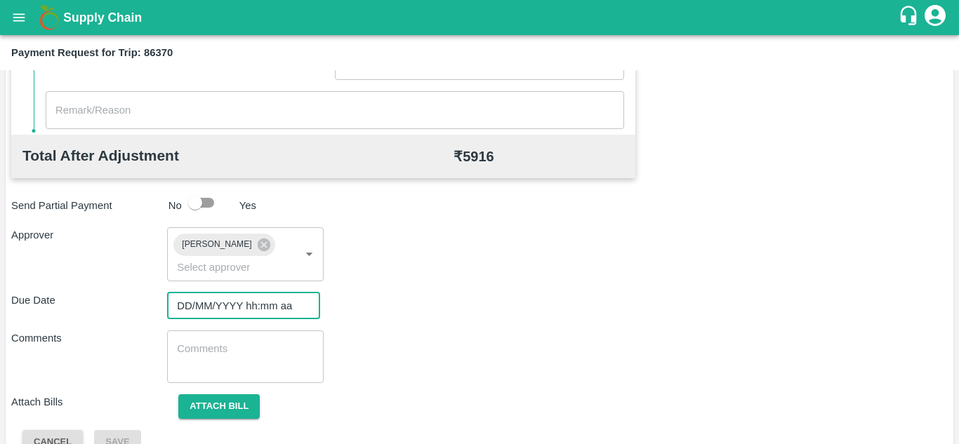
click at [189, 300] on input "DD/MM/YYYY hh:mm aa" at bounding box center [238, 306] width 143 height 27
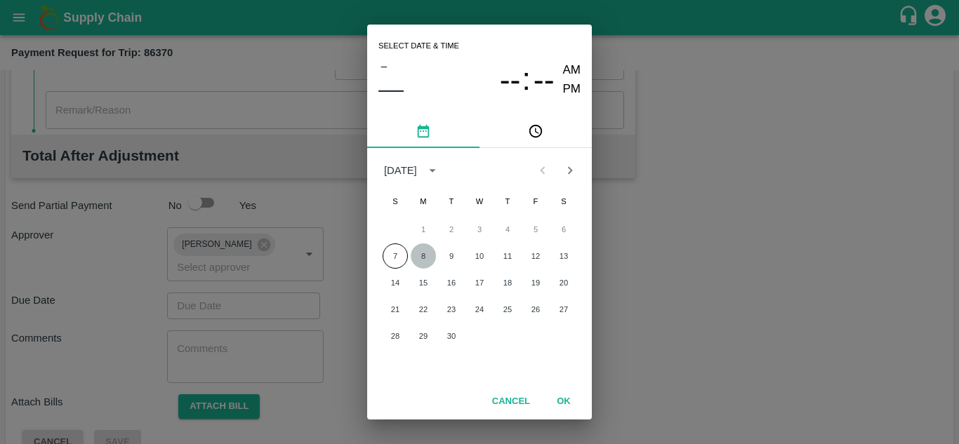
click at [424, 261] on button "8" at bounding box center [422, 255] width 25 height 25
type input "08/09/2025 12:00 AM"
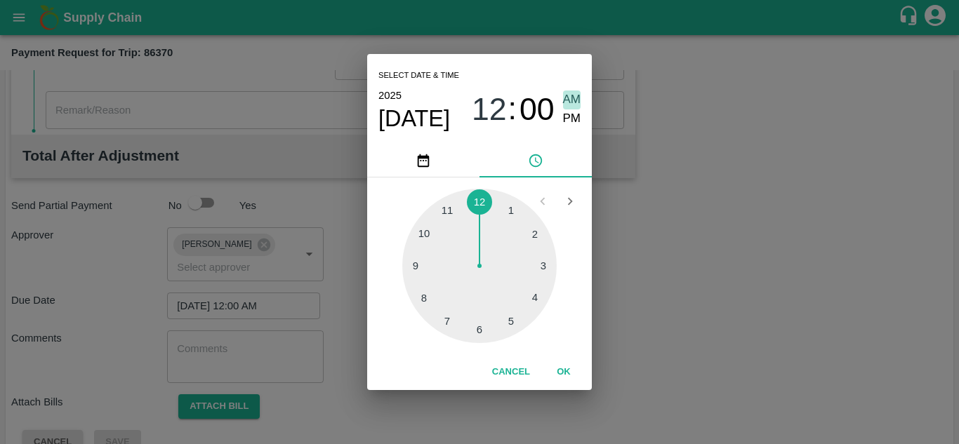
click at [571, 102] on span "AM" at bounding box center [572, 100] width 18 height 19
click at [570, 366] on button "OK" at bounding box center [563, 372] width 45 height 25
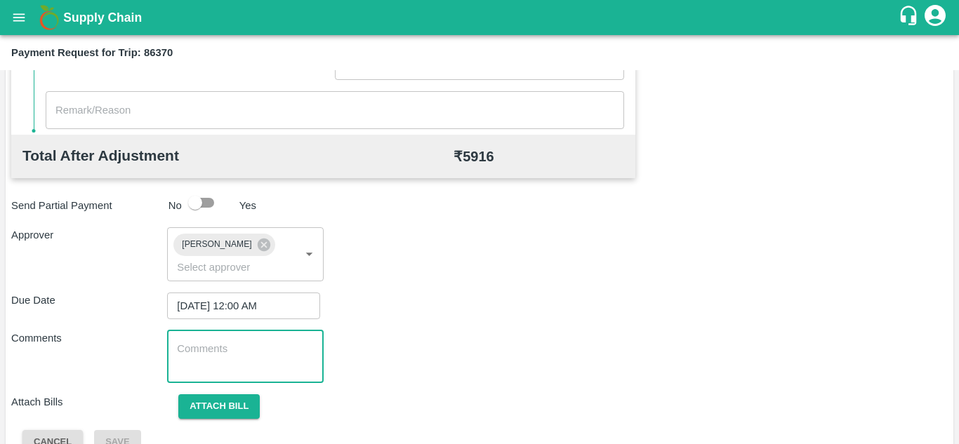
click at [192, 361] on textarea at bounding box center [245, 356] width 136 height 29
click at [180, 358] on textarea at bounding box center [245, 356] width 136 height 29
paste textarea "6-Sep-25"
type textarea "6"
type textarea "Transport Bill"
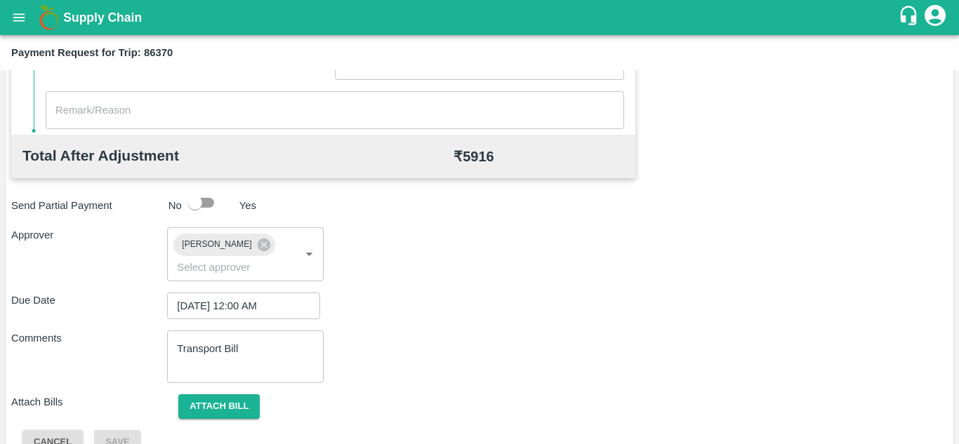
click at [615, 227] on div "Total Transportation Cost ₹ 5916 Advance payment - ₹ Additional Charges(+) Inam…" at bounding box center [479, 102] width 936 height 706
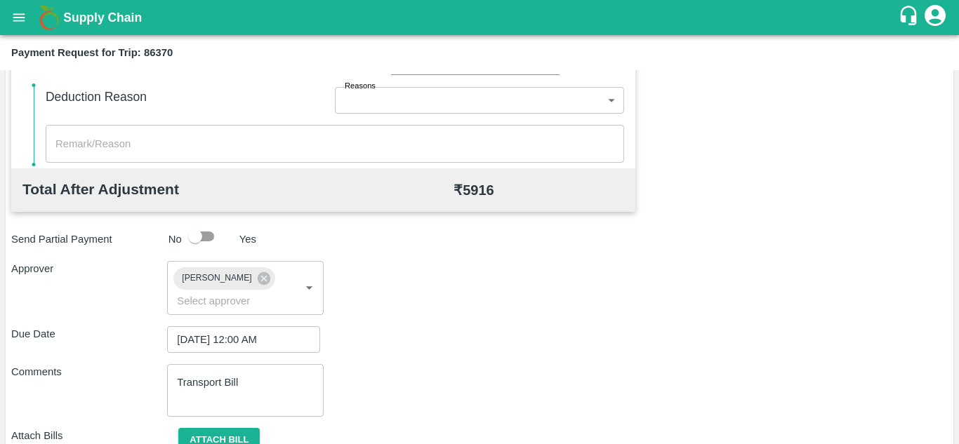
scroll to position [665, 0]
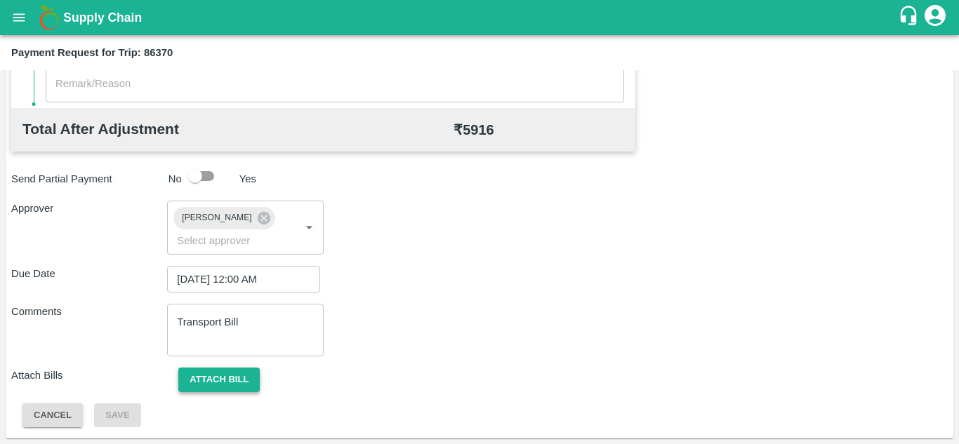
click at [222, 373] on button "Attach bill" at bounding box center [218, 380] width 81 height 25
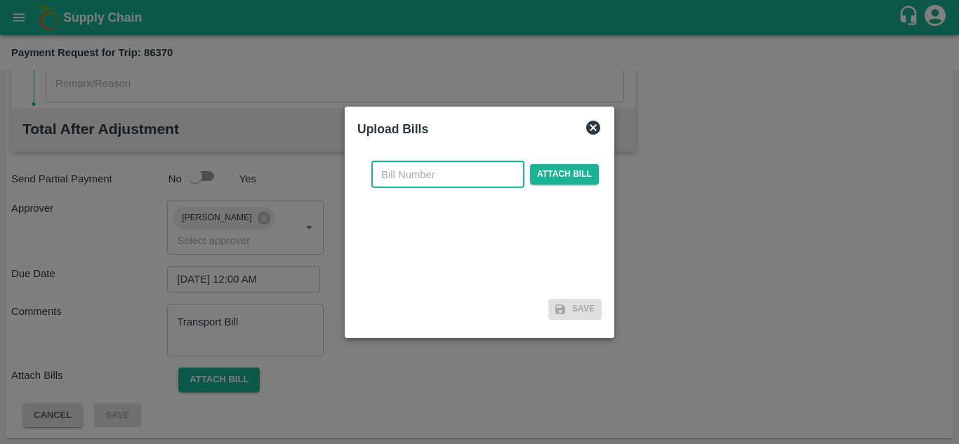
click at [406, 183] on input "text" at bounding box center [447, 174] width 153 height 27
type input "249"
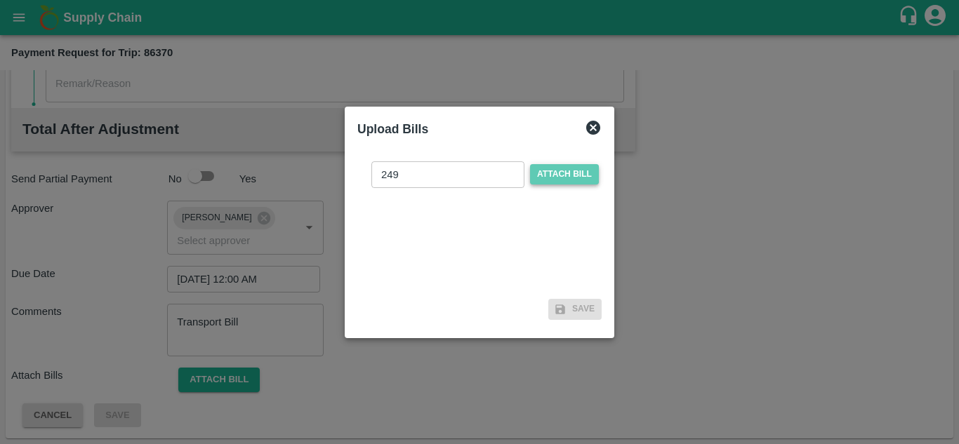
click at [567, 173] on span "Attach bill" at bounding box center [564, 174] width 69 height 20
click at [0, 0] on input "Attach bill" at bounding box center [0, 0] width 0 height 0
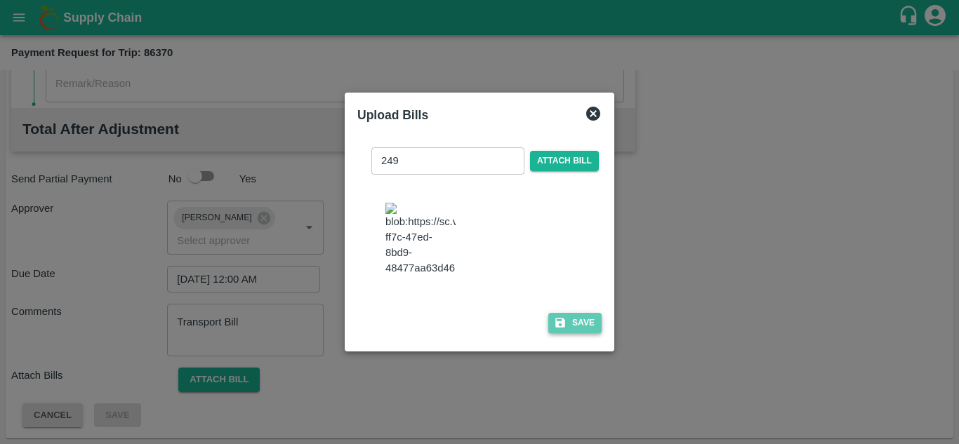
click at [575, 333] on button "Save" at bounding box center [574, 323] width 53 height 20
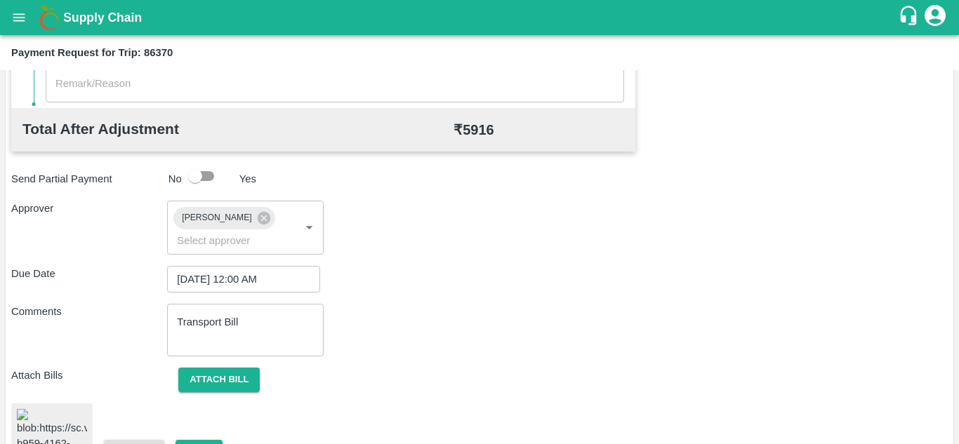
scroll to position [762, 0]
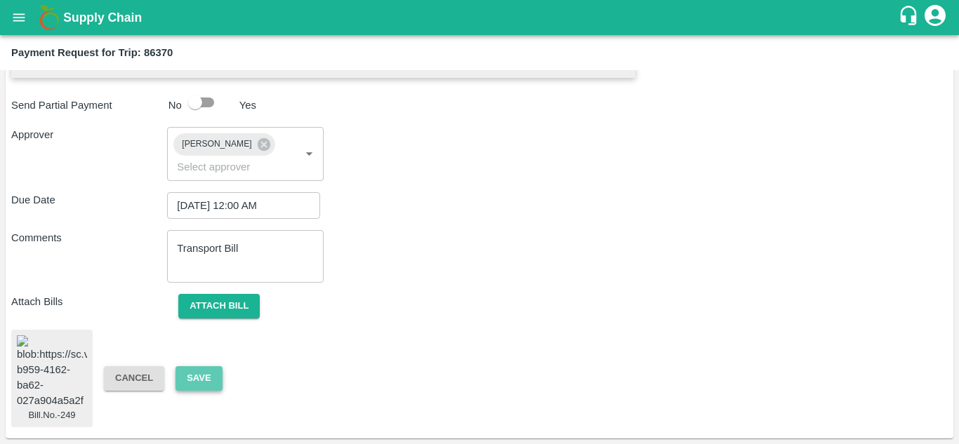
click at [203, 370] on button "Save" at bounding box center [198, 378] width 46 height 25
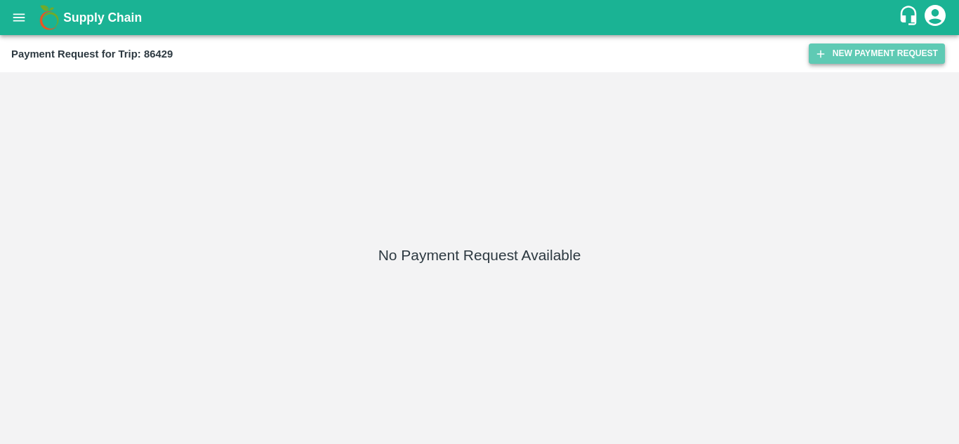
click at [866, 59] on button "New Payment Request" at bounding box center [876, 54] width 136 height 20
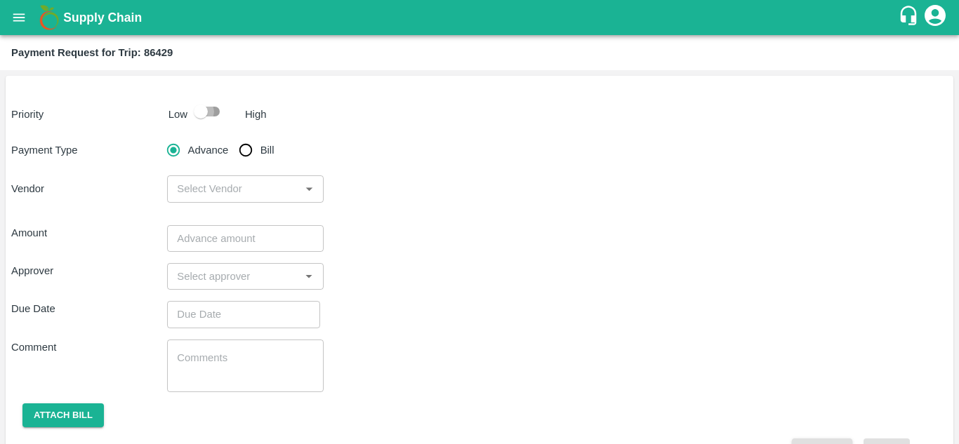
click at [213, 110] on input "checkbox" at bounding box center [201, 111] width 80 height 27
checkbox input "true"
click at [251, 147] on input "Bill" at bounding box center [246, 150] width 28 height 28
radio input "true"
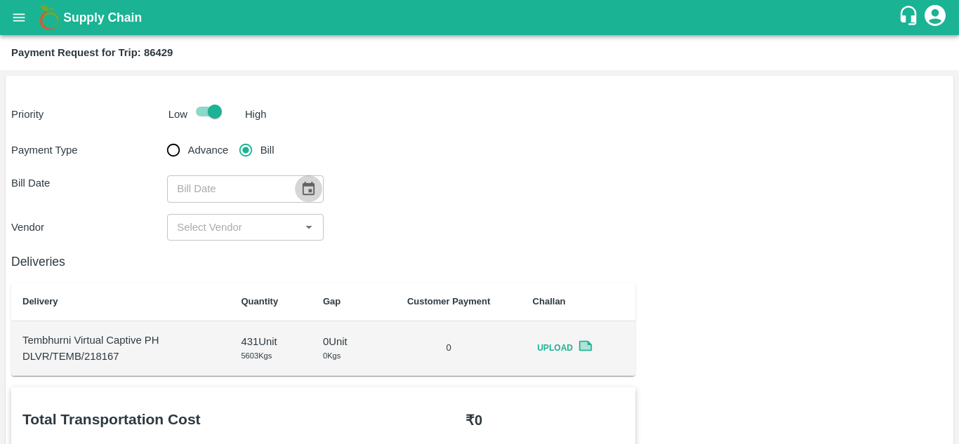
click at [305, 184] on icon "Choose date" at bounding box center [308, 188] width 12 height 13
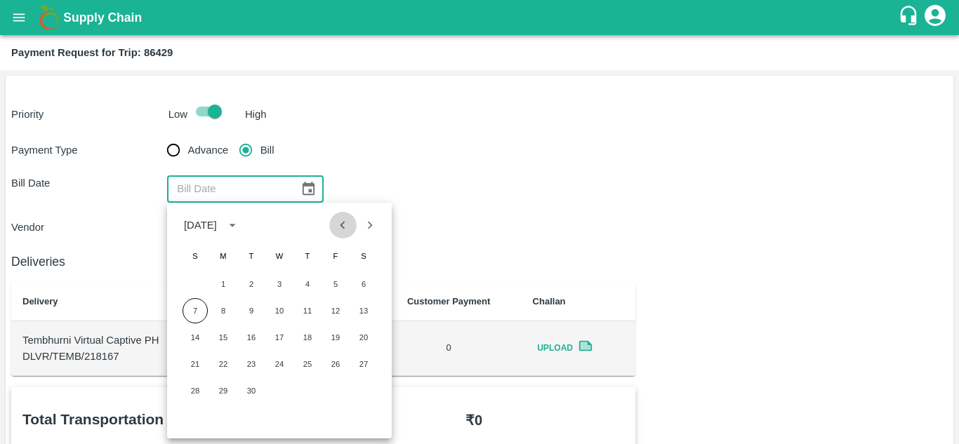
click at [340, 221] on icon "Previous month" at bounding box center [342, 225] width 15 height 15
click at [308, 333] on button "14" at bounding box center [307, 337] width 25 height 25
type input "[DATE]"
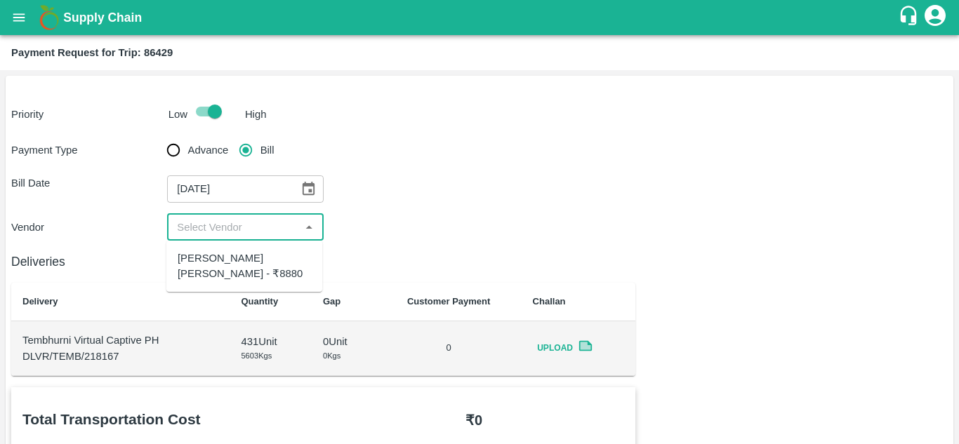
click at [234, 221] on input "input" at bounding box center [233, 227] width 124 height 18
click at [232, 265] on div "[PERSON_NAME] [PERSON_NAME] - ₹8880" at bounding box center [244, 267] width 133 height 32
type input "[PERSON_NAME] [PERSON_NAME] - ₹8880"
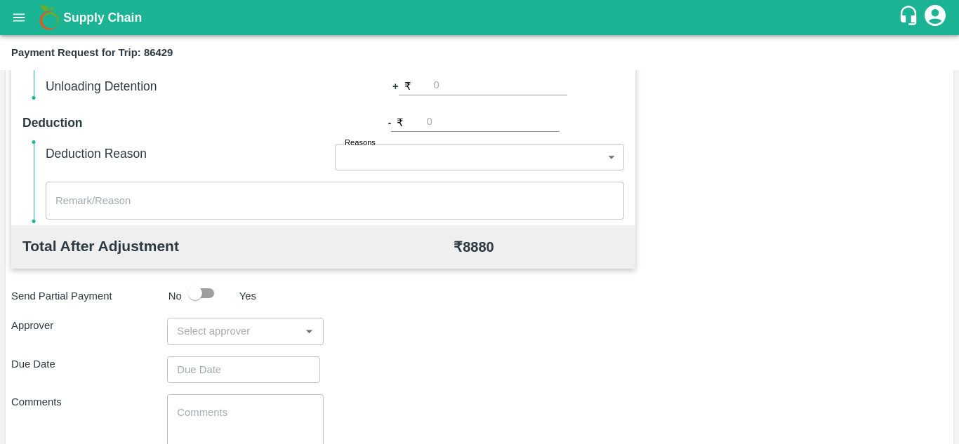
scroll to position [552, 0]
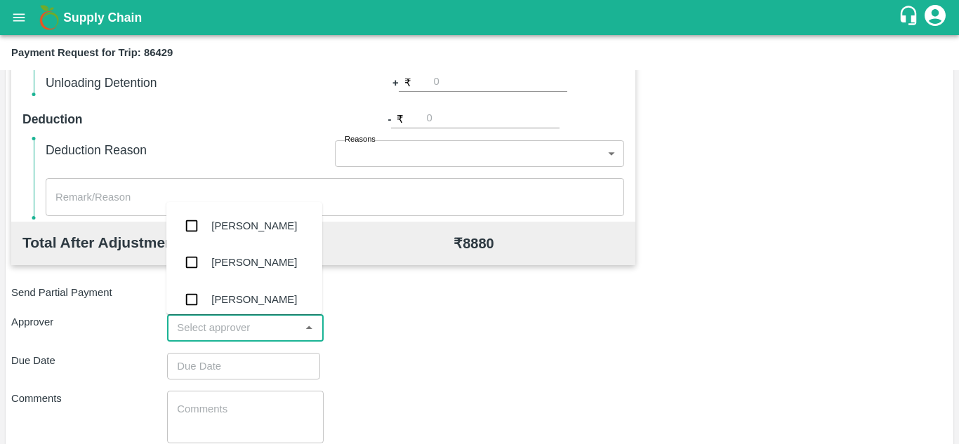
click at [229, 330] on input "input" at bounding box center [233, 328] width 124 height 18
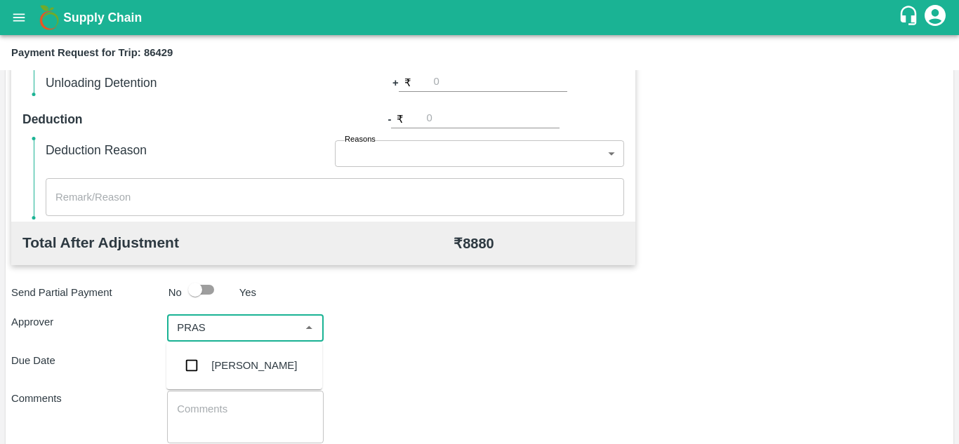
type input "PRASA"
click at [246, 362] on div "[PERSON_NAME]" at bounding box center [254, 365] width 86 height 15
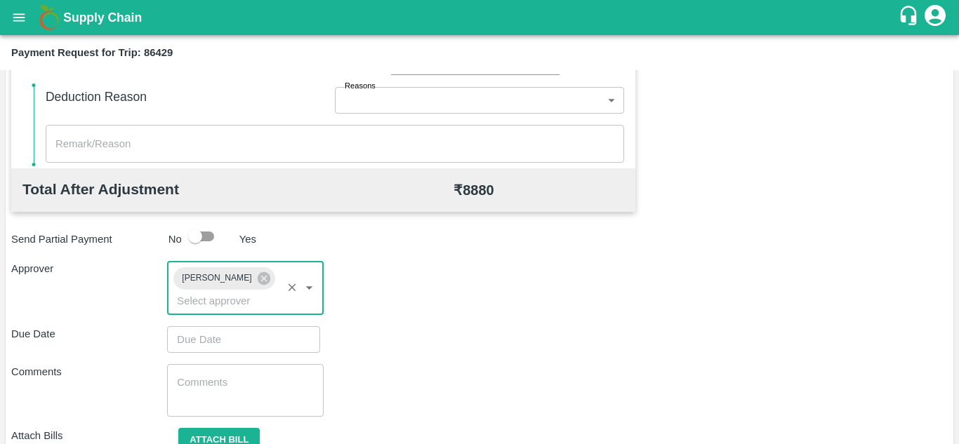
scroll to position [607, 0]
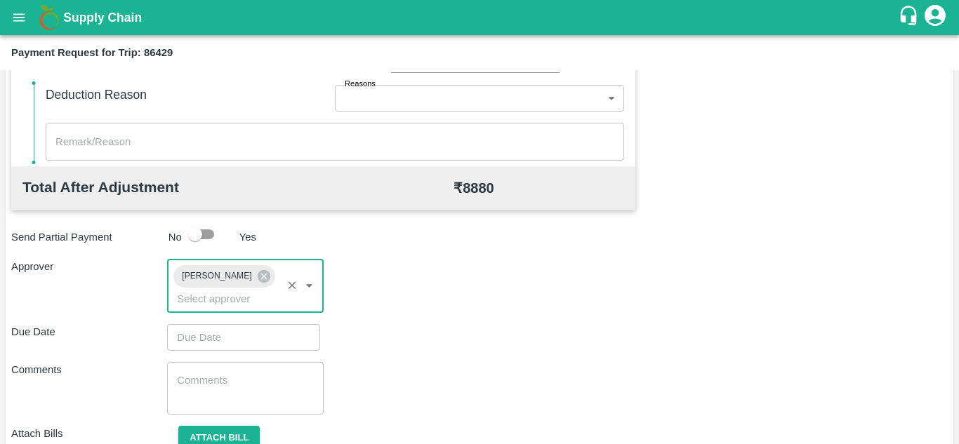
type input "DD/MM/YYYY hh:mm aa"
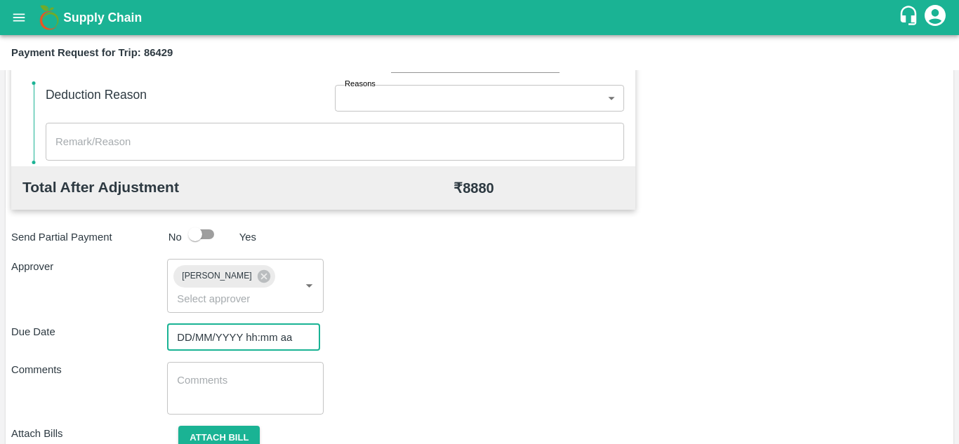
click at [213, 335] on input "DD/MM/YYYY hh:mm aa" at bounding box center [238, 337] width 143 height 27
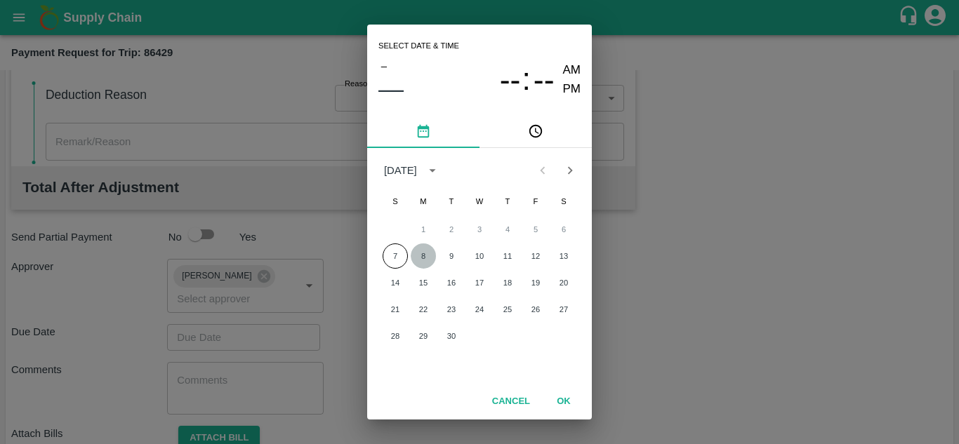
click at [422, 259] on button "8" at bounding box center [422, 255] width 25 height 25
type input "[DATE] 12:00 AM"
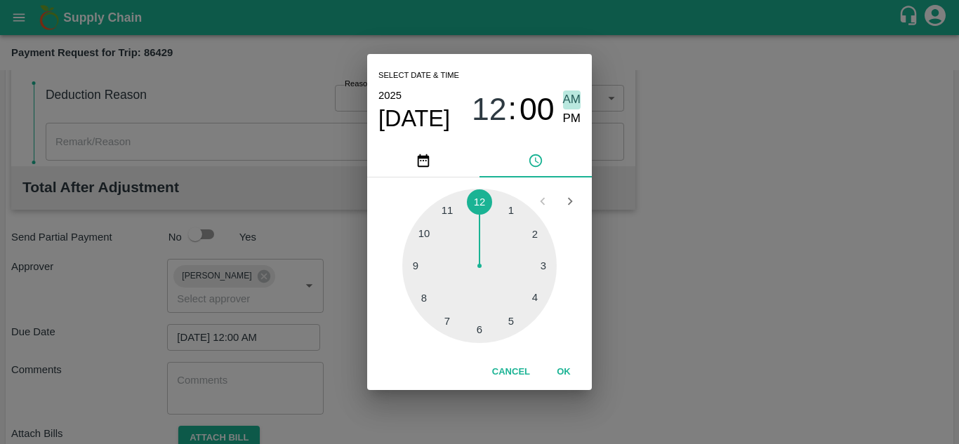
click at [575, 93] on span "AM" at bounding box center [572, 100] width 18 height 19
click at [562, 373] on button "OK" at bounding box center [563, 372] width 45 height 25
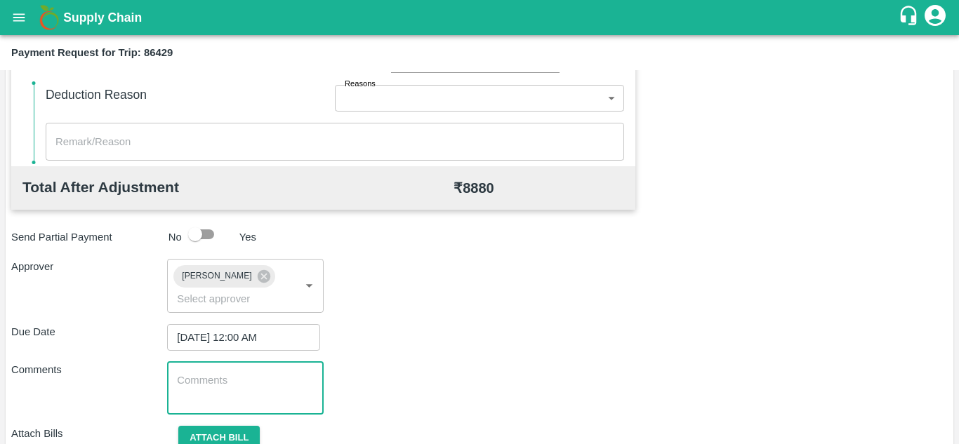
click at [189, 395] on textarea at bounding box center [245, 387] width 136 height 29
paste textarea "6-Sep-25"
type textarea "6"
type textarea "t"
type textarea "Transport Bill"
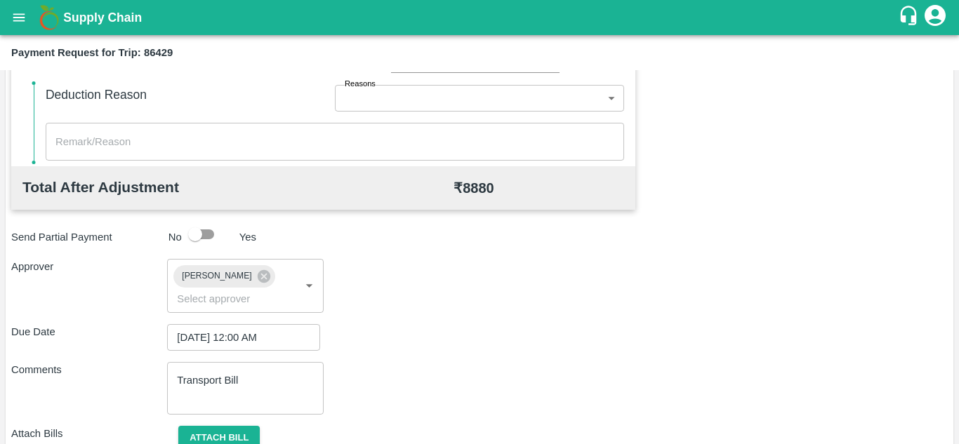
click at [452, 290] on div "Approver Prasad Waghade ​" at bounding box center [479, 285] width 936 height 53
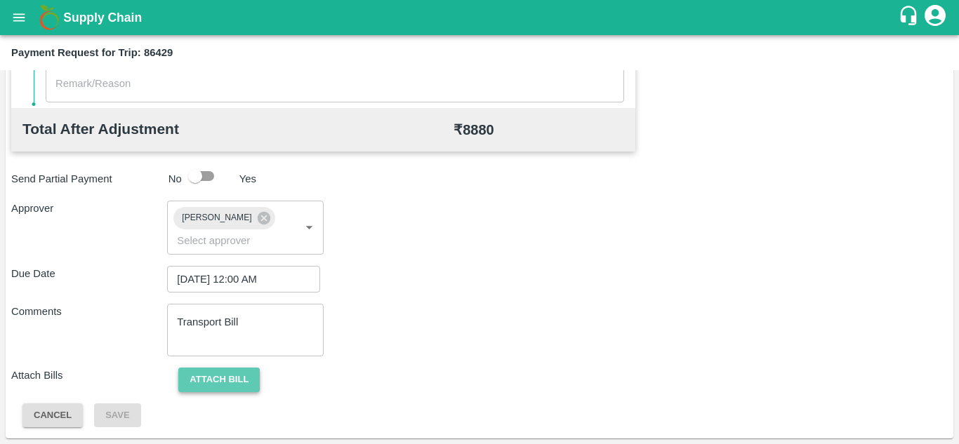
click at [224, 380] on button "Attach bill" at bounding box center [218, 380] width 81 height 25
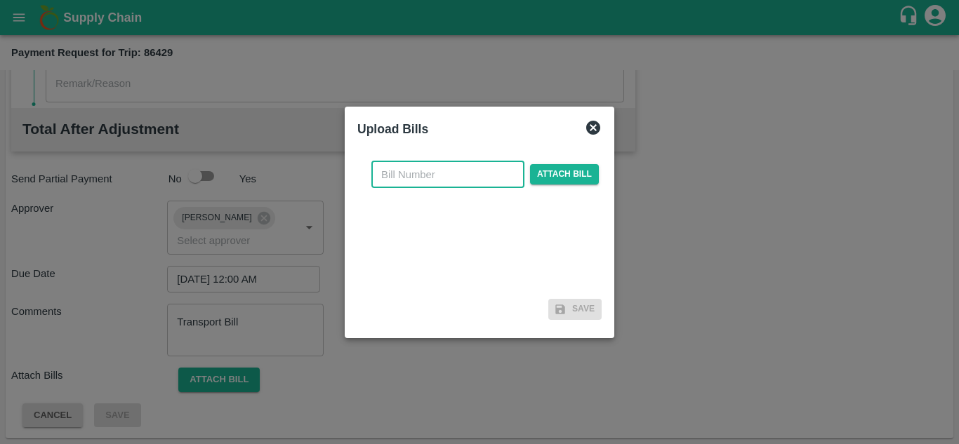
click at [399, 172] on input "text" at bounding box center [447, 174] width 153 height 27
type input "250"
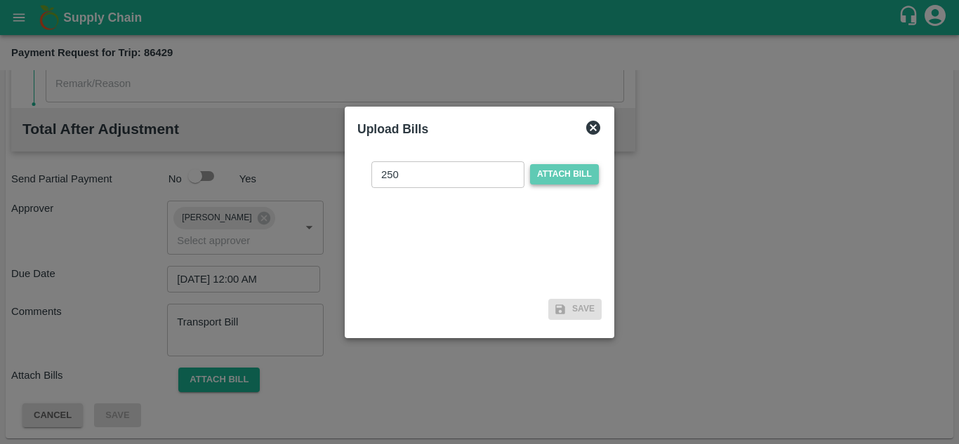
click at [566, 166] on span "Attach bill" at bounding box center [564, 174] width 69 height 20
click at [0, 0] on input "Attach bill" at bounding box center [0, 0] width 0 height 0
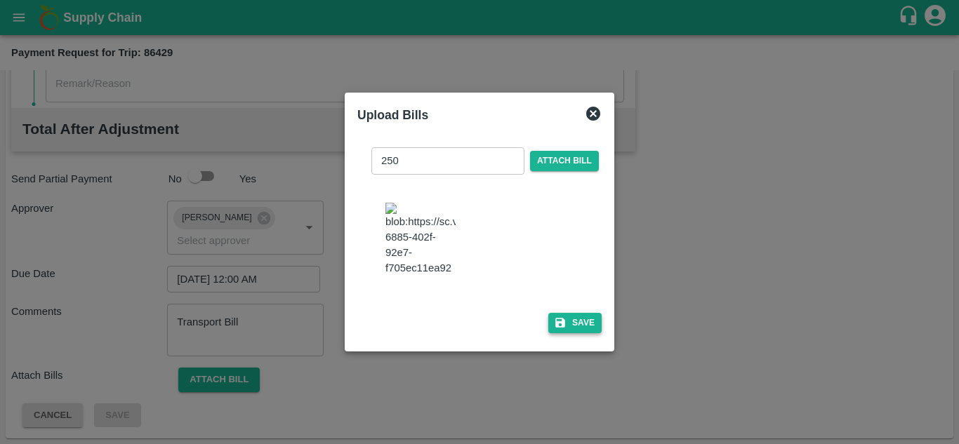
click at [579, 330] on button "Save" at bounding box center [574, 323] width 53 height 20
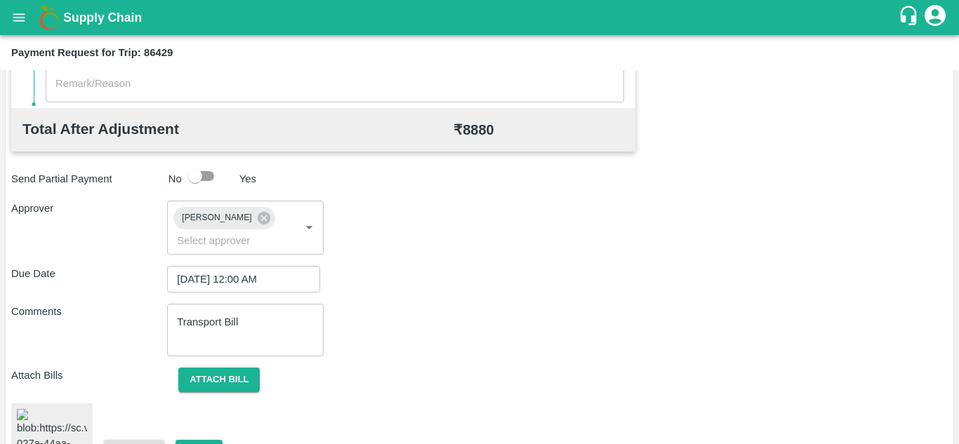
scroll to position [767, 0]
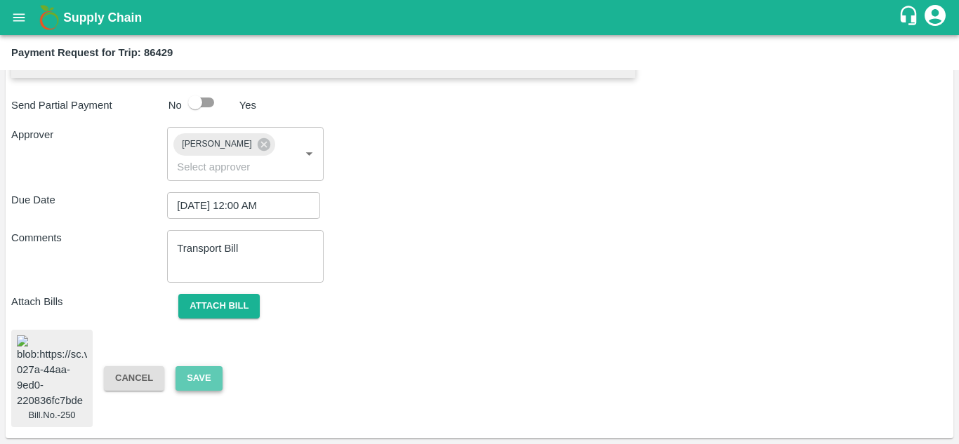
click at [208, 369] on button "Save" at bounding box center [198, 378] width 46 height 25
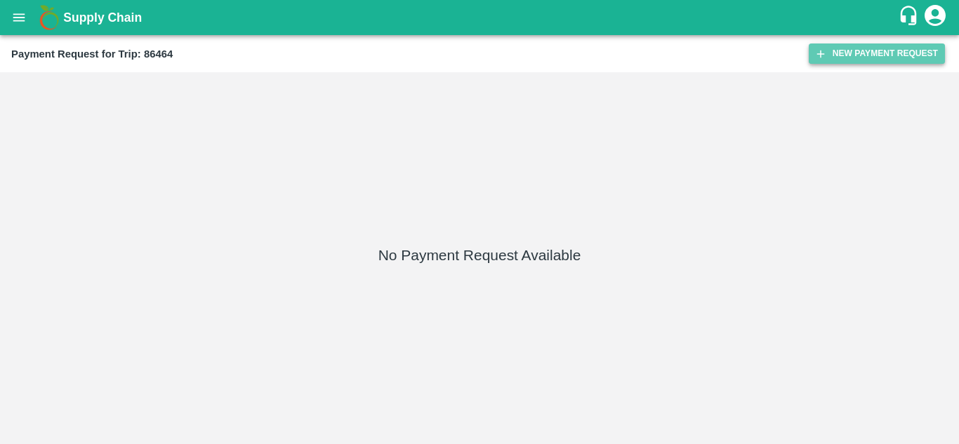
click at [845, 46] on button "New Payment Request" at bounding box center [876, 54] width 136 height 20
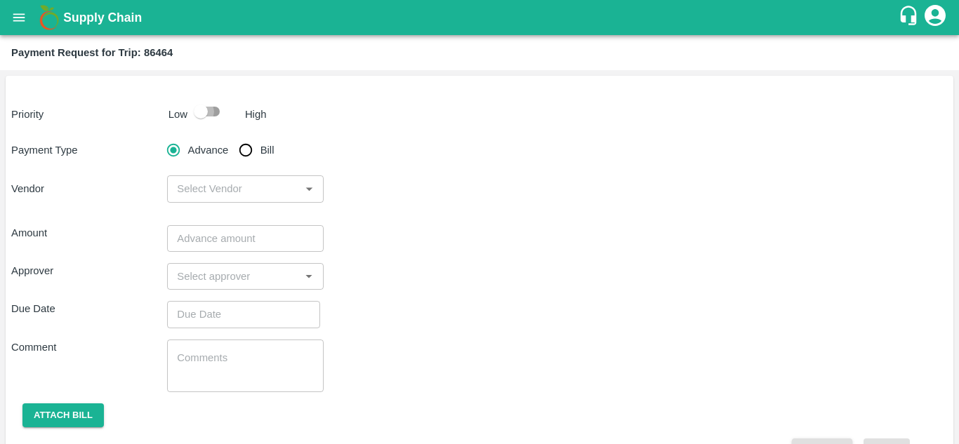
click at [211, 113] on input "checkbox" at bounding box center [201, 111] width 80 height 27
checkbox input "true"
click at [244, 145] on input "Bill" at bounding box center [246, 150] width 28 height 28
radio input "true"
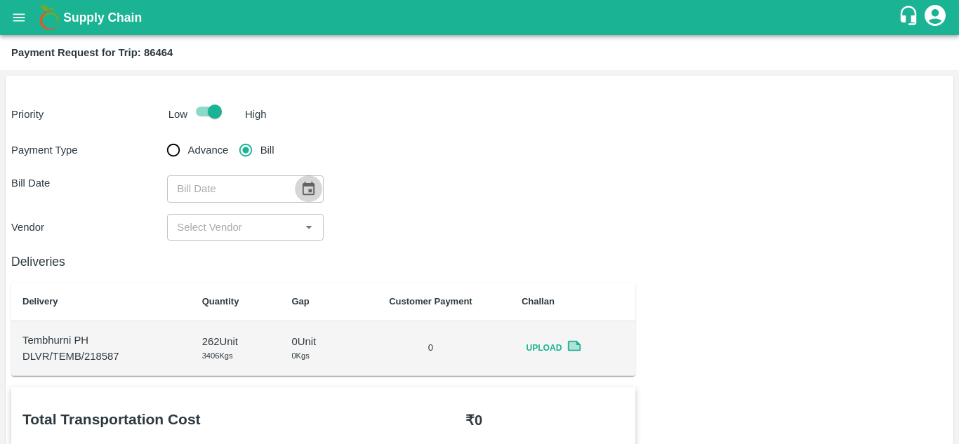
click at [309, 191] on icon "Choose date" at bounding box center [308, 188] width 12 height 13
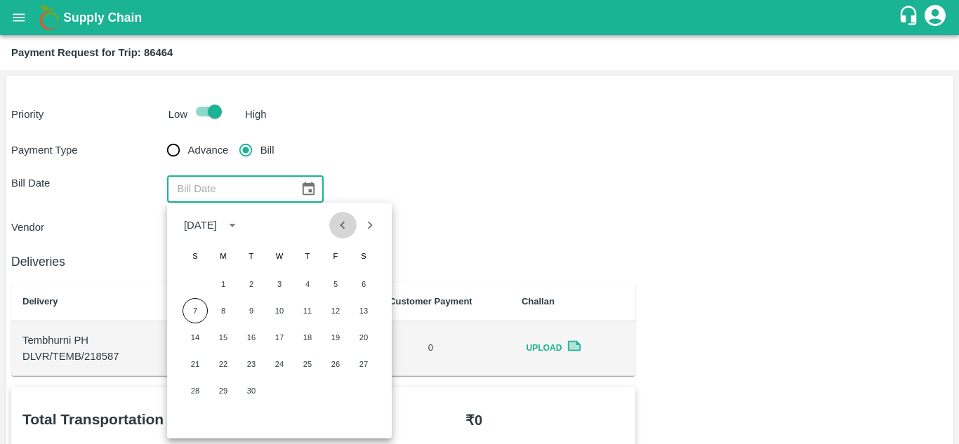
click at [344, 228] on icon "Previous month" at bounding box center [342, 225] width 5 height 8
click at [225, 368] on button "18" at bounding box center [223, 364] width 25 height 25
type input "[DATE]"
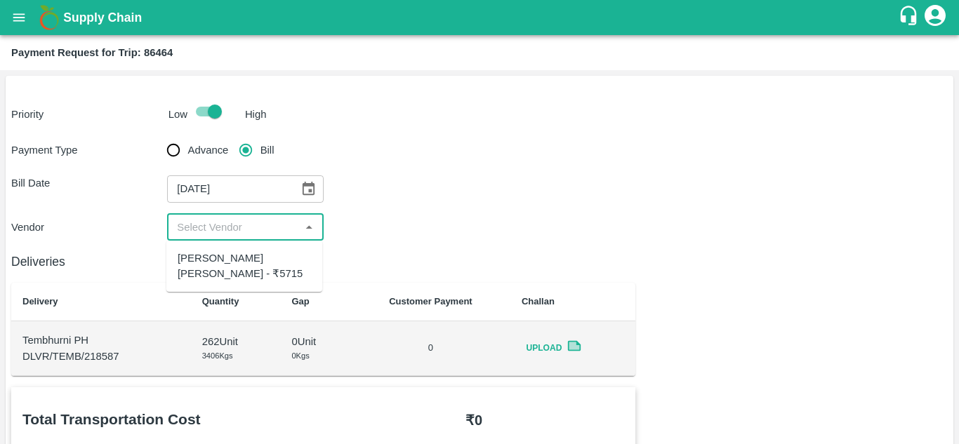
click at [235, 225] on input "input" at bounding box center [233, 227] width 124 height 18
click at [234, 260] on div "Dnyaneshwar Vitthal Godse - ₹5715" at bounding box center [244, 267] width 133 height 32
type input "Dnyaneshwar Vitthal Godse - ₹5715"
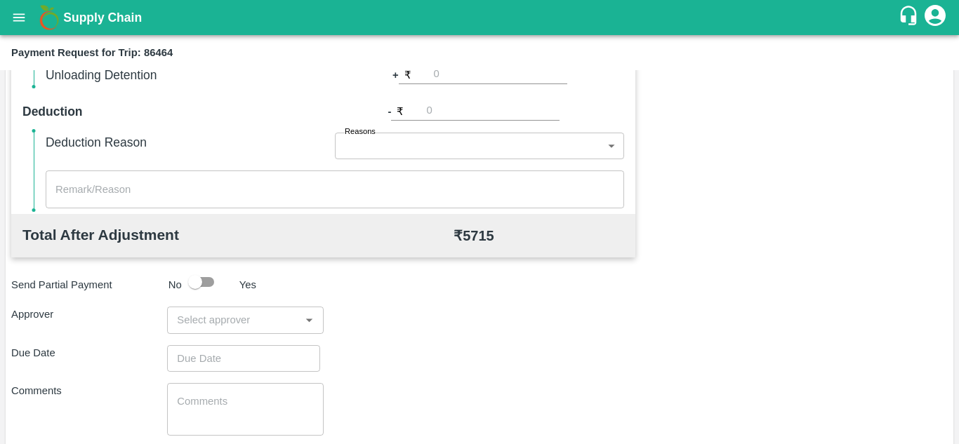
scroll to position [560, 0]
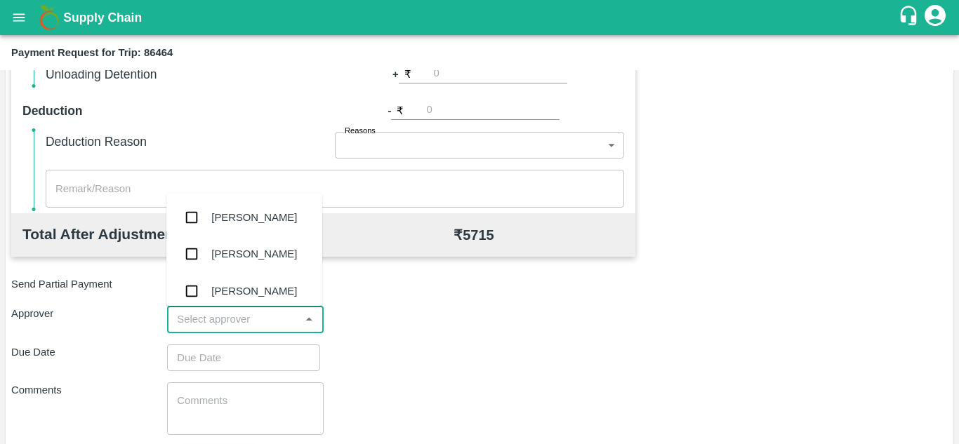
click at [191, 320] on input "input" at bounding box center [233, 319] width 124 height 18
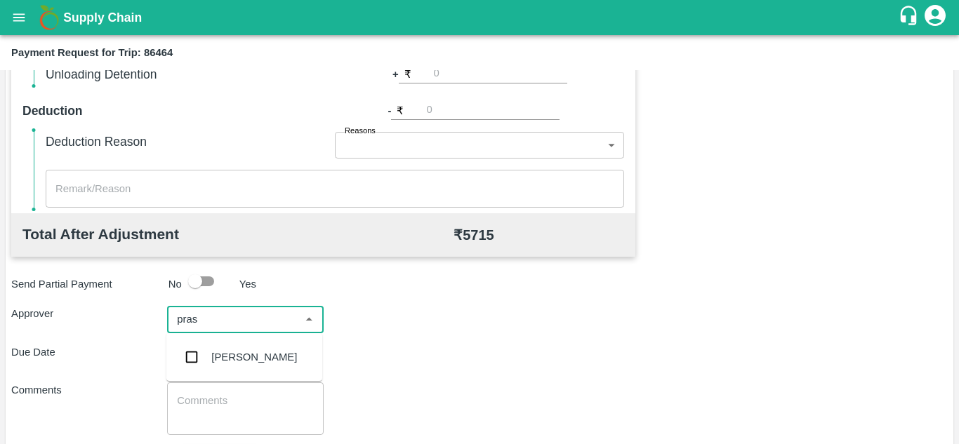
type input "prasa"
click at [258, 363] on div "[PERSON_NAME]" at bounding box center [254, 356] width 86 height 15
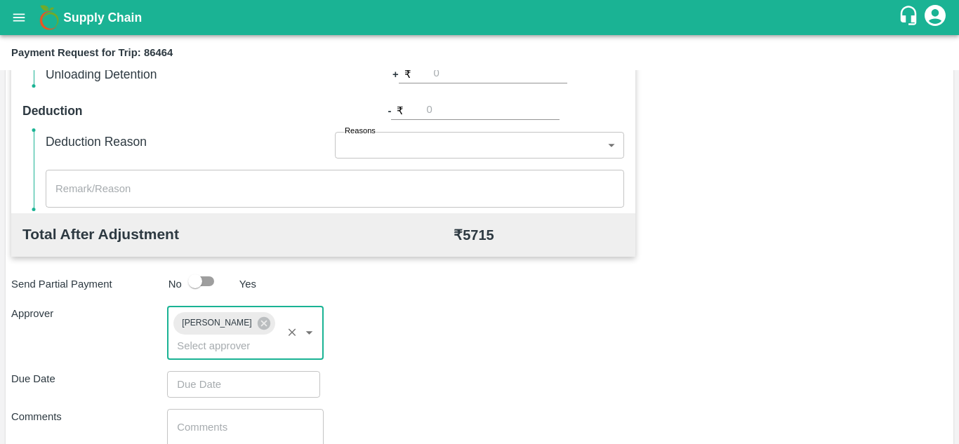
type input "DD/MM/YYYY hh:mm aa"
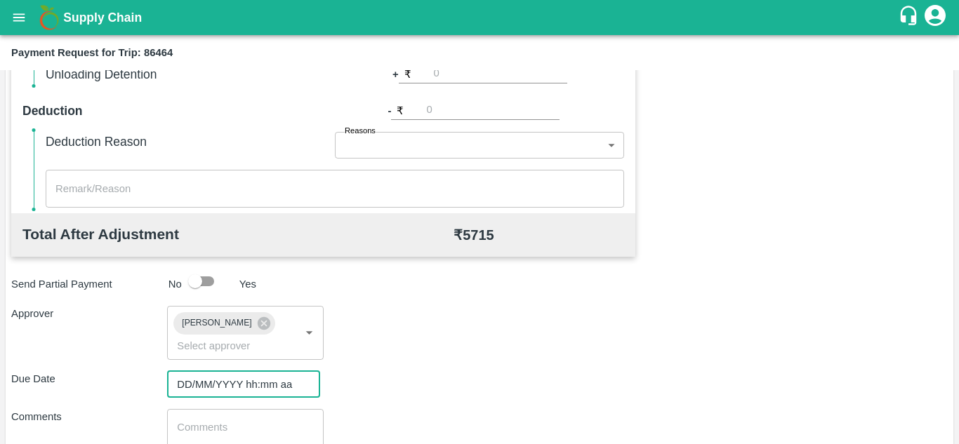
click at [199, 385] on input "DD/MM/YYYY hh:mm aa" at bounding box center [238, 384] width 143 height 27
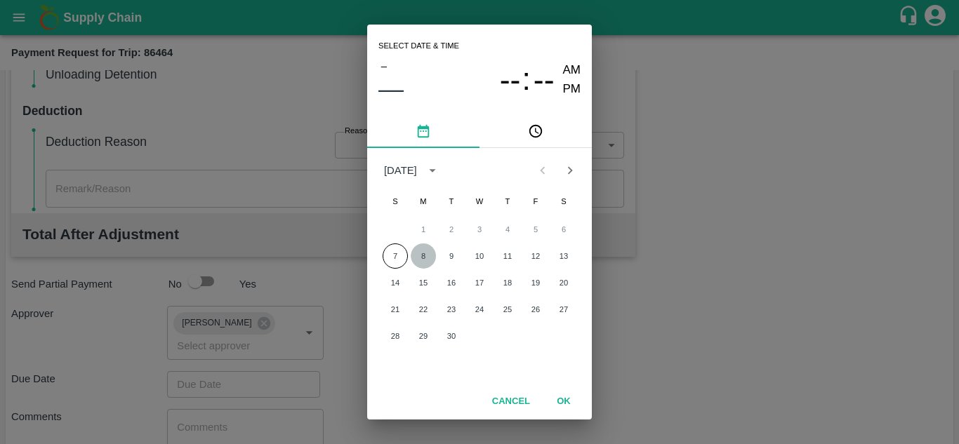
click at [415, 257] on button "8" at bounding box center [422, 255] width 25 height 25
type input "[DATE] 12:00 AM"
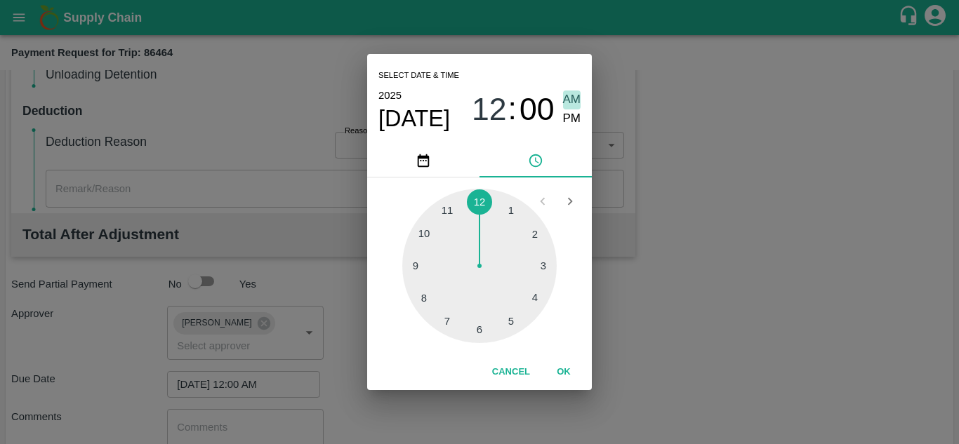
click at [568, 97] on span "AM" at bounding box center [572, 100] width 18 height 19
click at [563, 374] on button "OK" at bounding box center [563, 372] width 45 height 25
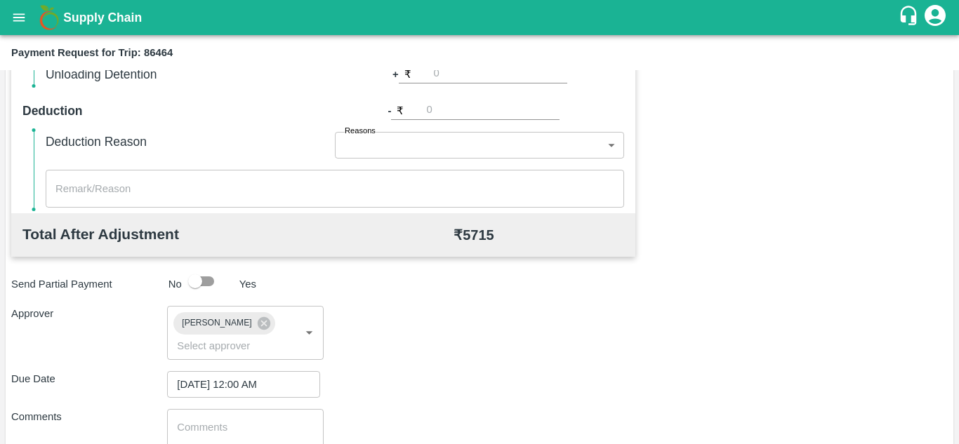
click at [235, 419] on div "x ​" at bounding box center [245, 435] width 156 height 53
paste textarea "6-Sep-25"
type textarea "6"
type textarea "Transport Bill"
click at [429, 402] on div "Total Transportation Cost ₹ 5715 Advance payment - ₹ Additional Charges(+) Inam…" at bounding box center [479, 180] width 936 height 706
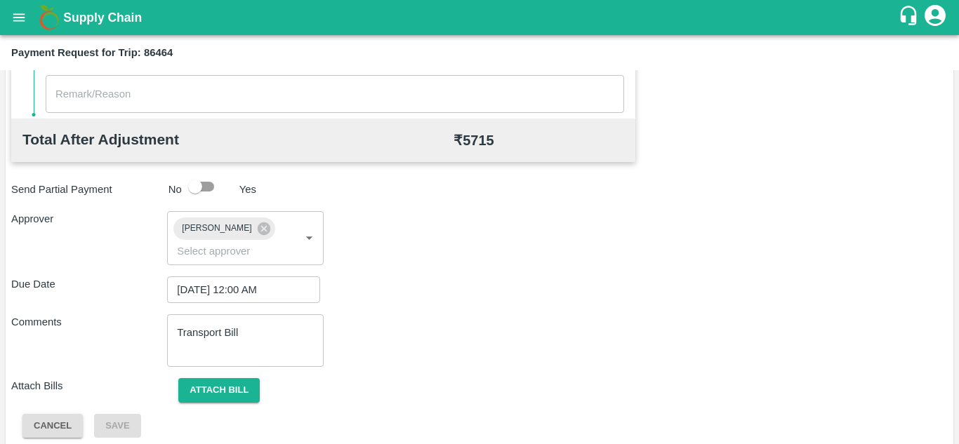
scroll to position [665, 0]
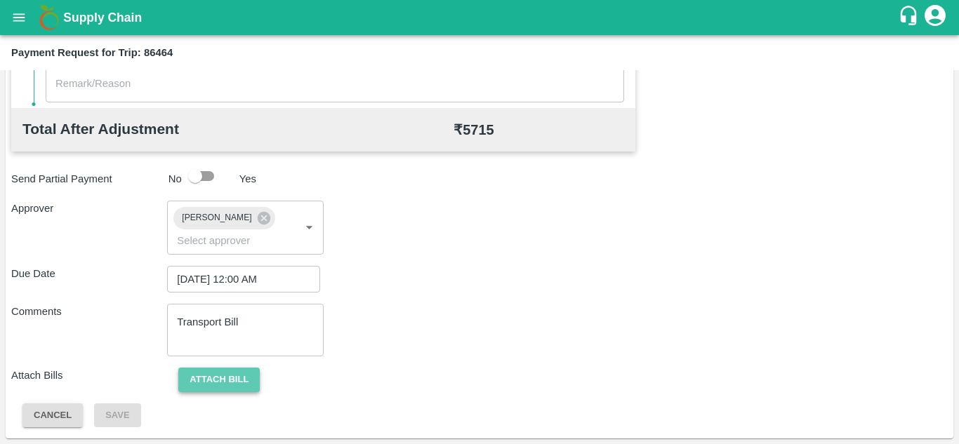
click at [222, 376] on button "Attach bill" at bounding box center [218, 380] width 81 height 25
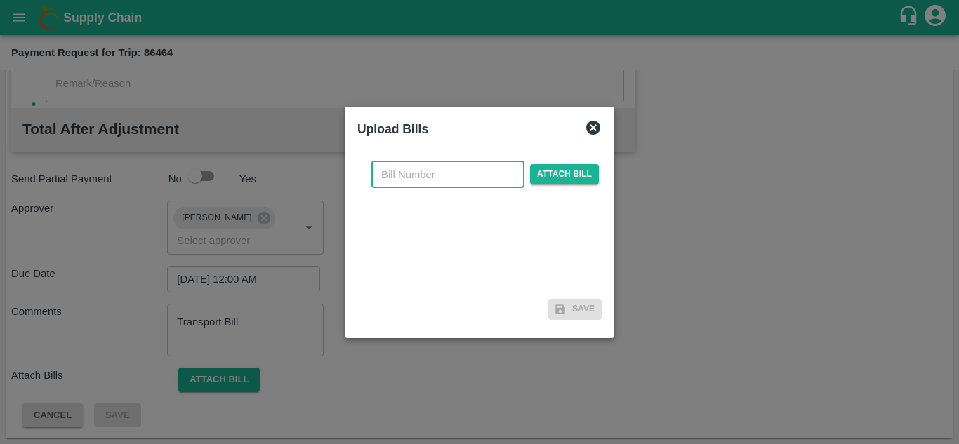
click at [392, 170] on input "text" at bounding box center [447, 174] width 153 height 27
type input "251"
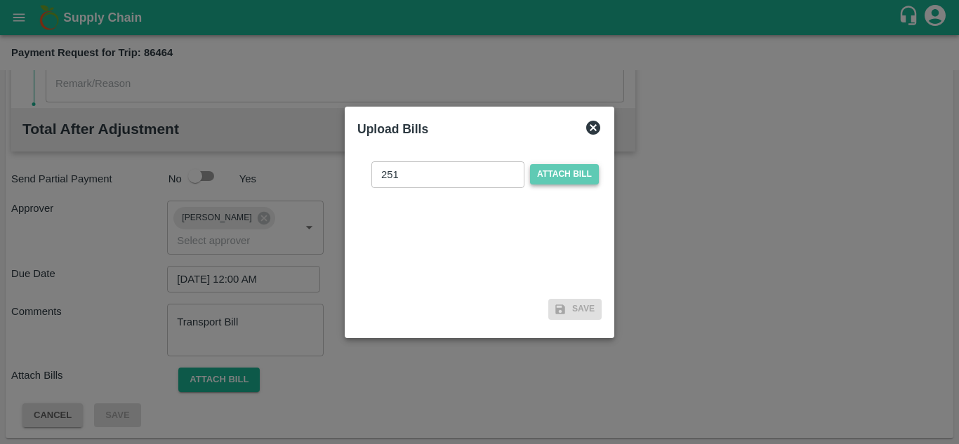
click at [570, 170] on span "Attach bill" at bounding box center [564, 174] width 69 height 20
click at [0, 0] on input "Attach bill" at bounding box center [0, 0] width 0 height 0
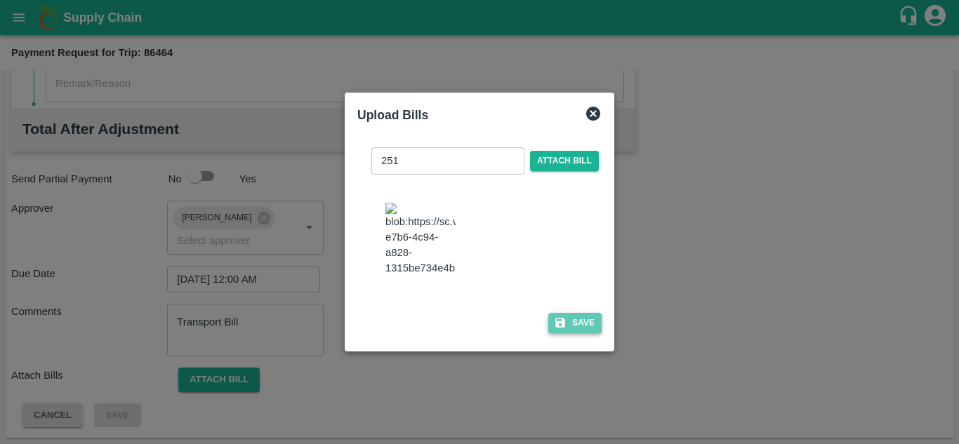
click at [569, 325] on button "Save" at bounding box center [574, 323] width 53 height 20
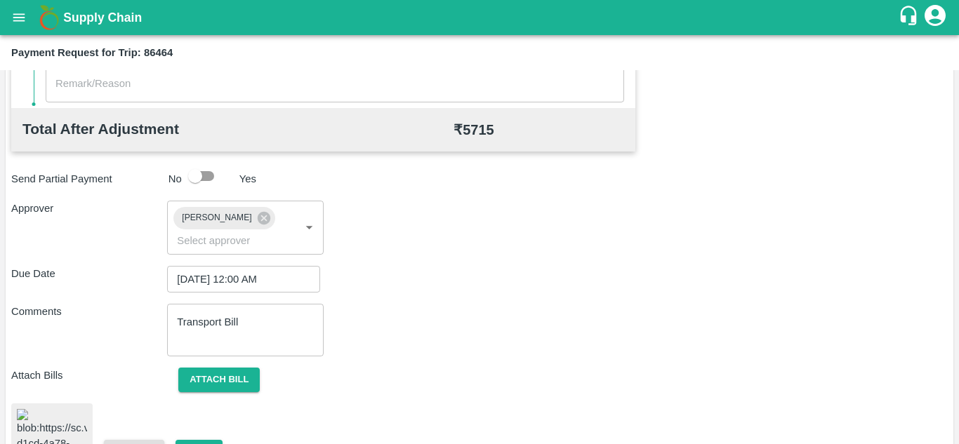
scroll to position [756, 0]
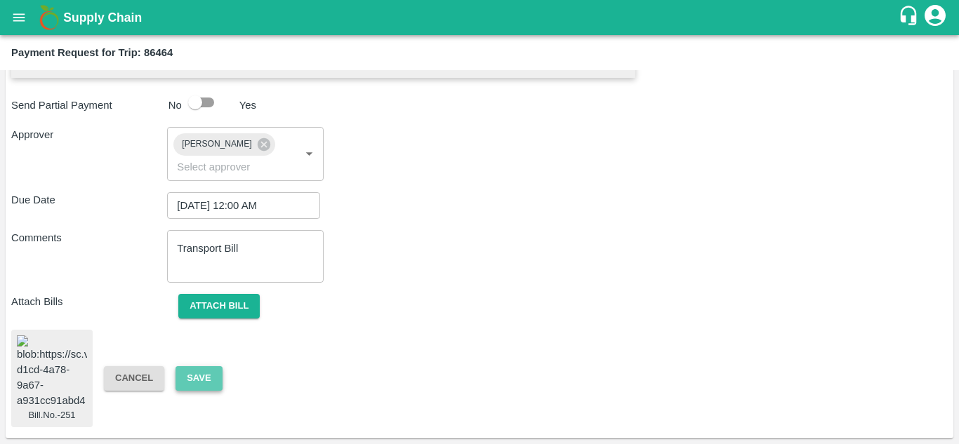
click at [196, 379] on button "Save" at bounding box center [198, 378] width 46 height 25
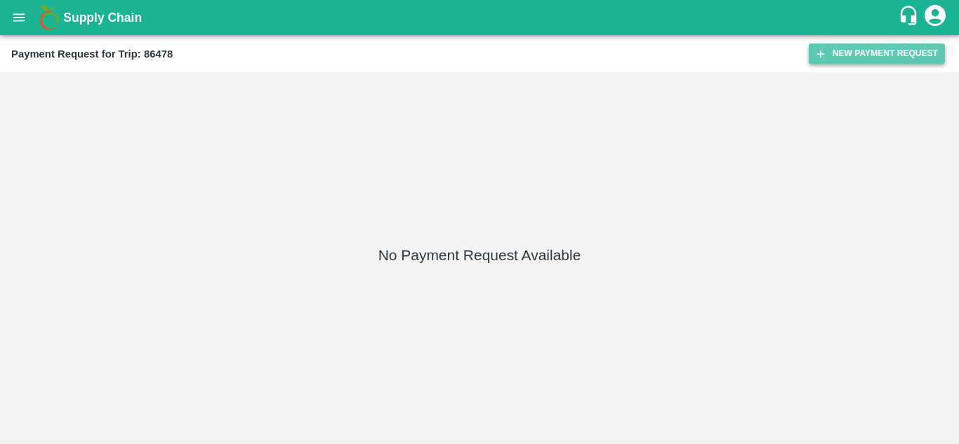
click at [886, 49] on button "New Payment Request" at bounding box center [876, 54] width 136 height 20
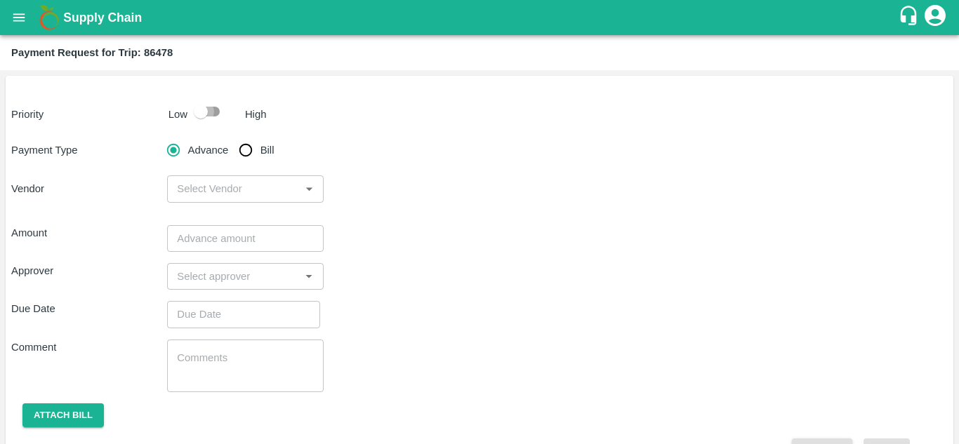
click at [214, 106] on input "checkbox" at bounding box center [201, 111] width 80 height 27
checkbox input "true"
click at [245, 147] on input "Bill" at bounding box center [246, 150] width 28 height 28
radio input "true"
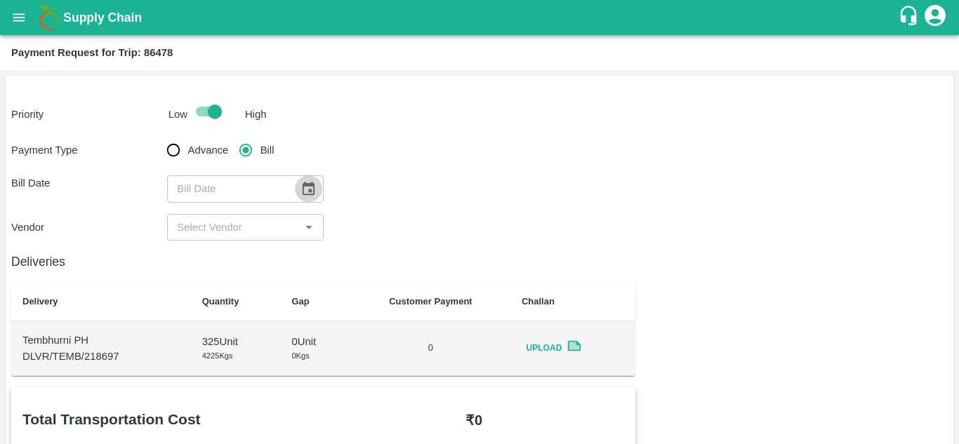
click at [305, 190] on icon "Choose date" at bounding box center [307, 188] width 15 height 15
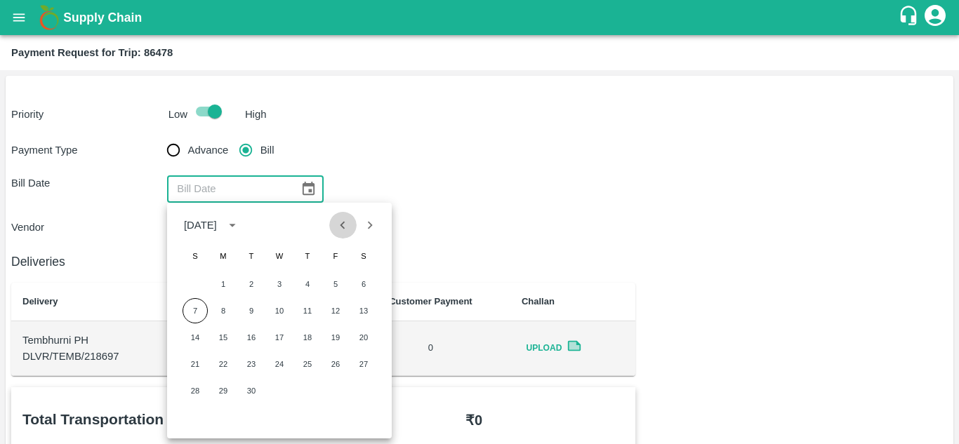
click at [338, 223] on icon "Previous month" at bounding box center [342, 225] width 15 height 15
click at [218, 363] on button "18" at bounding box center [223, 364] width 25 height 25
type input "[DATE]"
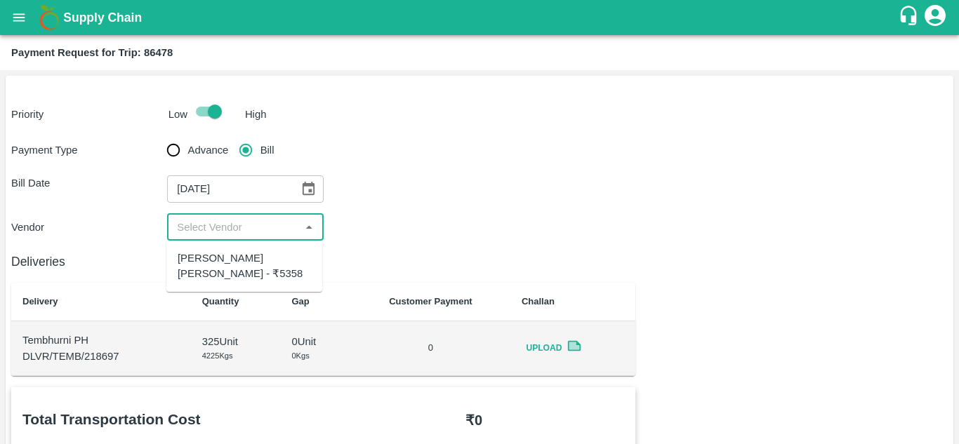
click at [219, 224] on input "input" at bounding box center [233, 227] width 124 height 18
click at [229, 253] on div "[PERSON_NAME] [PERSON_NAME] - ₹5358" at bounding box center [244, 267] width 133 height 32
type input "[PERSON_NAME] [PERSON_NAME] - ₹5358"
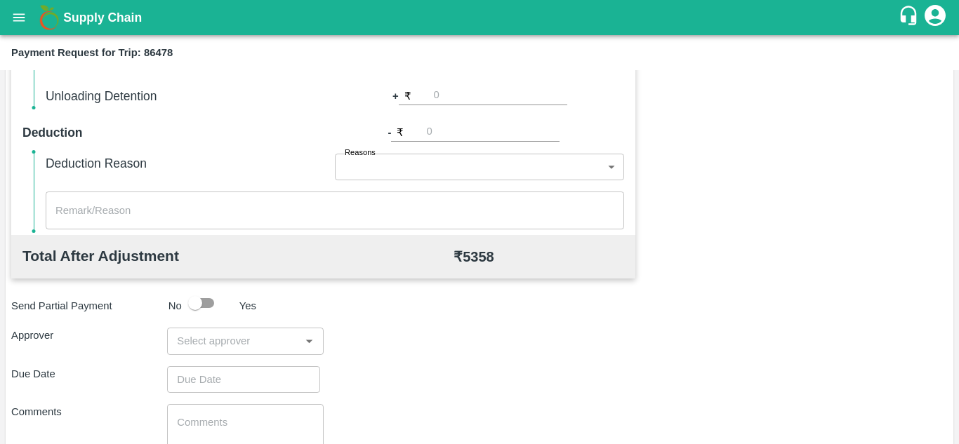
scroll to position [639, 0]
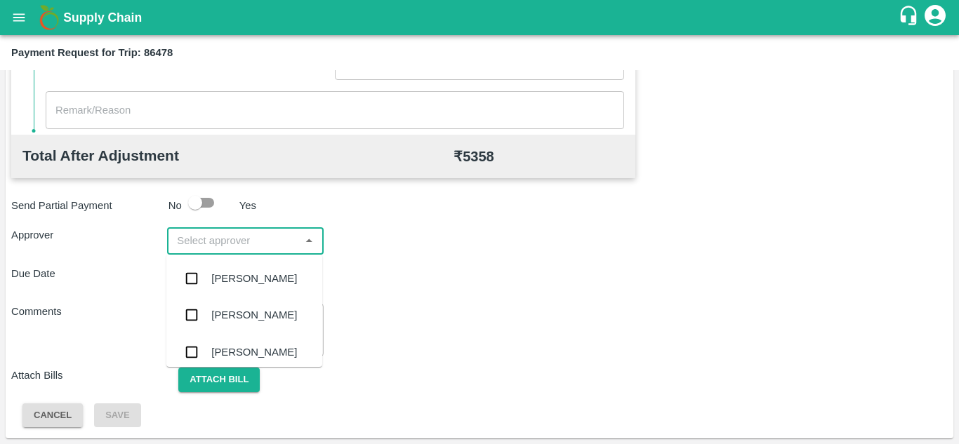
click at [206, 241] on input "input" at bounding box center [233, 241] width 124 height 18
type input "prasa"
click at [230, 281] on div "[PERSON_NAME]" at bounding box center [254, 278] width 86 height 15
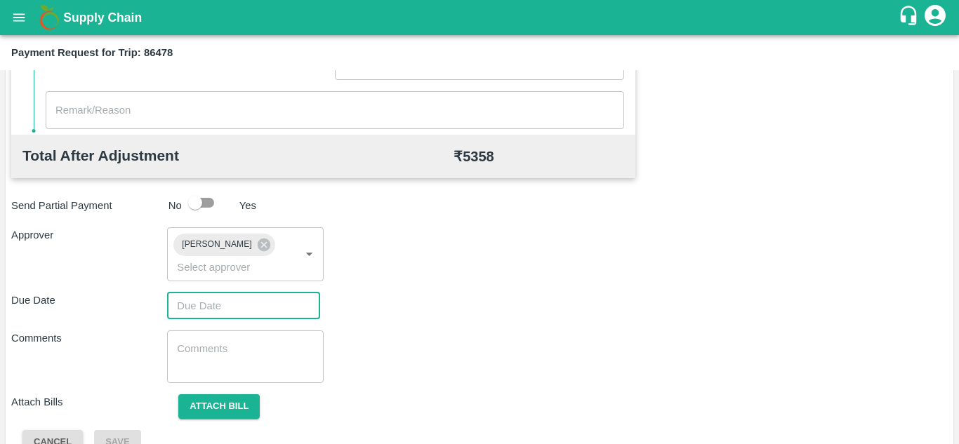
type input "DD/MM/YYYY hh:mm aa"
click at [196, 317] on input "DD/MM/YYYY hh:mm aa" at bounding box center [238, 306] width 143 height 27
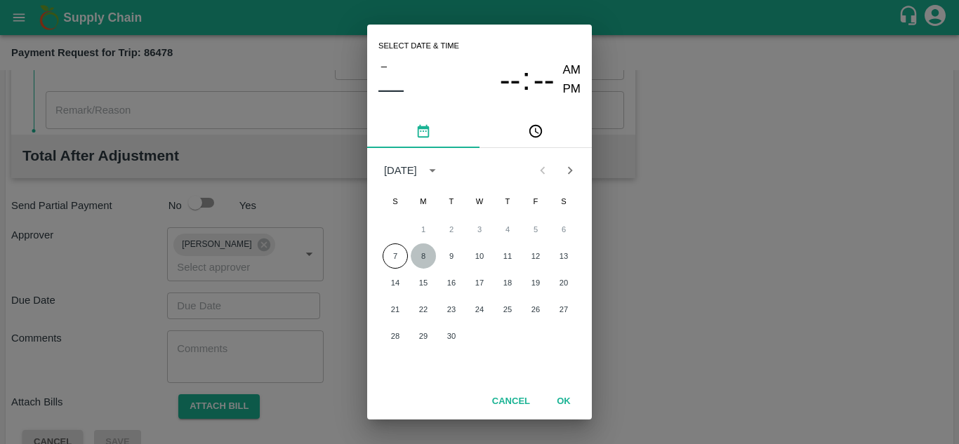
click at [420, 262] on button "8" at bounding box center [422, 255] width 25 height 25
type input "[DATE] 12:00 AM"
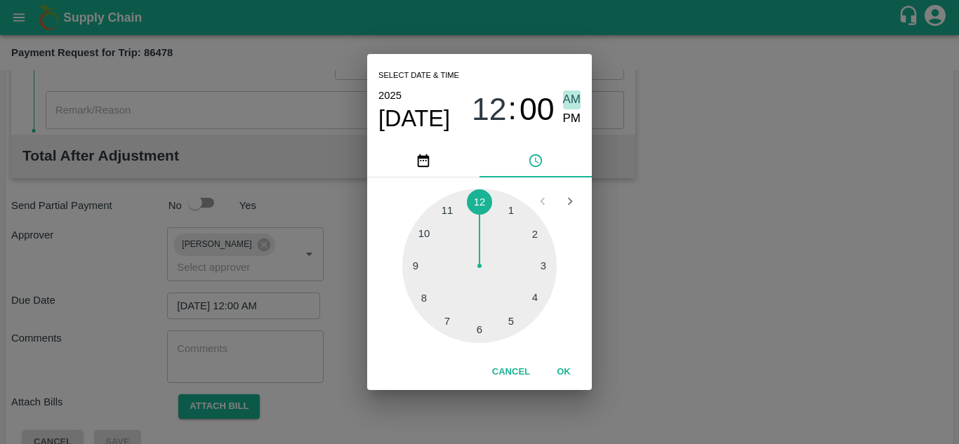
click at [571, 95] on span "AM" at bounding box center [572, 100] width 18 height 19
click at [568, 373] on button "OK" at bounding box center [563, 372] width 45 height 25
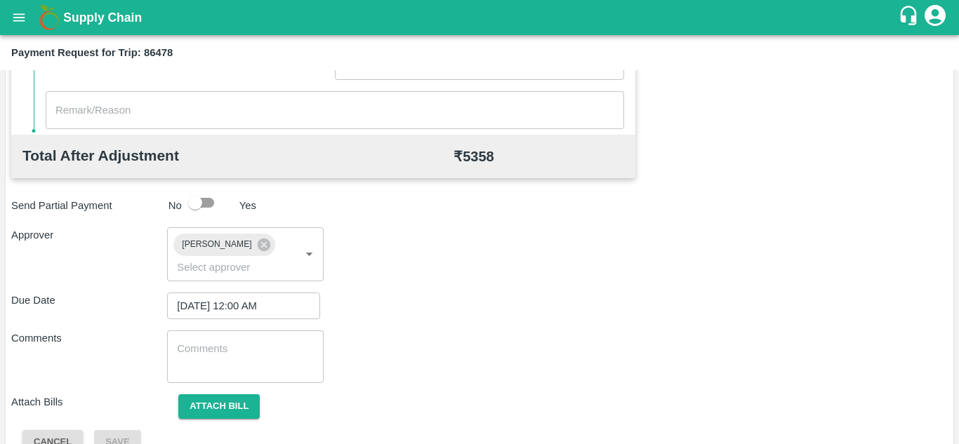
click at [228, 373] on div "x ​" at bounding box center [245, 356] width 156 height 53
paste textarea "Transport Bill"
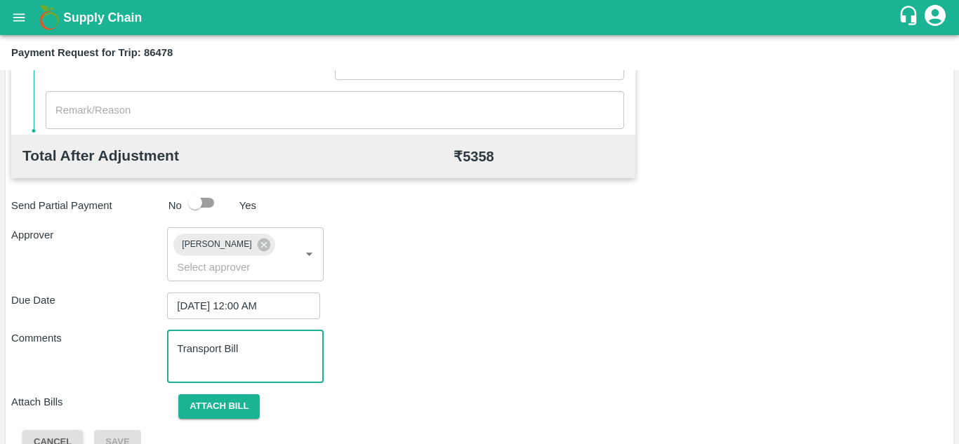
type textarea "Transport Bill"
click at [557, 314] on div "Due Date [DATE] 12:00 AM ​" at bounding box center [479, 306] width 936 height 27
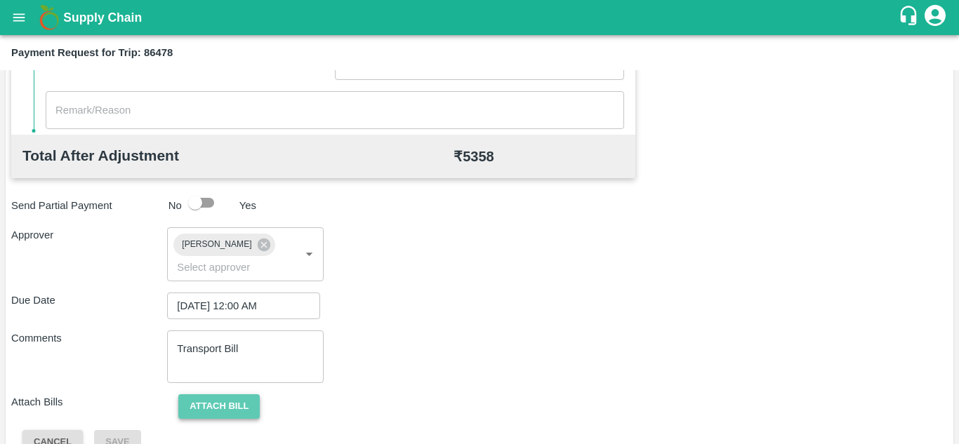
click at [225, 409] on button "Attach bill" at bounding box center [218, 406] width 81 height 25
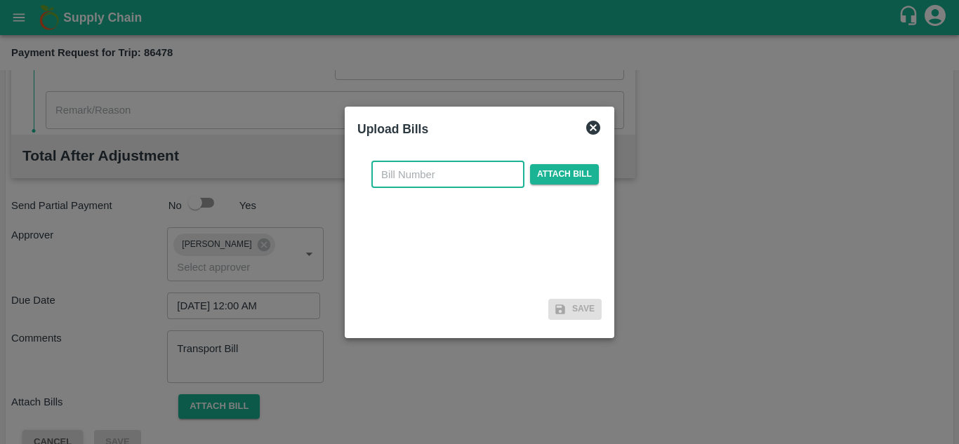
click at [422, 168] on input "text" at bounding box center [447, 174] width 153 height 27
type input "252"
click at [549, 181] on span "Attach bill" at bounding box center [564, 174] width 69 height 20
click at [0, 0] on input "Attach bill" at bounding box center [0, 0] width 0 height 0
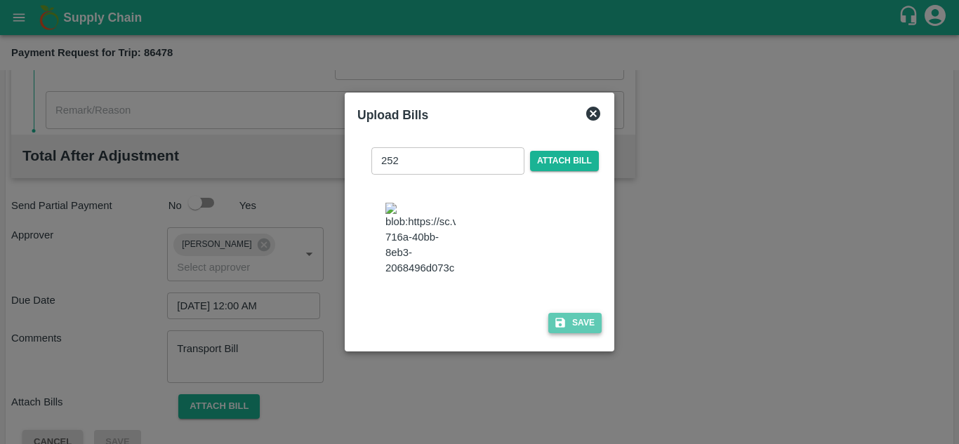
click at [589, 330] on button "Save" at bounding box center [574, 323] width 53 height 20
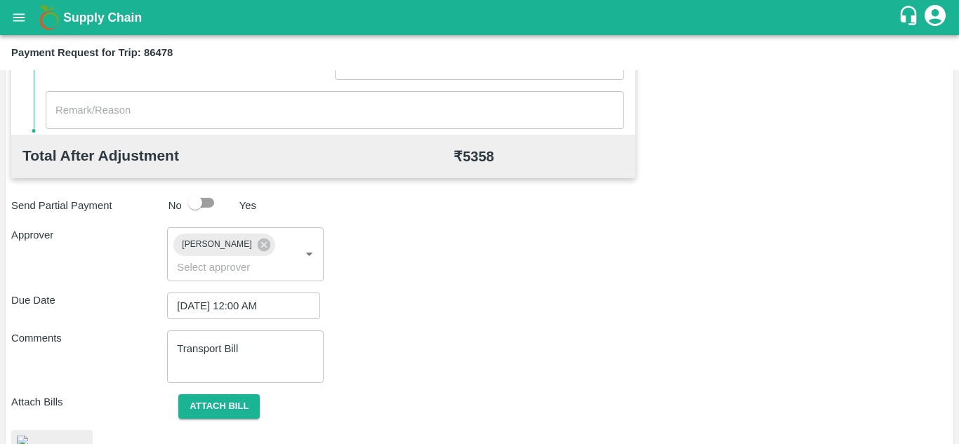
scroll to position [765, 0]
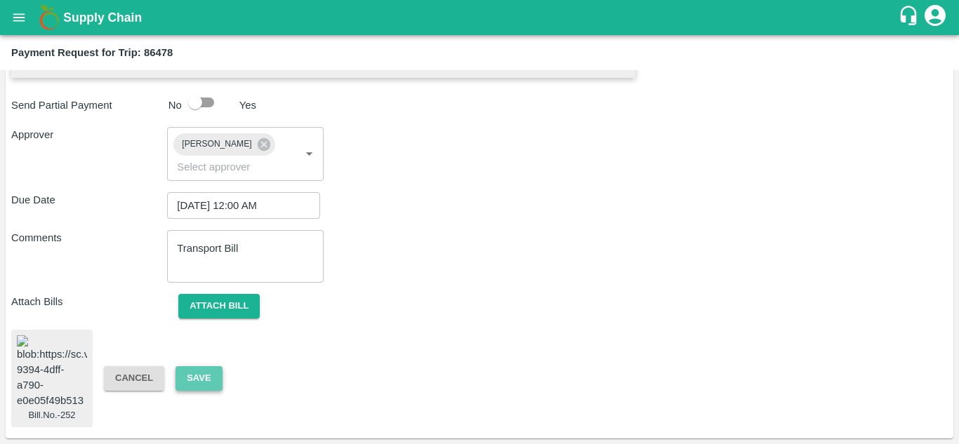
click at [200, 368] on button "Save" at bounding box center [198, 378] width 46 height 25
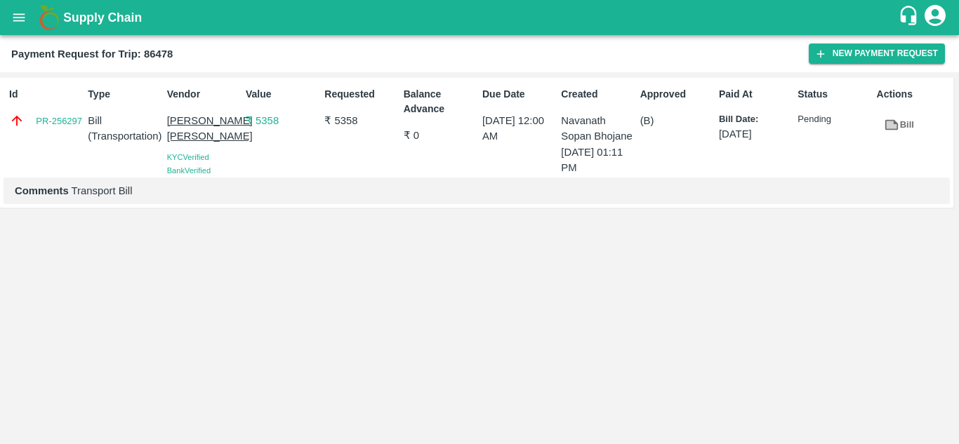
click at [213, 56] on div "Payment Request for Trip: 86478" at bounding box center [409, 54] width 797 height 18
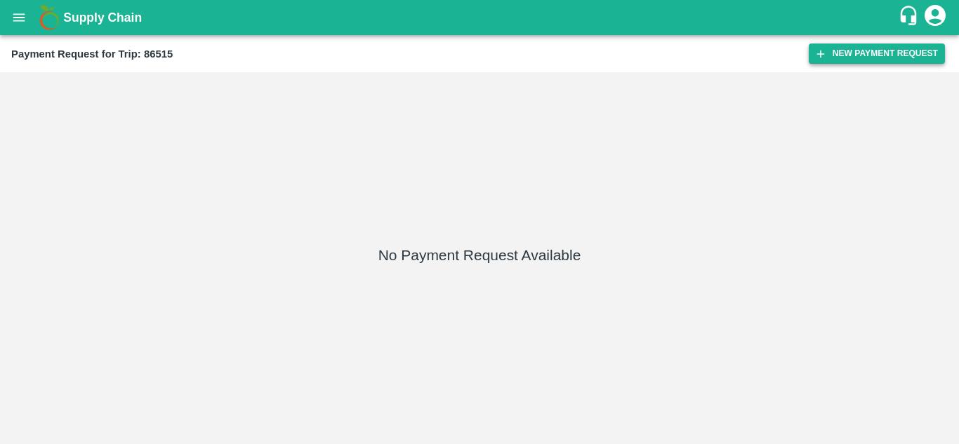
click at [862, 55] on button "New Payment Request" at bounding box center [876, 54] width 136 height 20
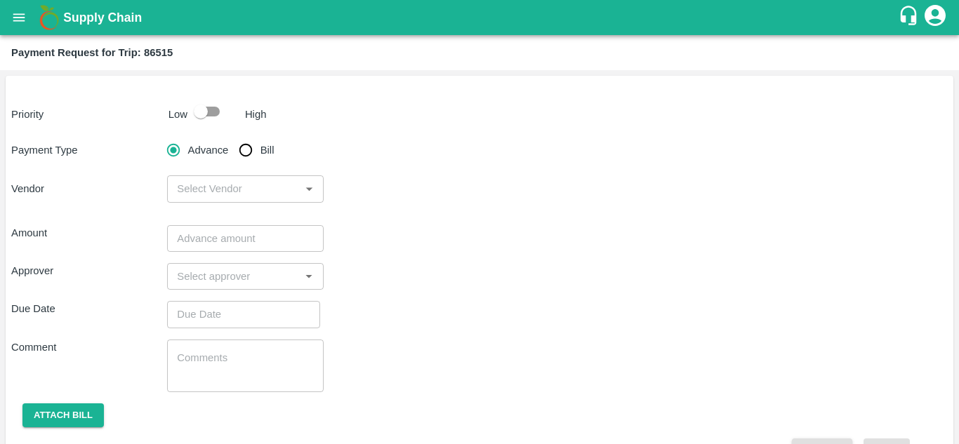
click at [210, 112] on input "checkbox" at bounding box center [201, 111] width 80 height 27
checkbox input "true"
click at [246, 147] on input "Bill" at bounding box center [246, 150] width 28 height 28
radio input "true"
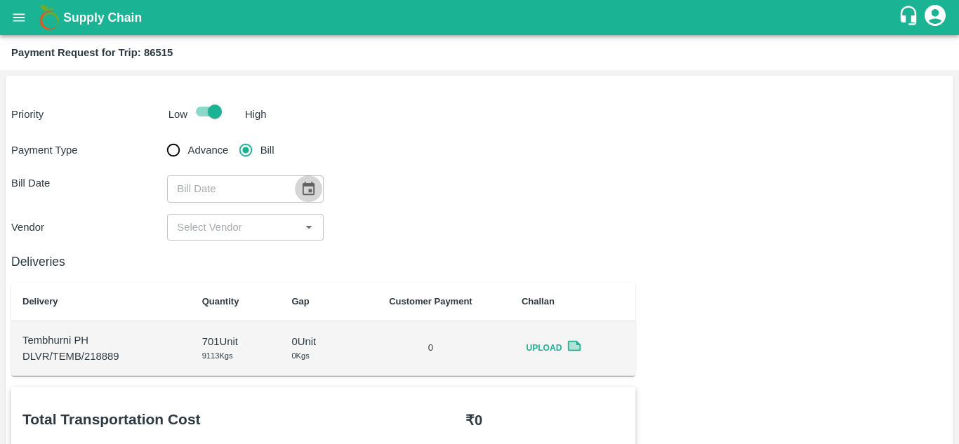
click at [305, 194] on icon "Choose date" at bounding box center [308, 188] width 12 height 13
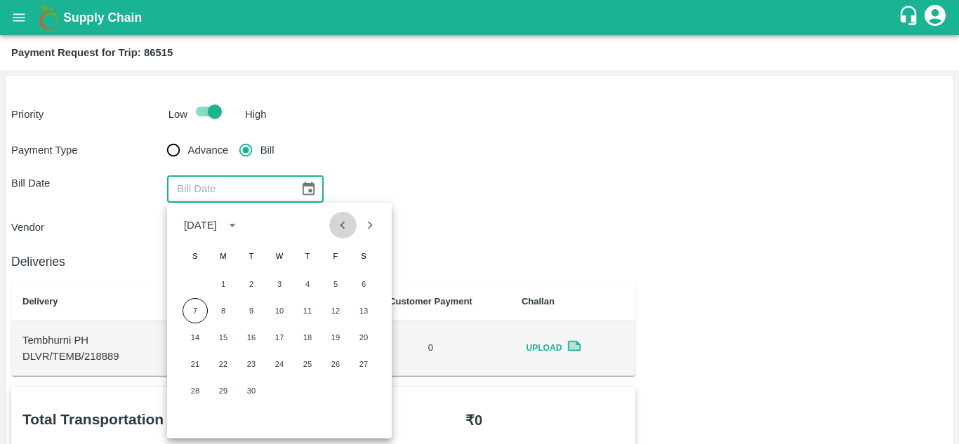
click at [345, 236] on button "Previous month" at bounding box center [342, 225] width 27 height 27
click at [248, 367] on button "19" at bounding box center [251, 364] width 25 height 25
type input "[DATE]"
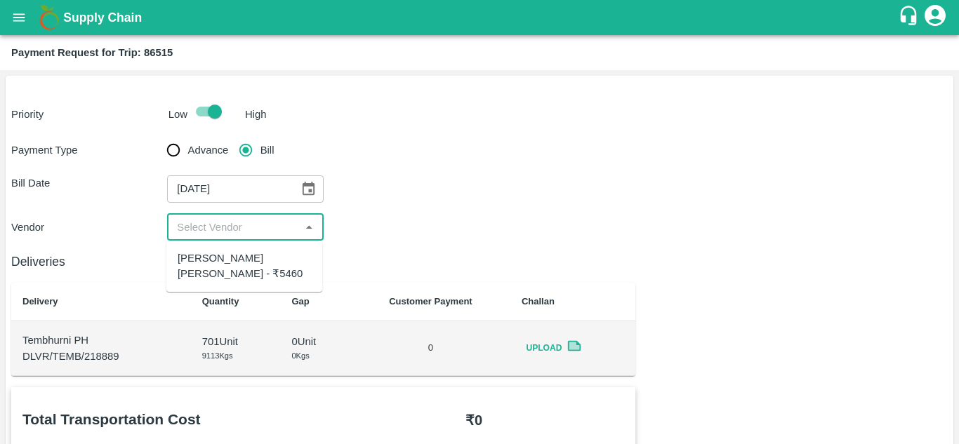
click at [240, 235] on input "input" at bounding box center [233, 227] width 124 height 18
click at [227, 267] on div "[PERSON_NAME] [PERSON_NAME] - ₹5460" at bounding box center [244, 267] width 133 height 32
type input "[PERSON_NAME] [PERSON_NAME] - ₹5460"
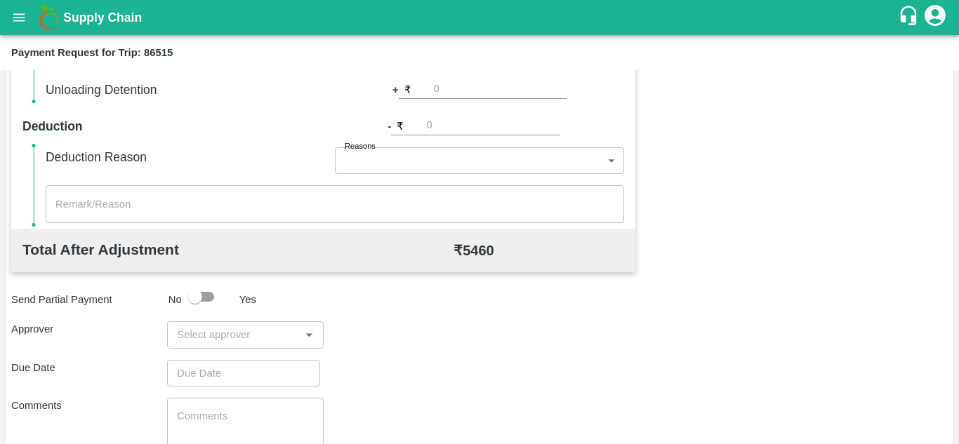
scroll to position [639, 0]
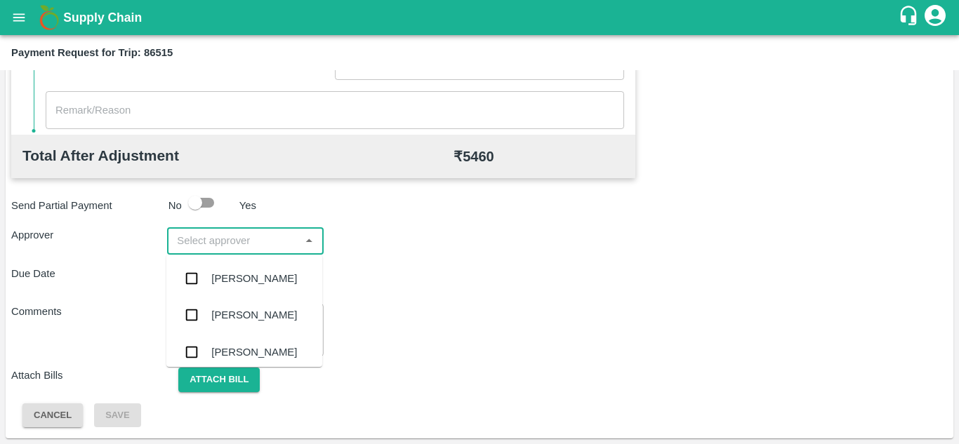
click at [246, 232] on input "input" at bounding box center [233, 241] width 124 height 18
type input "PRASA"
click at [260, 273] on div "[PERSON_NAME]" at bounding box center [254, 278] width 86 height 15
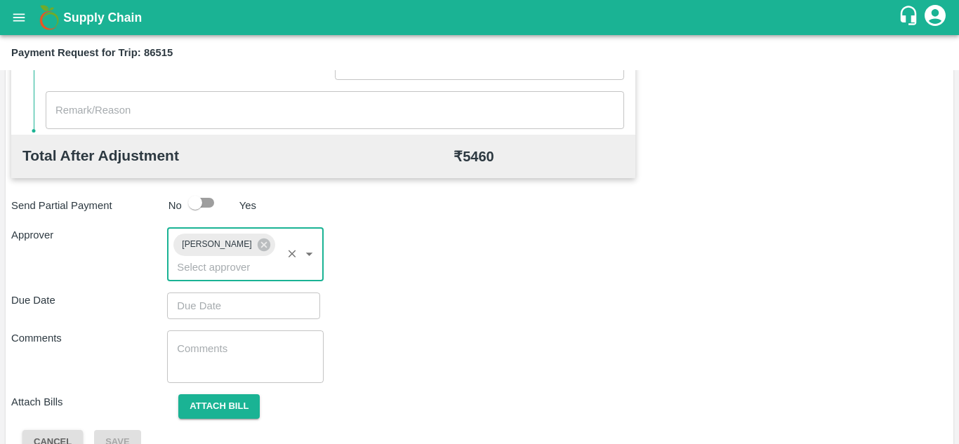
type input "DD/MM/YYYY hh:mm aa"
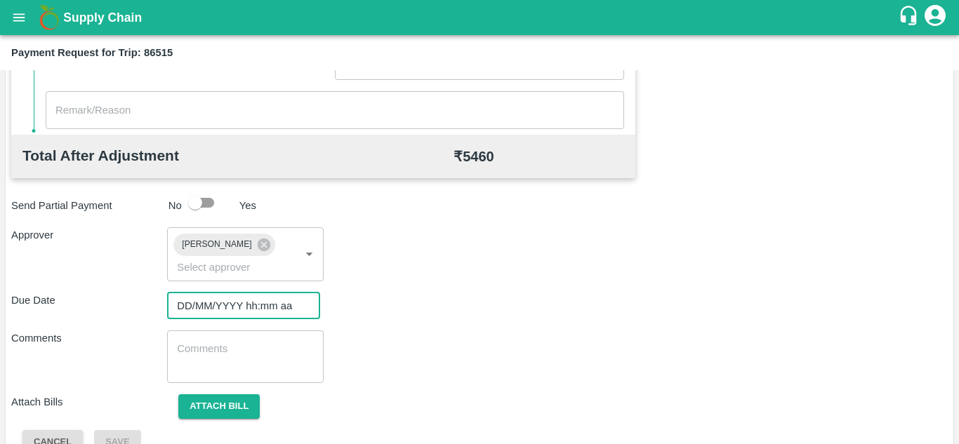
click at [206, 311] on input "DD/MM/YYYY hh:mm aa" at bounding box center [238, 306] width 143 height 27
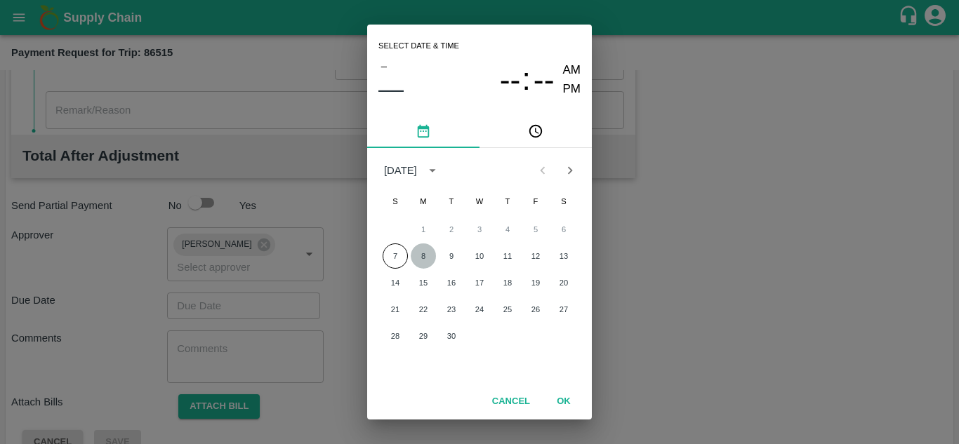
click at [421, 260] on button "8" at bounding box center [422, 255] width 25 height 25
type input "[DATE] 12:00 AM"
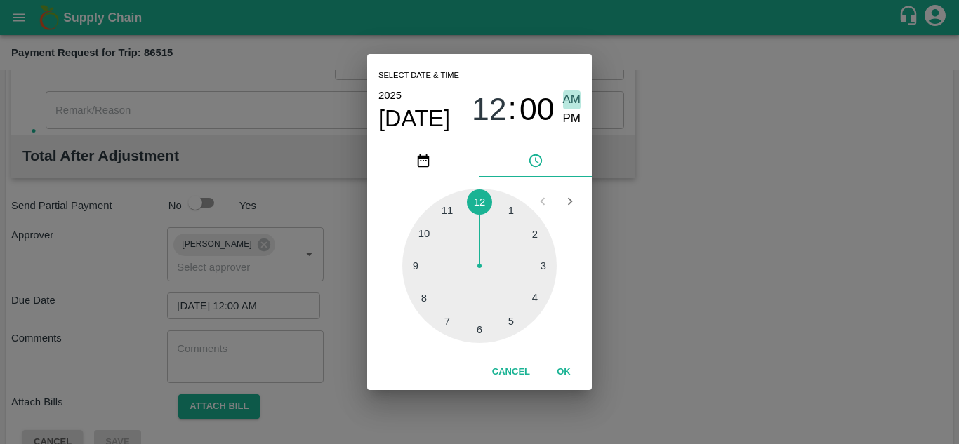
click at [576, 97] on span "AM" at bounding box center [572, 100] width 18 height 19
click at [559, 369] on button "OK" at bounding box center [563, 372] width 45 height 25
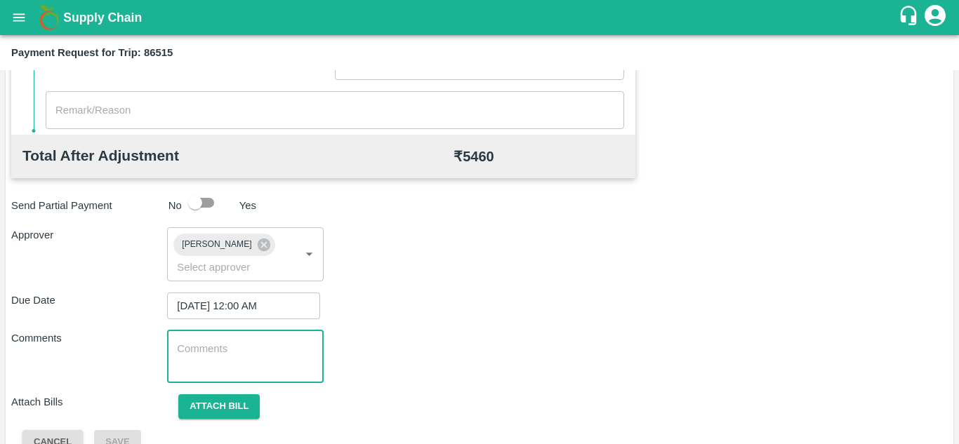
click at [241, 359] on textarea at bounding box center [245, 356] width 136 height 29
paste textarea "Transport Bill"
type textarea "Transport Bill"
click at [513, 322] on div "Total Transportation Cost ₹ 5460 Advance payment - ₹ Additional Charges(+) Inam…" at bounding box center [479, 102] width 936 height 706
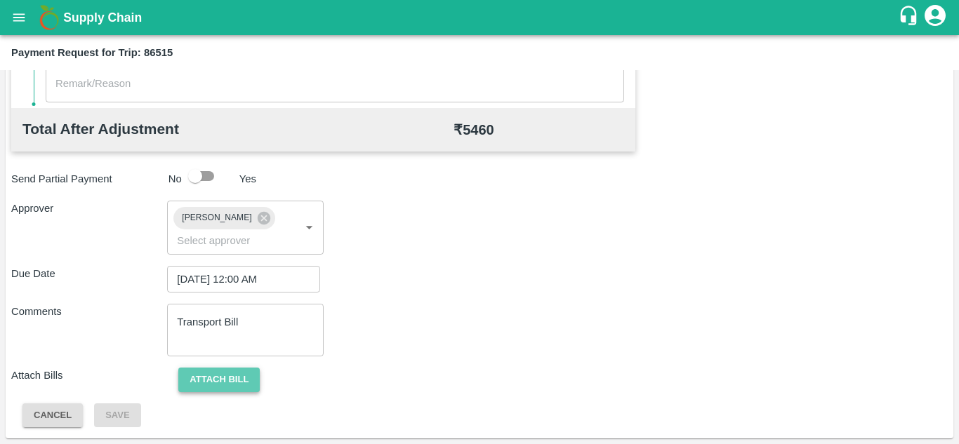
click at [213, 380] on button "Attach bill" at bounding box center [218, 380] width 81 height 25
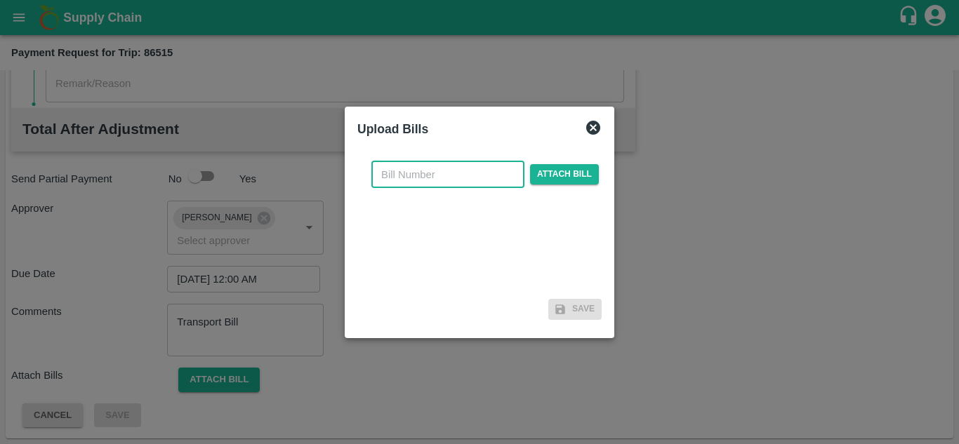
click at [396, 173] on input "text" at bounding box center [447, 174] width 153 height 27
type input "253"
click at [559, 175] on span "Attach bill" at bounding box center [564, 174] width 69 height 20
click at [0, 0] on input "Attach bill" at bounding box center [0, 0] width 0 height 0
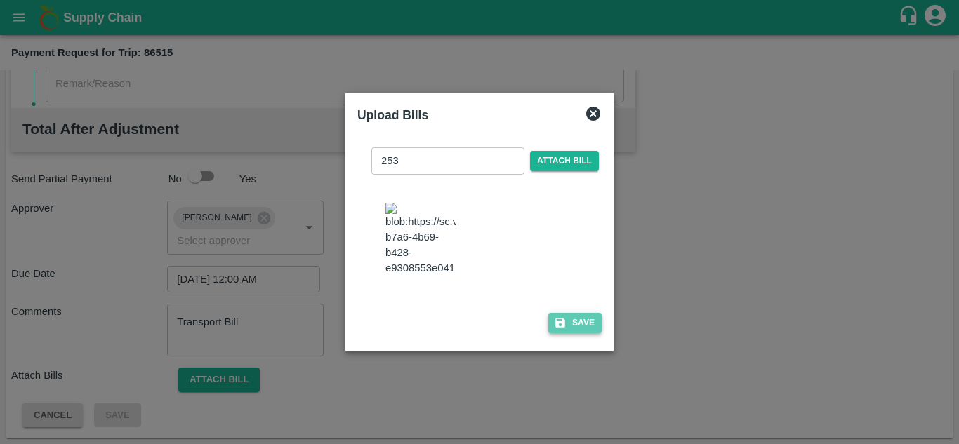
click at [582, 332] on button "Save" at bounding box center [574, 323] width 53 height 20
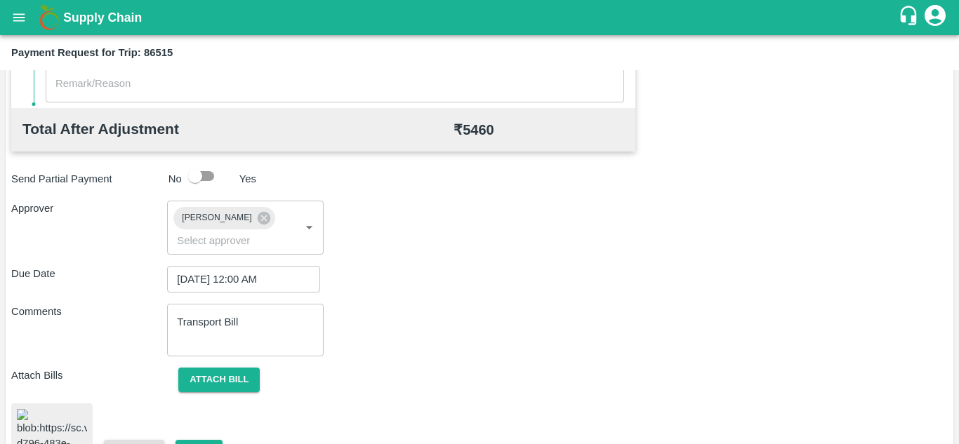
scroll to position [766, 0]
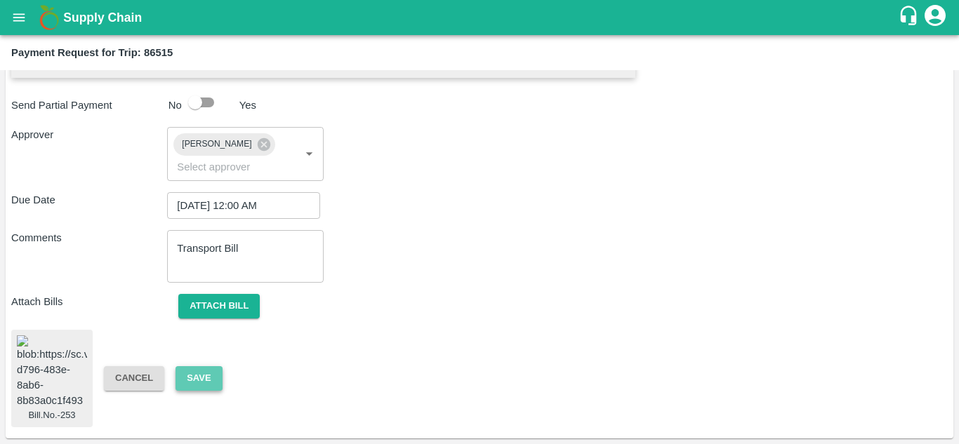
click at [199, 368] on button "Save" at bounding box center [198, 378] width 46 height 25
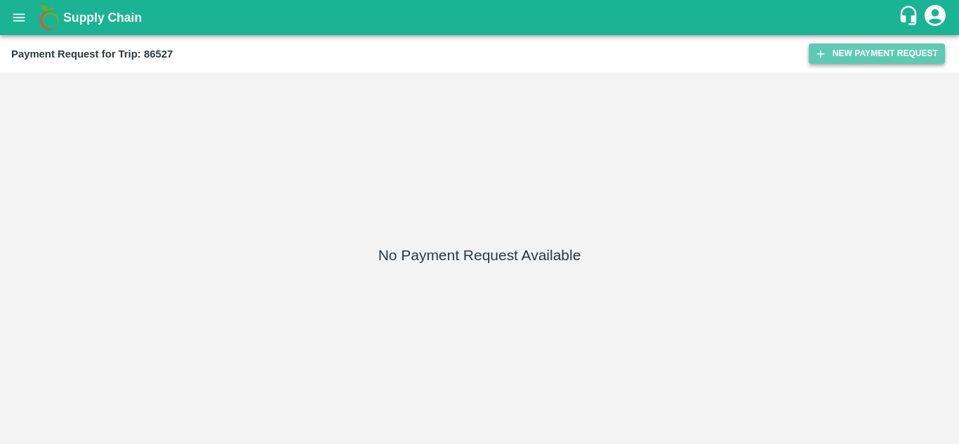
click at [871, 51] on button "New Payment Request" at bounding box center [876, 54] width 136 height 20
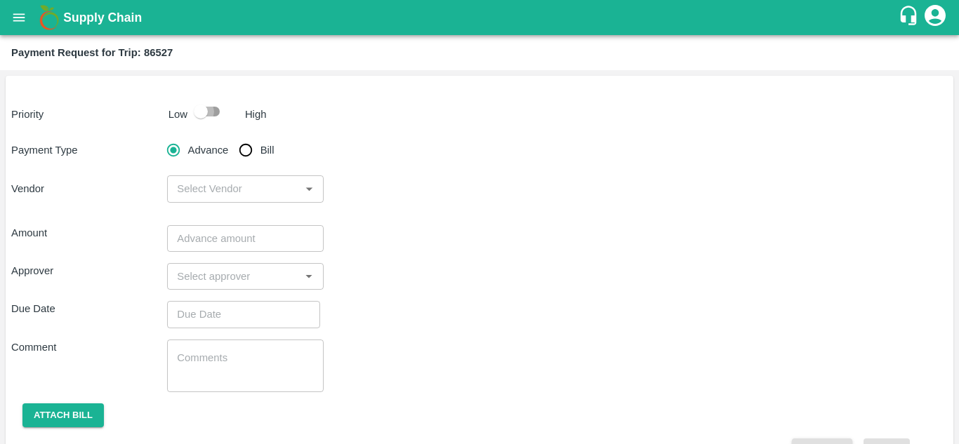
click at [211, 111] on input "checkbox" at bounding box center [201, 111] width 80 height 27
checkbox input "true"
click at [244, 154] on input "Bill" at bounding box center [246, 150] width 28 height 28
radio input "true"
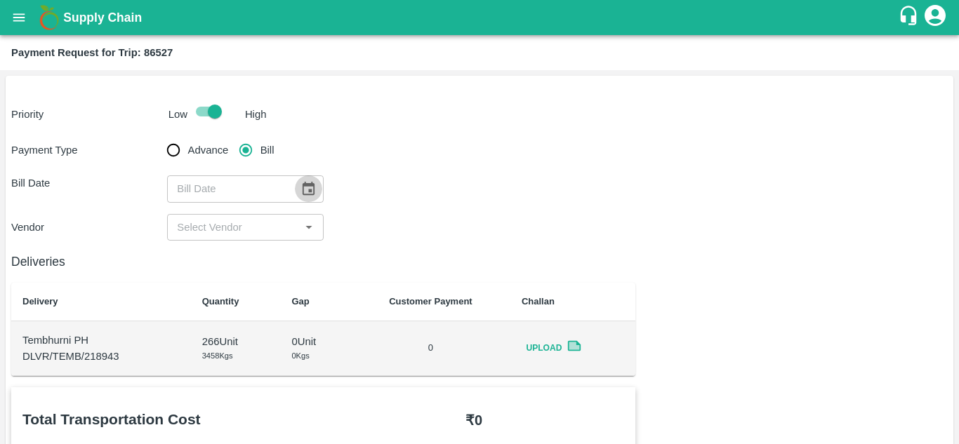
click at [305, 187] on icon "Choose date" at bounding box center [307, 188] width 15 height 15
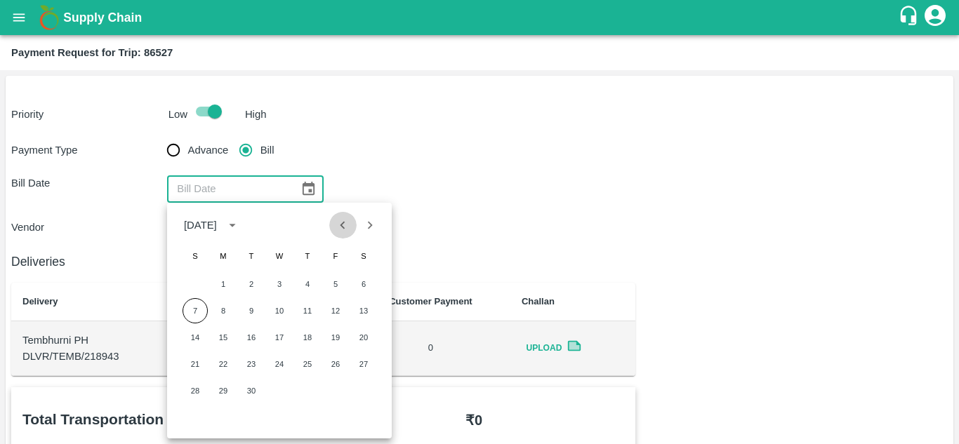
click at [341, 232] on icon "Previous month" at bounding box center [342, 225] width 15 height 15
click at [251, 364] on button "19" at bounding box center [251, 364] width 25 height 25
type input "19/08/2025"
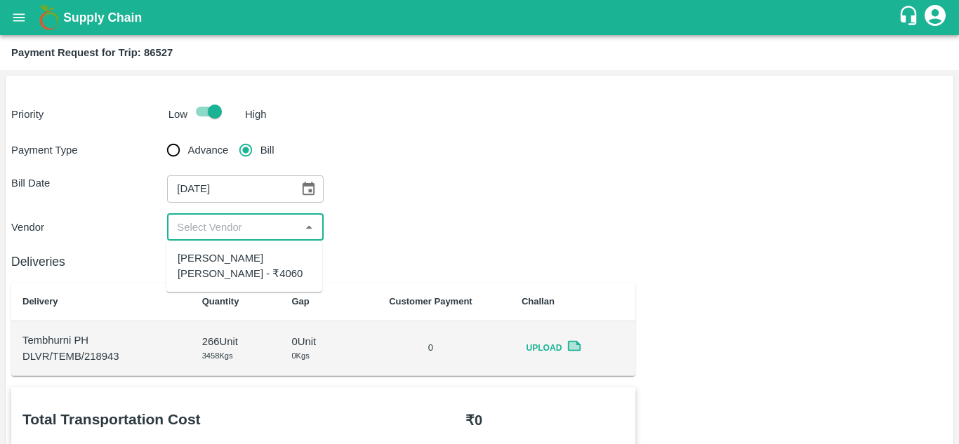
click at [242, 234] on input "input" at bounding box center [233, 227] width 124 height 18
click at [241, 269] on div "Dnyaneshwar Vitthal Godse - ₹4060" at bounding box center [244, 267] width 133 height 32
type input "Dnyaneshwar Vitthal Godse - ₹4060"
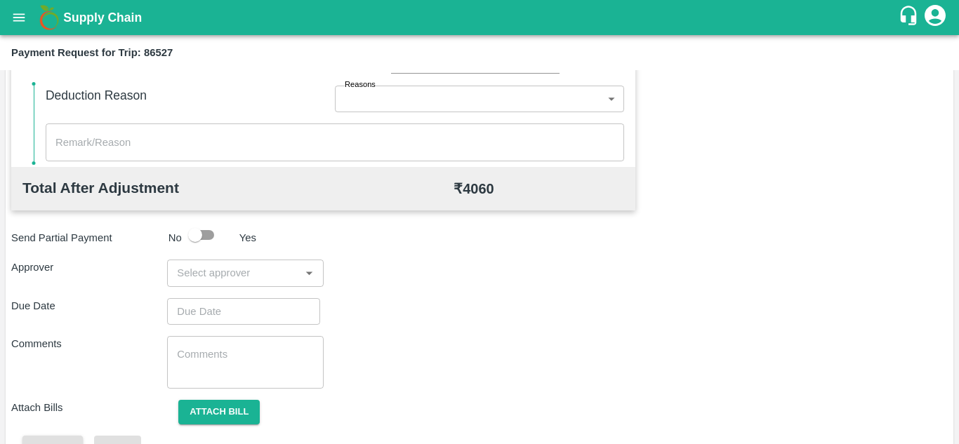
scroll to position [639, 0]
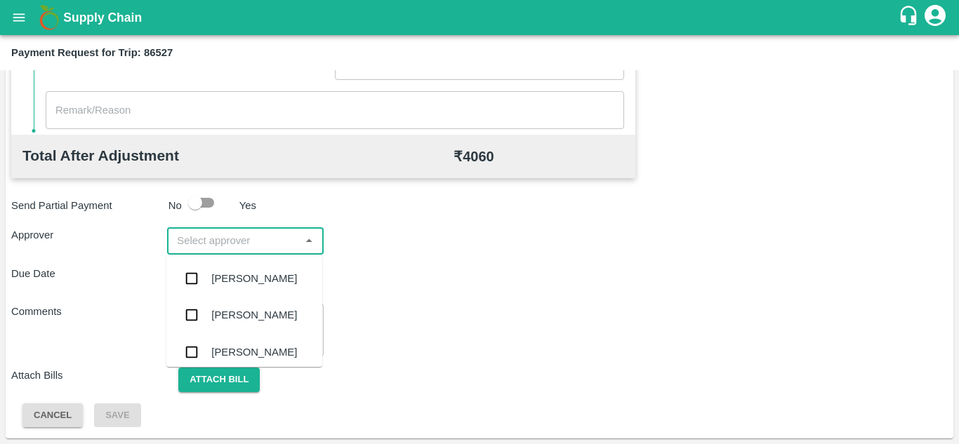
click at [227, 241] on input "input" at bounding box center [233, 241] width 124 height 18
type input "PRASA"
click at [240, 273] on div "[PERSON_NAME]" at bounding box center [254, 278] width 86 height 15
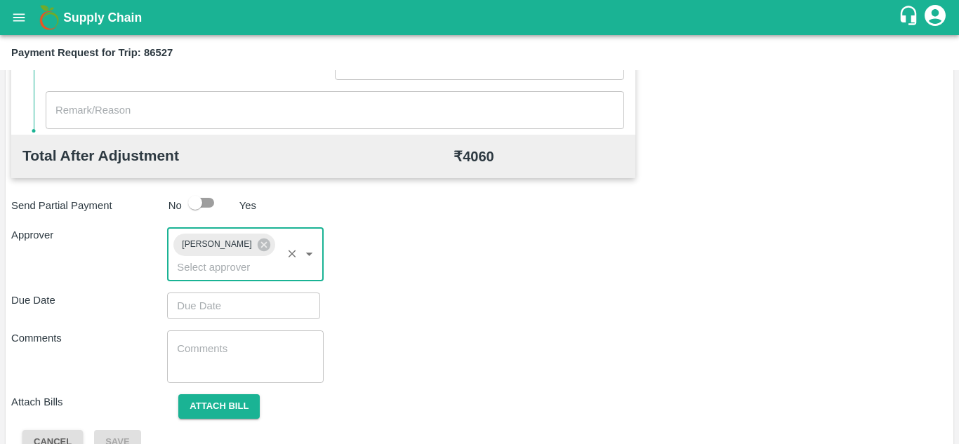
type input "DD/MM/YYYY hh:mm aa"
click at [213, 316] on input "DD/MM/YYYY hh:mm aa" at bounding box center [238, 306] width 143 height 27
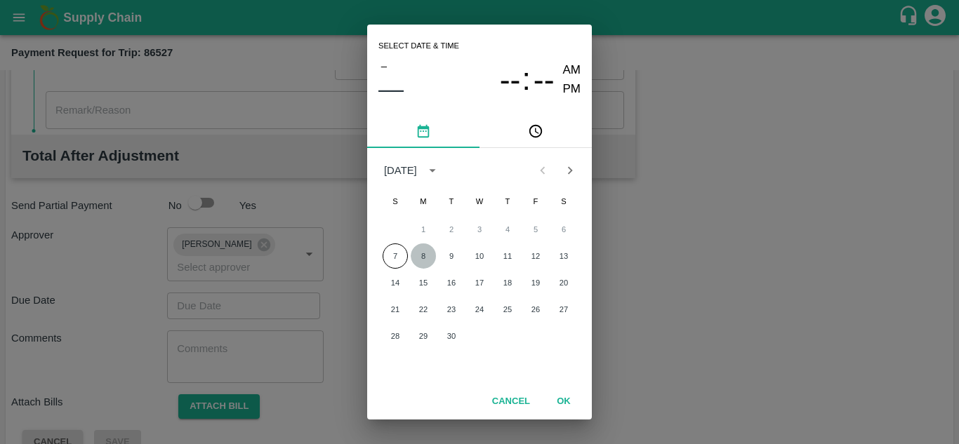
click at [423, 253] on button "8" at bounding box center [422, 255] width 25 height 25
type input "08/09/2025 12:00 AM"
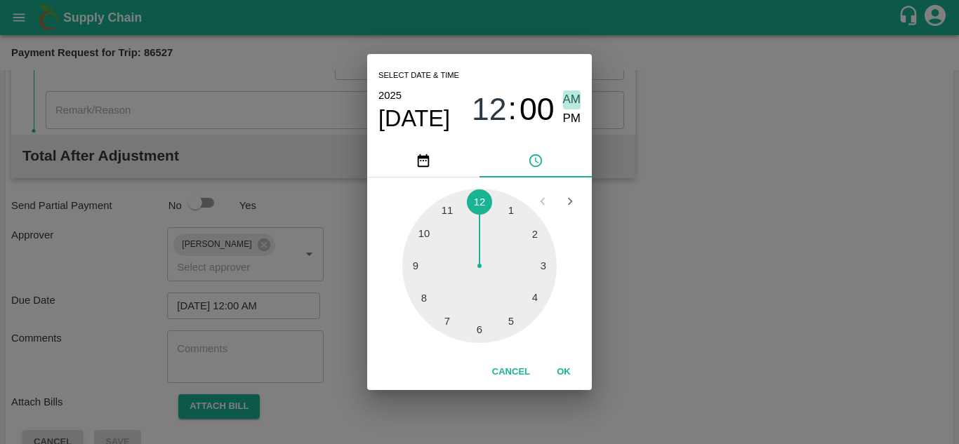
click at [568, 95] on span "AM" at bounding box center [572, 100] width 18 height 19
click at [563, 366] on button "OK" at bounding box center [563, 372] width 45 height 25
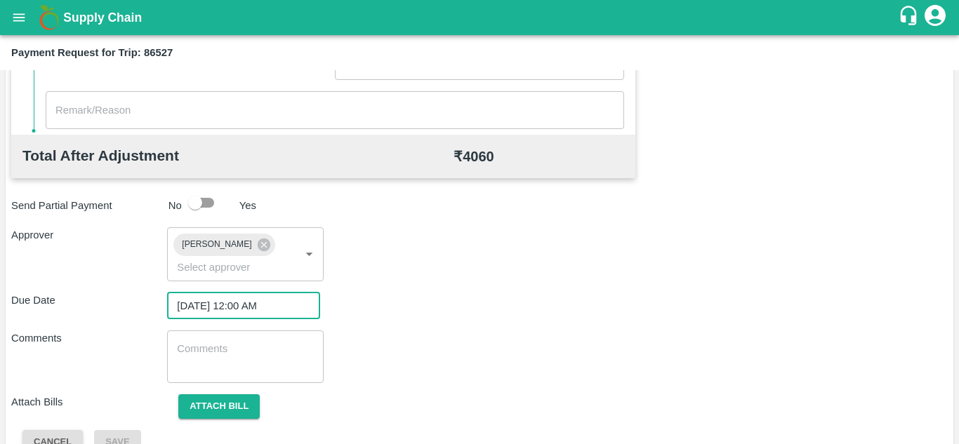
scroll to position [665, 0]
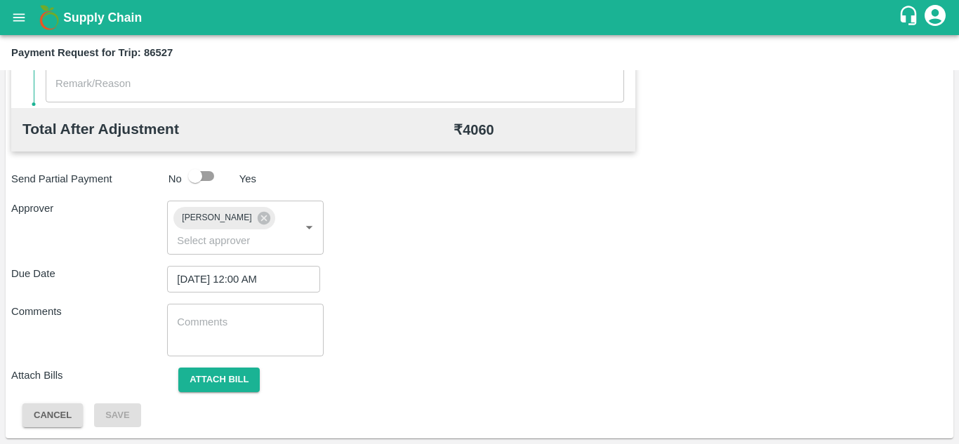
click at [194, 314] on div "x ​" at bounding box center [245, 330] width 156 height 53
paste textarea "Transport Bill"
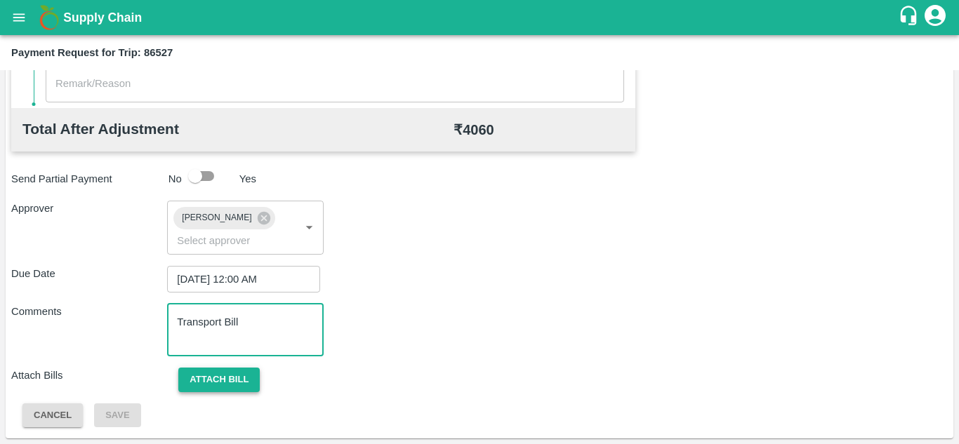
type textarea "Transport Bill"
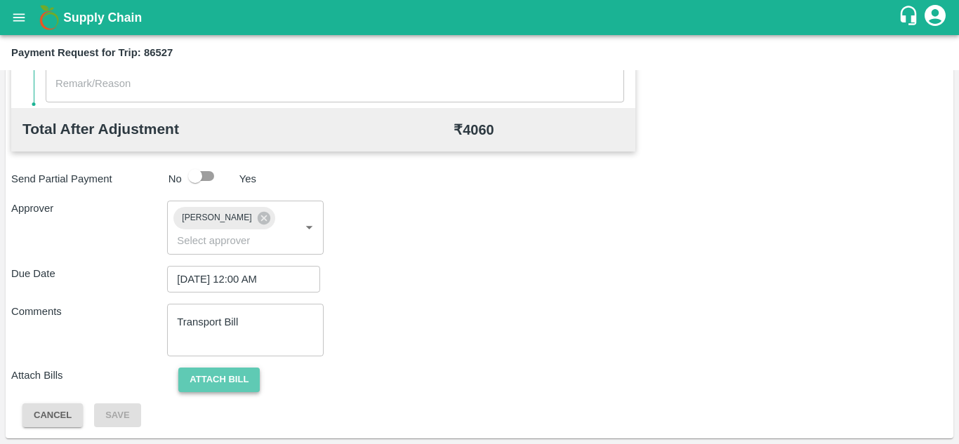
click at [234, 380] on button "Attach bill" at bounding box center [218, 380] width 81 height 25
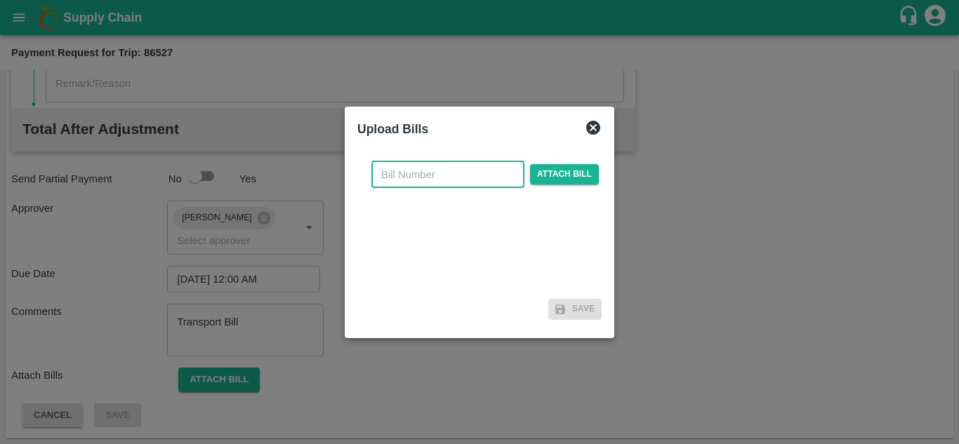
click at [420, 173] on input "text" at bounding box center [447, 174] width 153 height 27
type input "254"
click at [547, 177] on span "Attach bill" at bounding box center [564, 174] width 69 height 20
click at [0, 0] on input "Attach bill" at bounding box center [0, 0] width 0 height 0
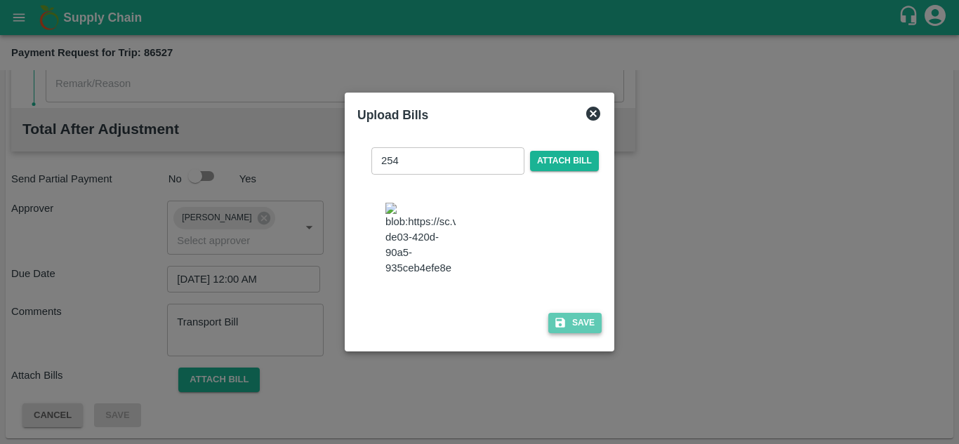
click at [582, 326] on button "Save" at bounding box center [574, 323] width 53 height 20
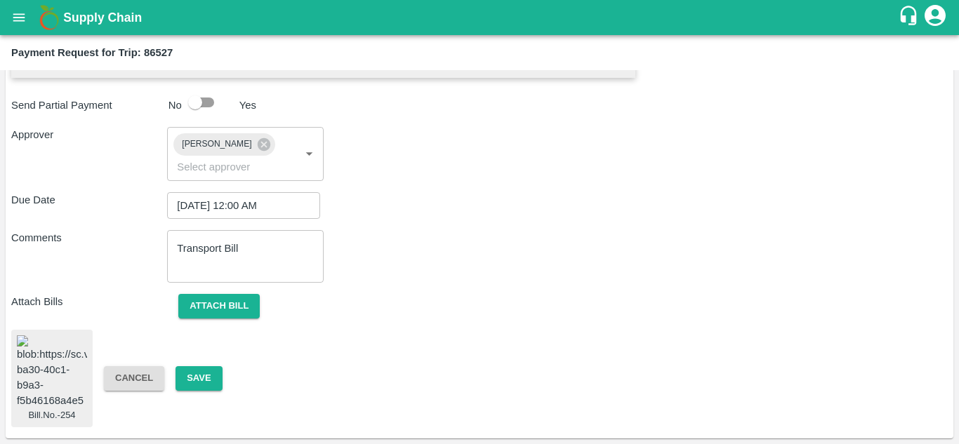
scroll to position [762, 0]
click at [201, 366] on button "Save" at bounding box center [198, 378] width 46 height 25
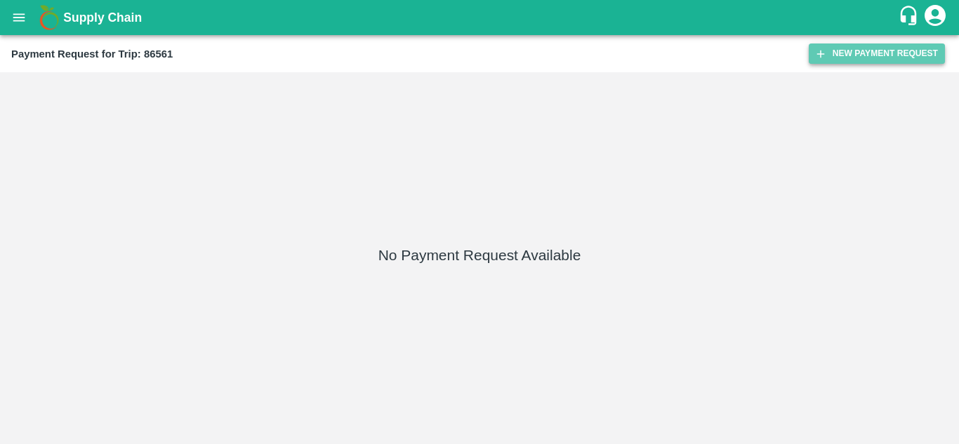
click at [877, 62] on button "New Payment Request" at bounding box center [876, 54] width 136 height 20
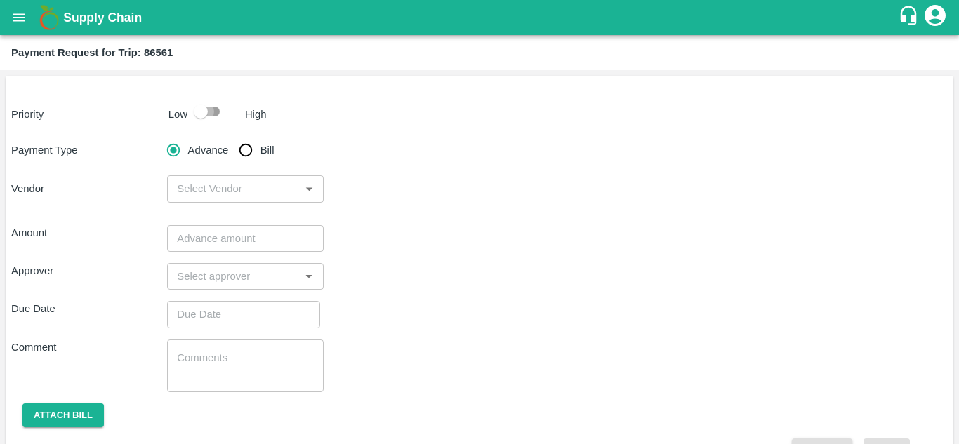
click at [213, 112] on input "checkbox" at bounding box center [201, 111] width 80 height 27
checkbox input "true"
click at [243, 144] on input "Bill" at bounding box center [246, 150] width 28 height 28
radio input "true"
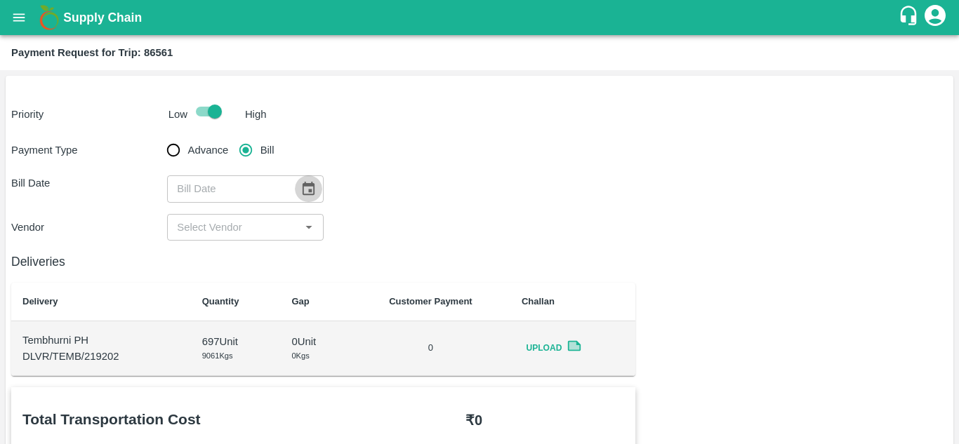
click at [305, 176] on button "Choose date" at bounding box center [308, 188] width 27 height 27
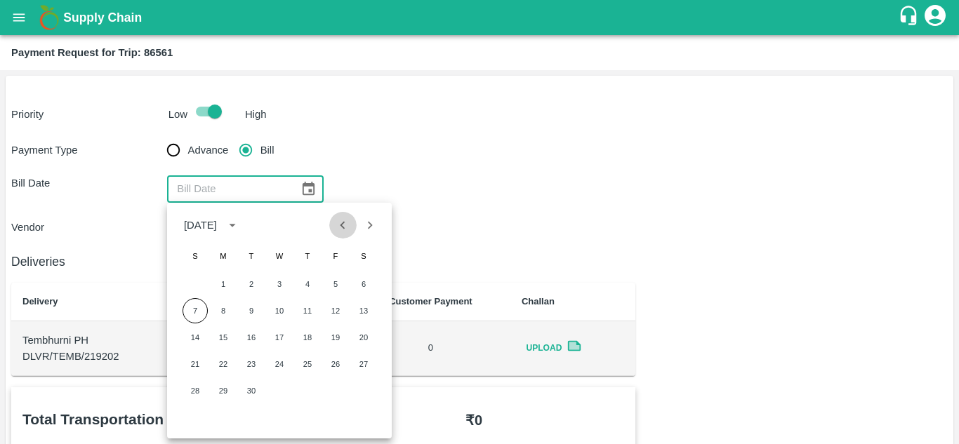
click at [348, 220] on icon "Previous month" at bounding box center [342, 225] width 15 height 15
click at [283, 360] on button "20" at bounding box center [279, 364] width 25 height 25
type input "[DATE]"
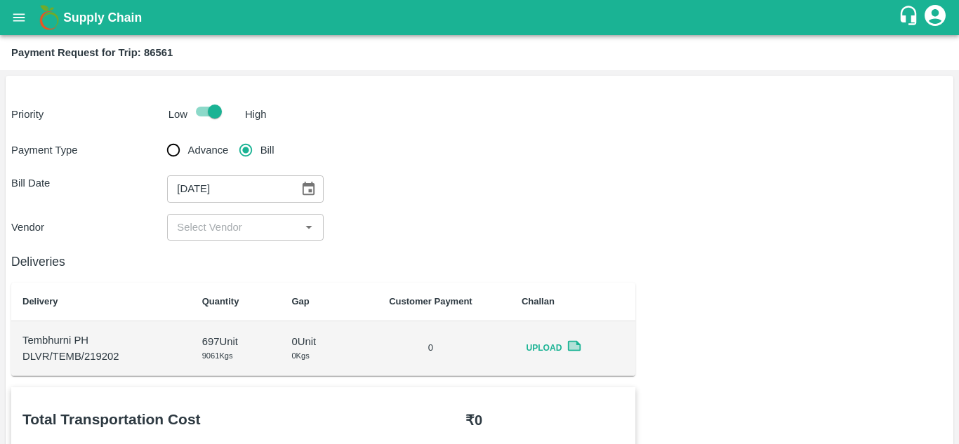
click at [255, 230] on input "input" at bounding box center [233, 227] width 124 height 18
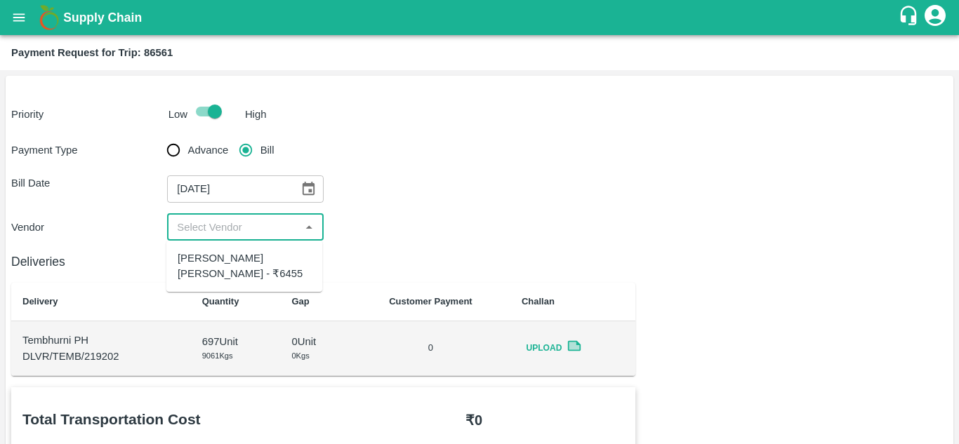
click at [249, 264] on div "Dnyaneshwar Vitthal Godse - ₹6455" at bounding box center [244, 267] width 133 height 32
type input "Dnyaneshwar Vitthal Godse - ₹6455"
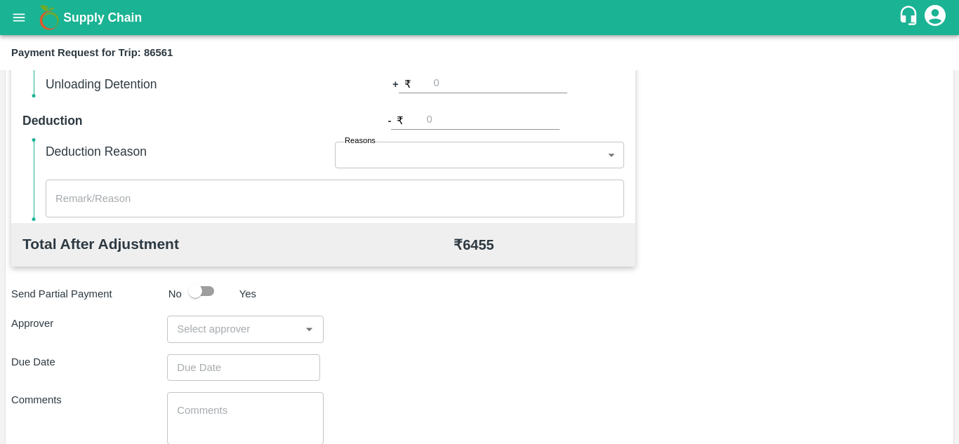
scroll to position [551, 0]
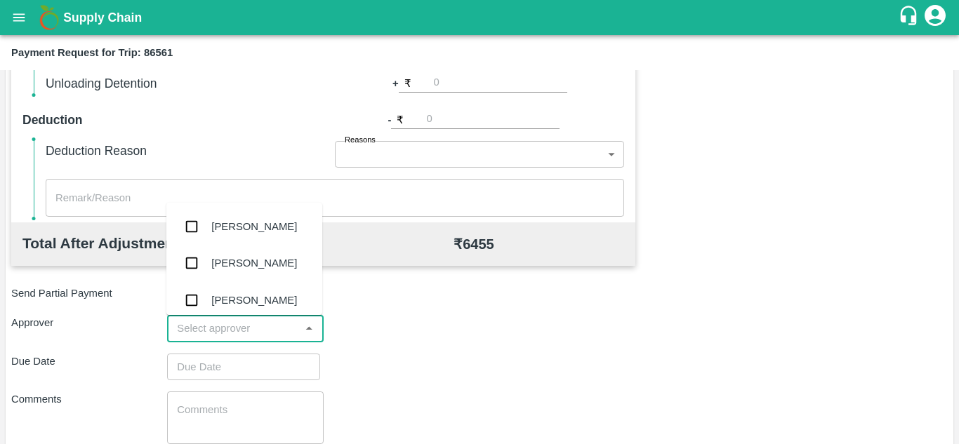
click at [205, 325] on input "input" at bounding box center [233, 328] width 124 height 18
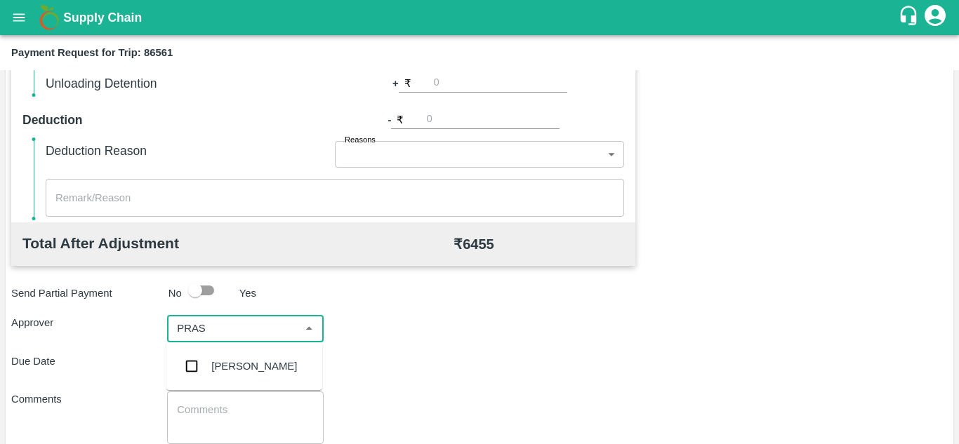
type input "PRASA"
click at [257, 354] on div "[PERSON_NAME]" at bounding box center [244, 366] width 156 height 36
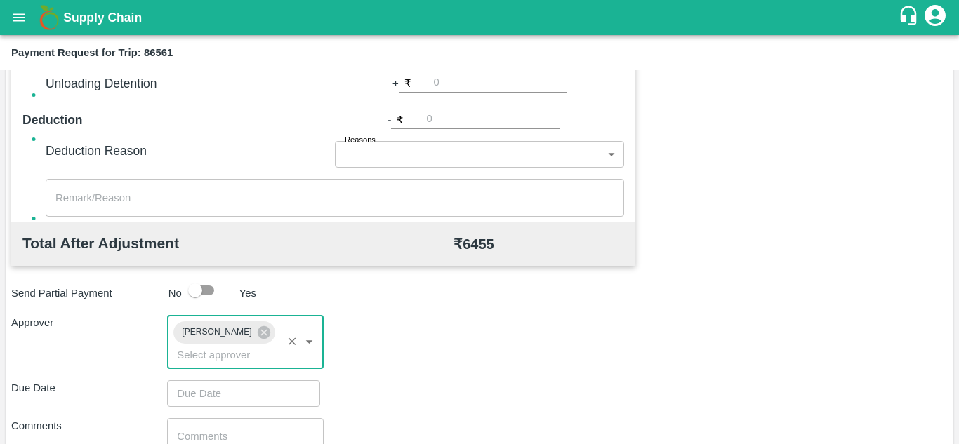
type input "DD/MM/YYYY hh:mm aa"
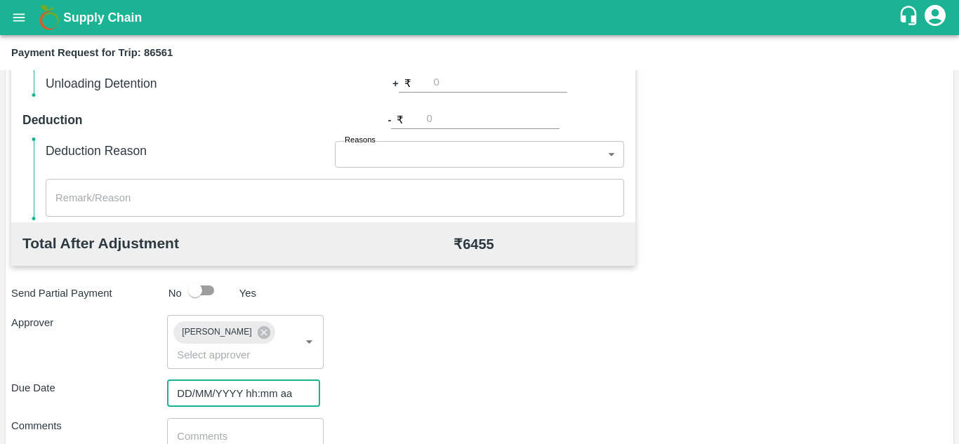
click at [189, 397] on input "DD/MM/YYYY hh:mm aa" at bounding box center [238, 393] width 143 height 27
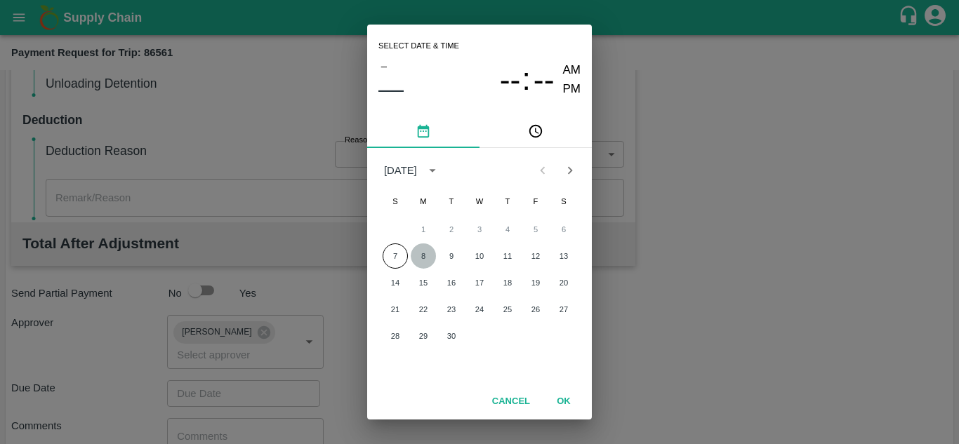
click at [416, 254] on button "8" at bounding box center [422, 255] width 25 height 25
type input "08/09/2025 12:00 AM"
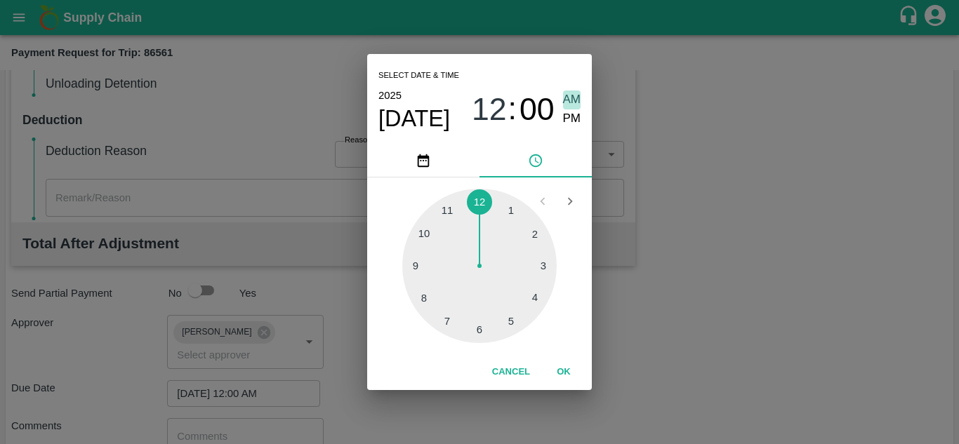
click at [570, 99] on span "AM" at bounding box center [572, 100] width 18 height 19
click at [565, 366] on button "OK" at bounding box center [563, 372] width 45 height 25
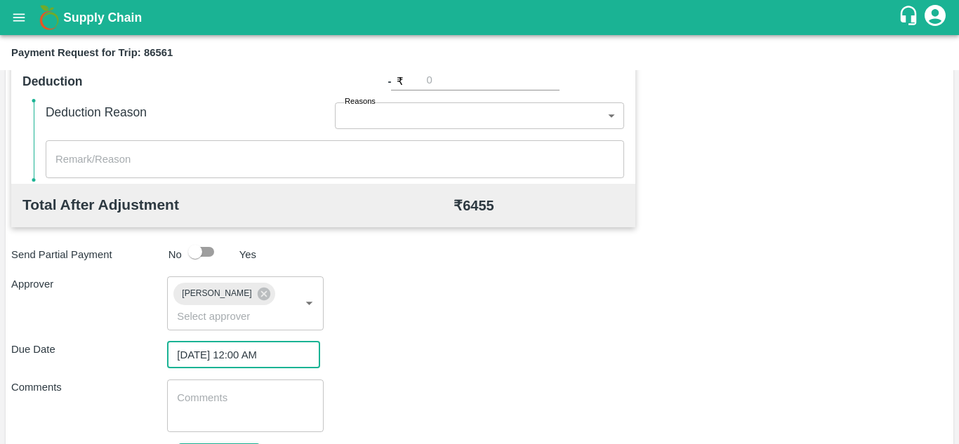
scroll to position [665, 0]
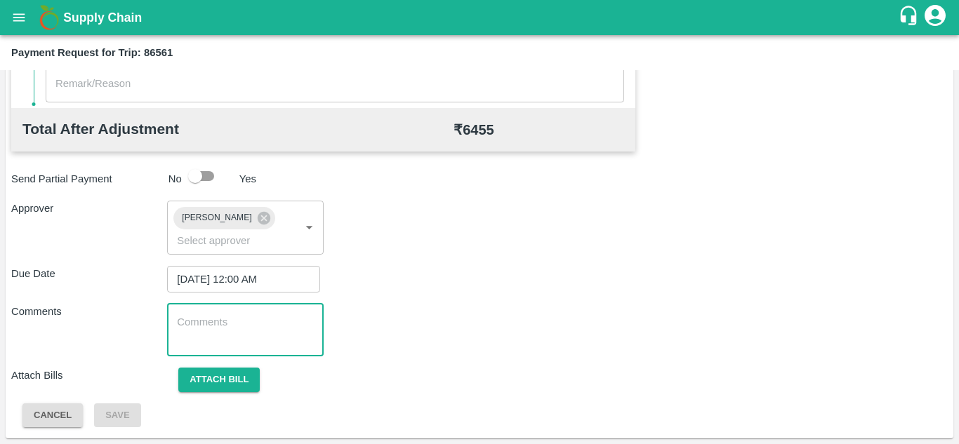
click at [215, 325] on textarea at bounding box center [245, 329] width 136 height 29
paste textarea "Transport Bill"
type textarea "Transport Bill"
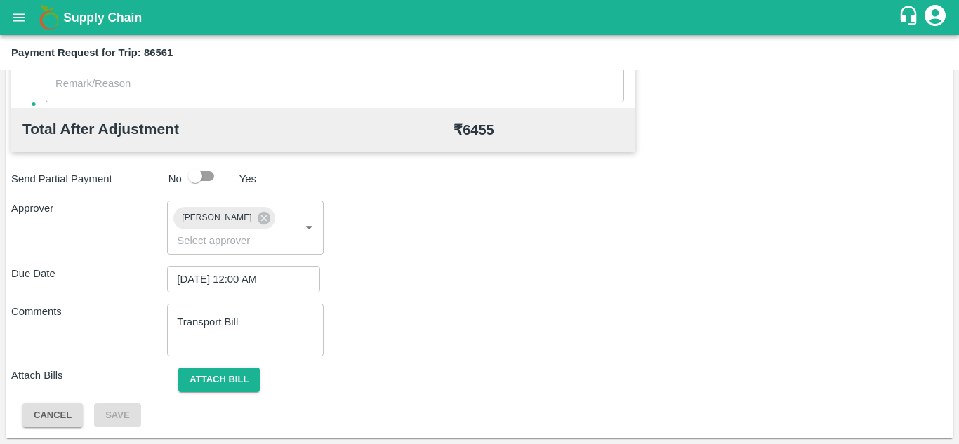
click at [509, 264] on div "Total Transportation Cost ₹ 6455 Advance payment - ₹ Additional Charges(+) Inam…" at bounding box center [479, 75] width 936 height 706
click at [211, 380] on button "Attach bill" at bounding box center [218, 380] width 81 height 25
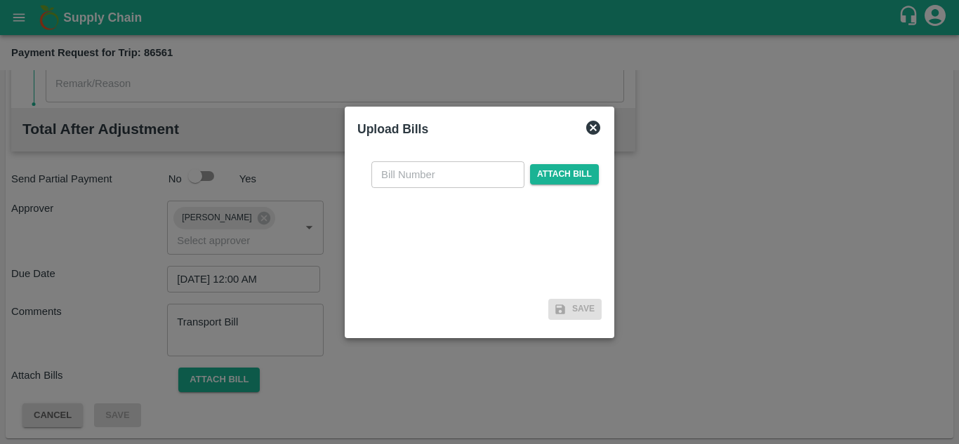
click at [413, 178] on input "text" at bounding box center [447, 174] width 153 height 27
type input "255"
click at [580, 172] on span "Attach bill" at bounding box center [564, 174] width 69 height 20
click at [0, 0] on input "Attach bill" at bounding box center [0, 0] width 0 height 0
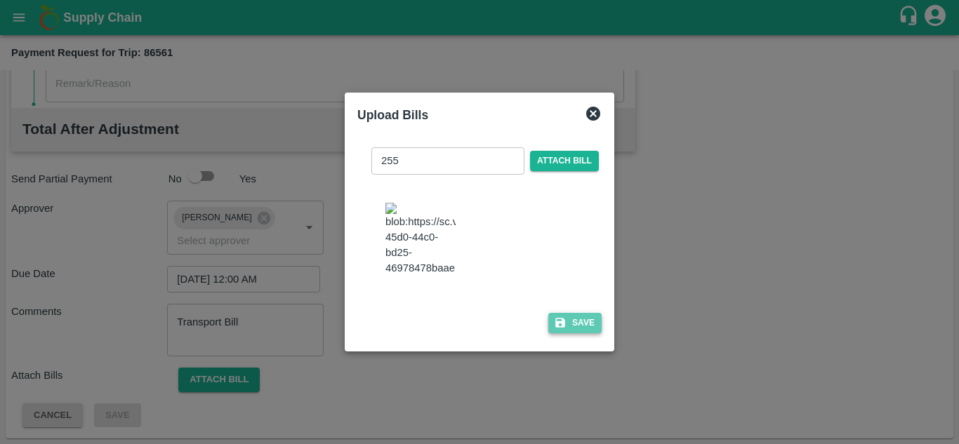
click at [580, 331] on button "Save" at bounding box center [574, 323] width 53 height 20
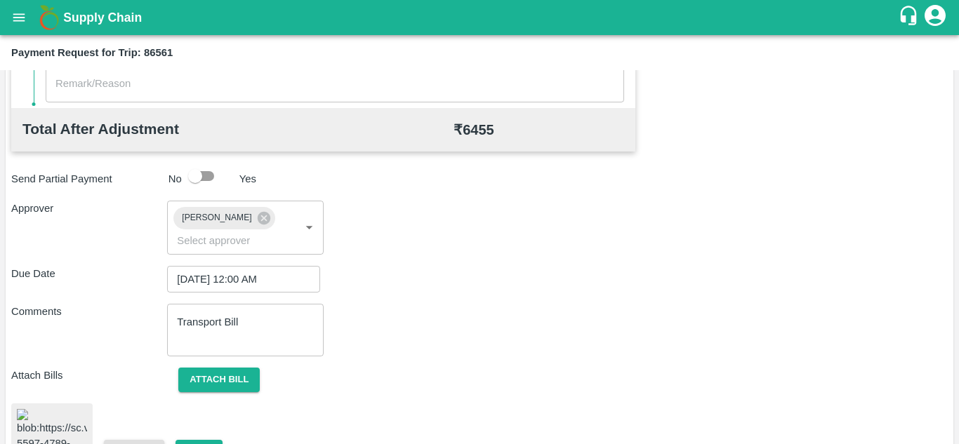
scroll to position [763, 0]
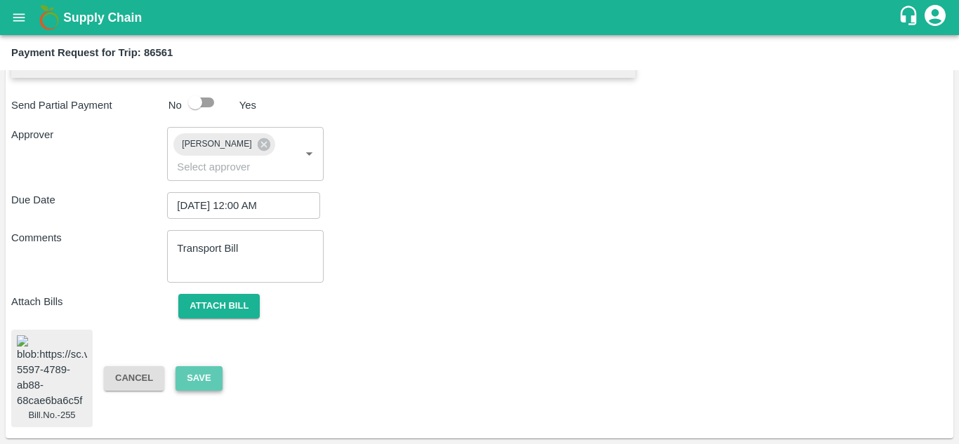
click at [196, 366] on button "Save" at bounding box center [198, 378] width 46 height 25
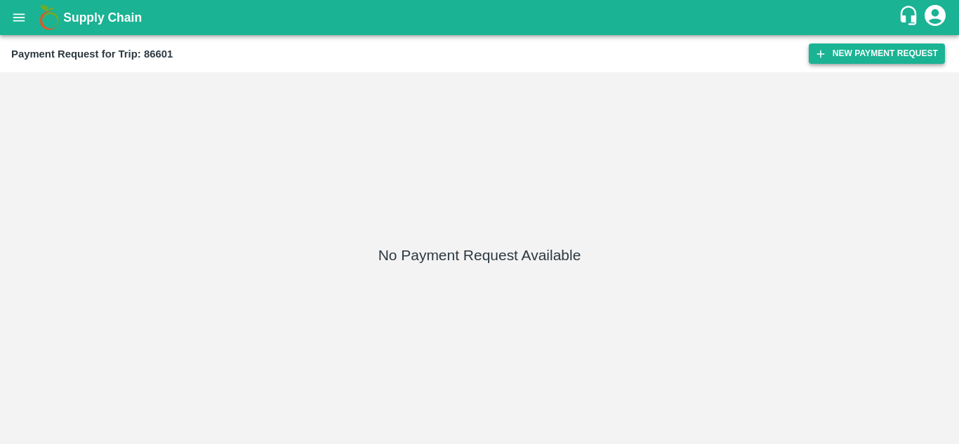
click at [855, 55] on button "New Payment Request" at bounding box center [876, 54] width 136 height 20
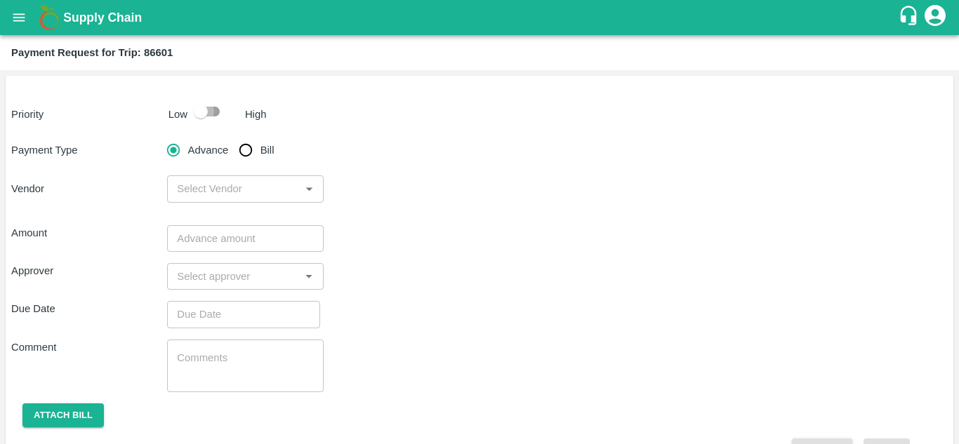
click at [211, 114] on input "checkbox" at bounding box center [201, 111] width 80 height 27
checkbox input "true"
click at [251, 159] on input "Bill" at bounding box center [246, 150] width 28 height 28
radio input "true"
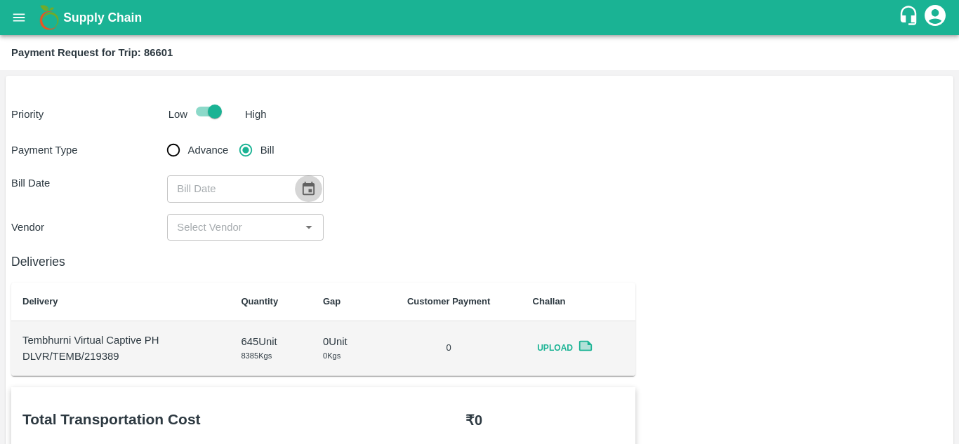
click at [314, 189] on icon "Choose date" at bounding box center [307, 188] width 15 height 15
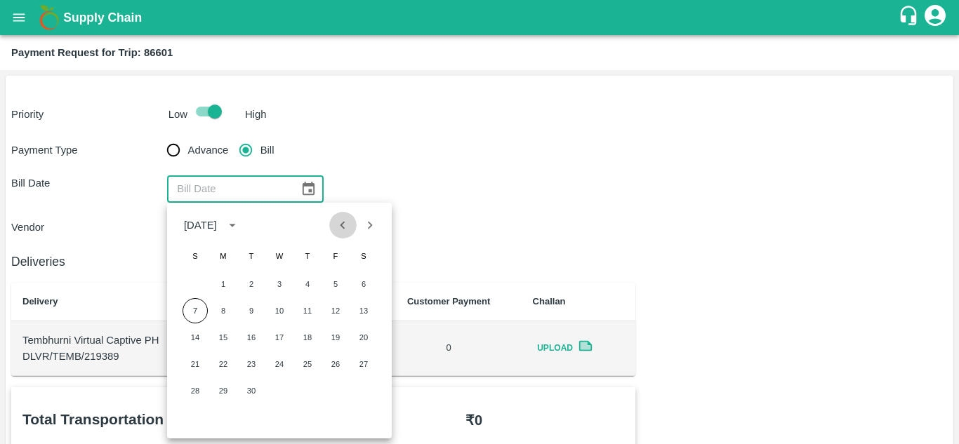
click at [338, 222] on icon "Previous month" at bounding box center [342, 225] width 15 height 15
click at [278, 365] on button "20" at bounding box center [279, 364] width 25 height 25
type input "[DATE]"
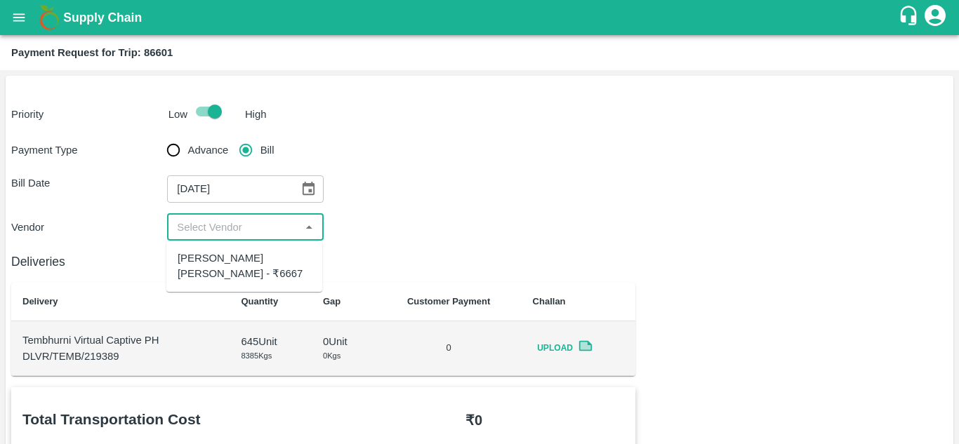
click at [271, 233] on input "input" at bounding box center [233, 227] width 124 height 18
click at [238, 255] on div "[PERSON_NAME] [PERSON_NAME] - ₹6667" at bounding box center [244, 267] width 133 height 32
type input "[PERSON_NAME] [PERSON_NAME] - ₹6667"
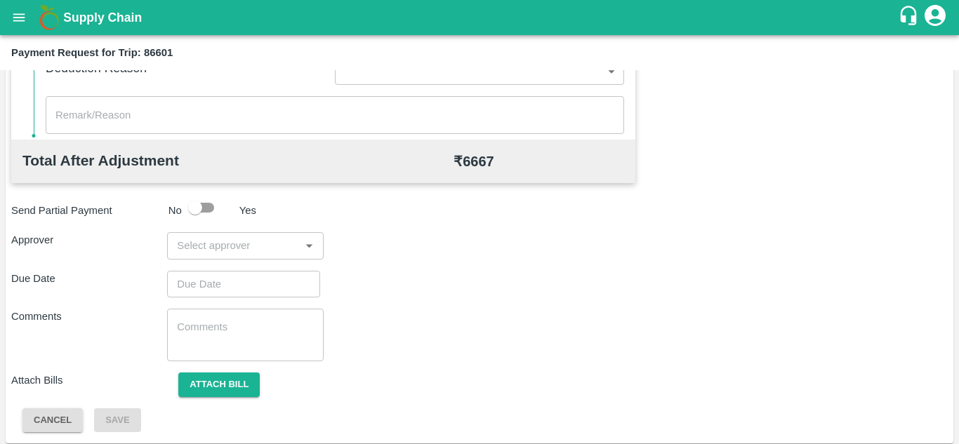
scroll to position [634, 0]
click at [236, 251] on input "input" at bounding box center [233, 245] width 124 height 18
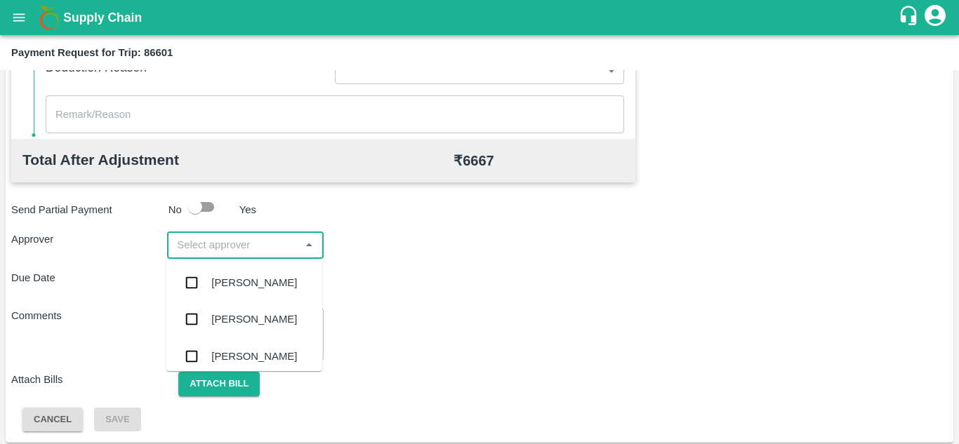
type input "P"
